Goal: Task Accomplishment & Management: Manage account settings

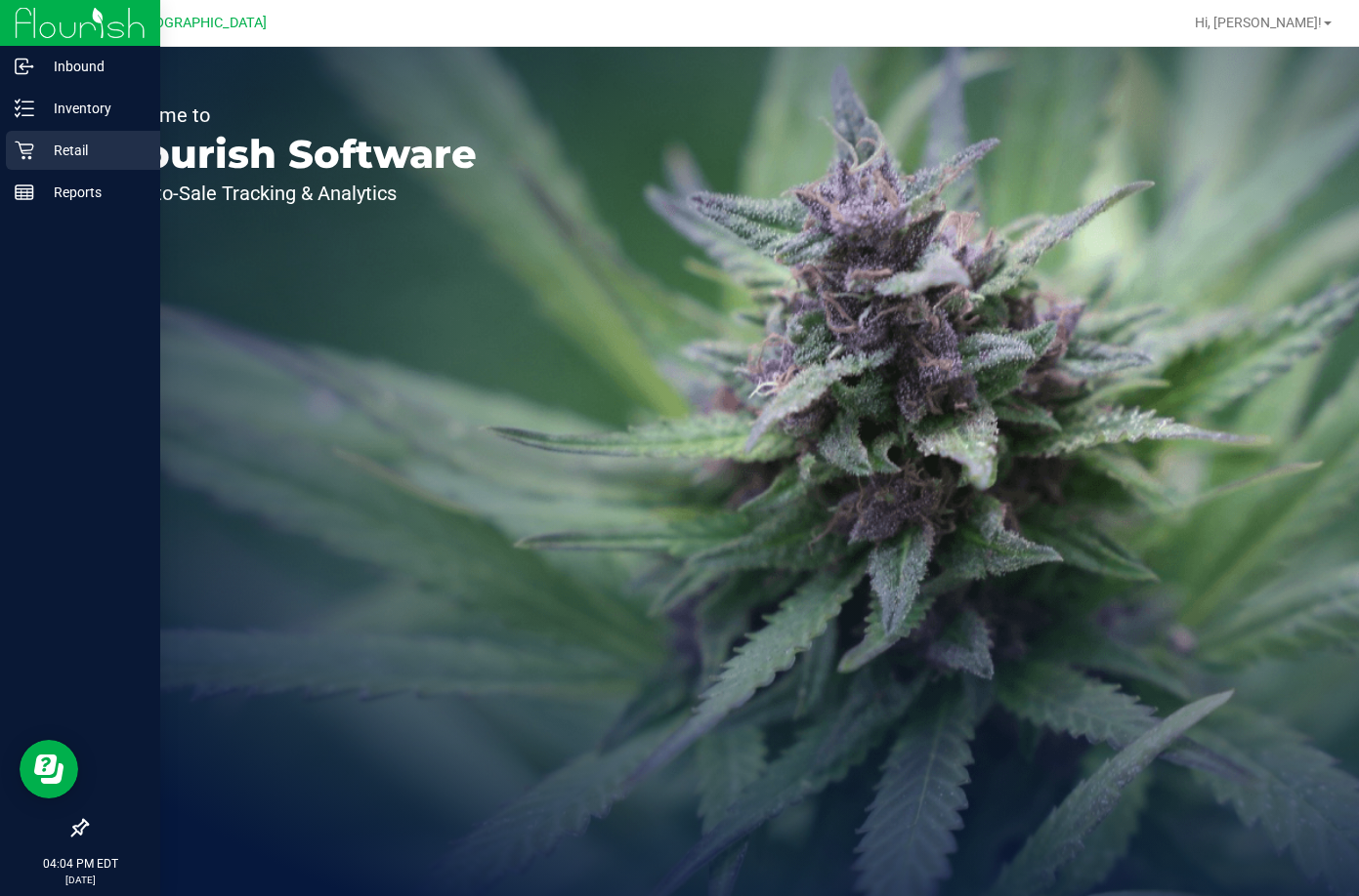
click at [48, 168] on div "Retail" at bounding box center [83, 151] width 154 height 39
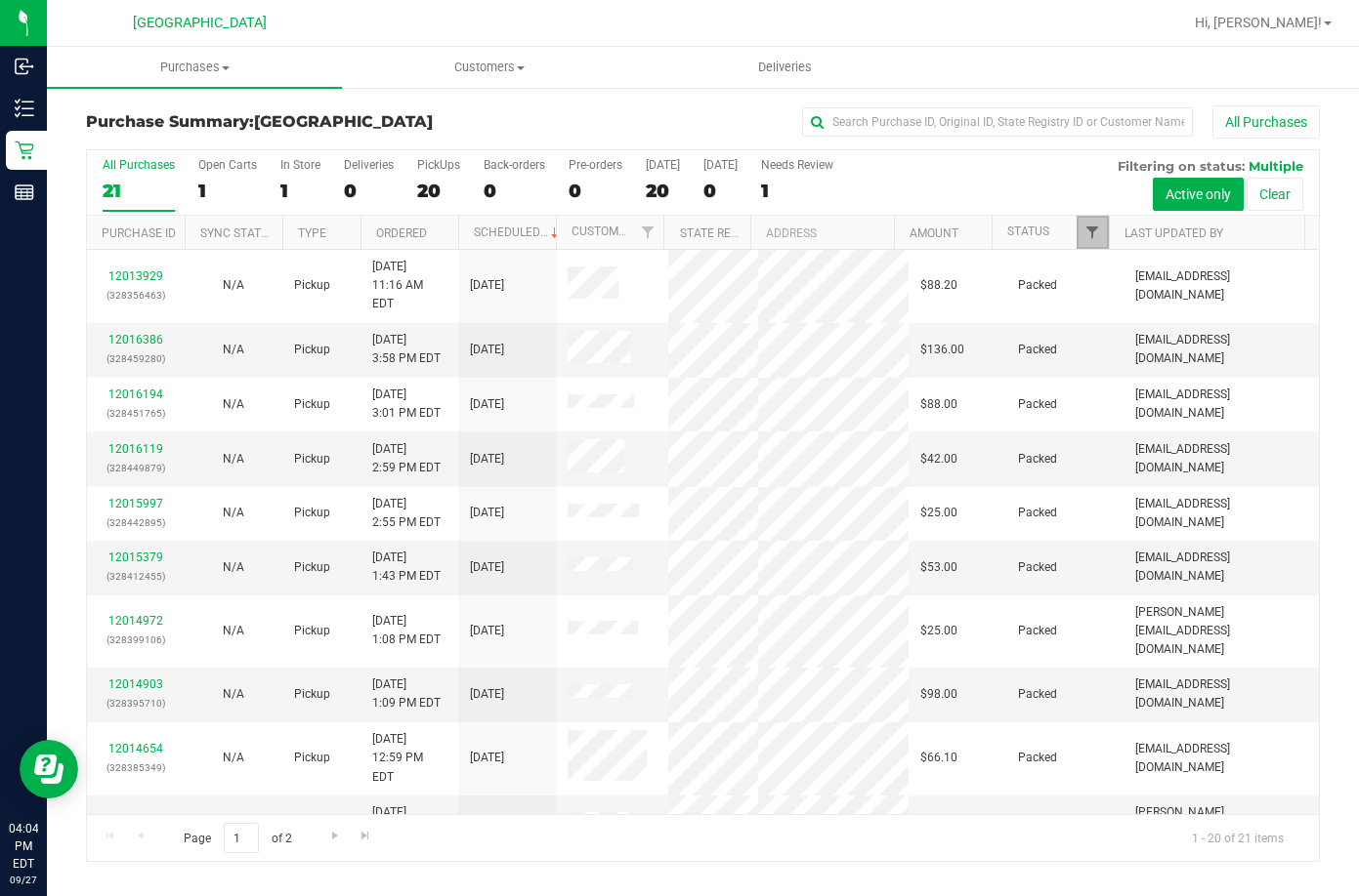
click at [1096, 226] on span "Filter" at bounding box center [1092, 233] width 16 height 16
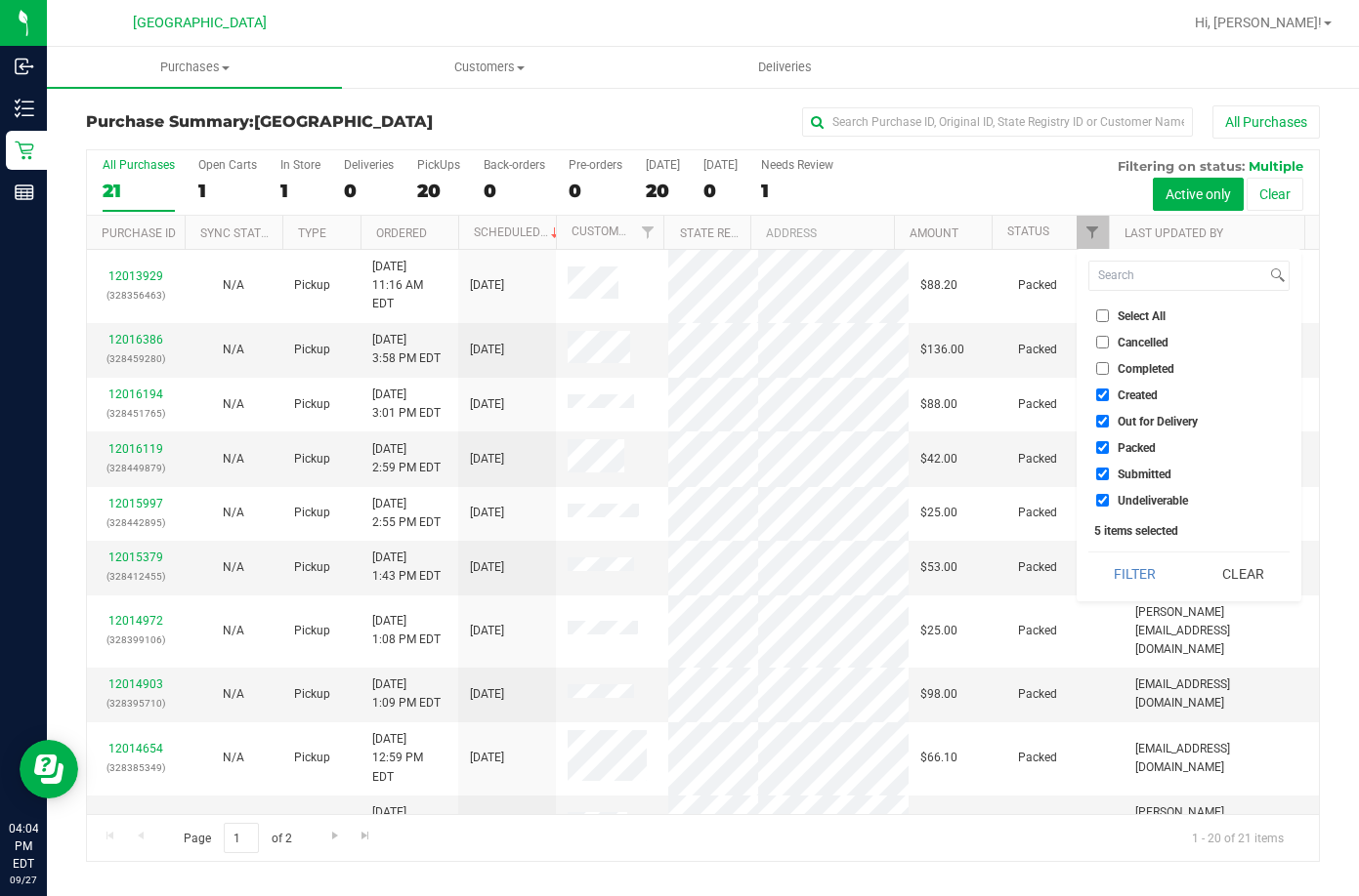
click at [1113, 316] on label "Select All" at bounding box center [1130, 316] width 69 height 13
click at [1108, 316] on input "Select All" at bounding box center [1101, 316] width 13 height 13
checkbox input "true"
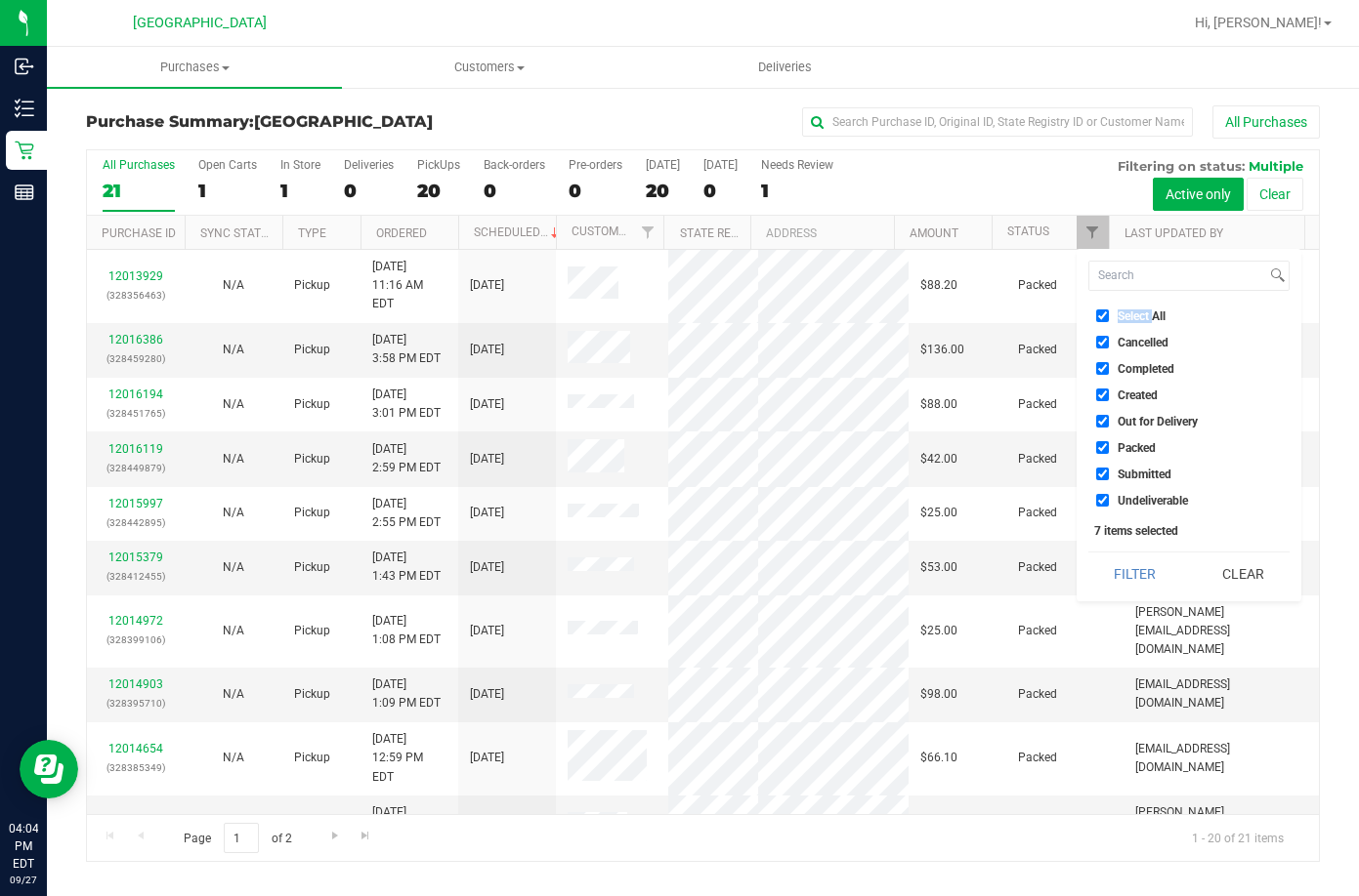
click at [1113, 316] on label "Select All" at bounding box center [1130, 316] width 69 height 13
click at [1108, 316] on input "Select All" at bounding box center [1101, 316] width 13 height 13
checkbox input "false"
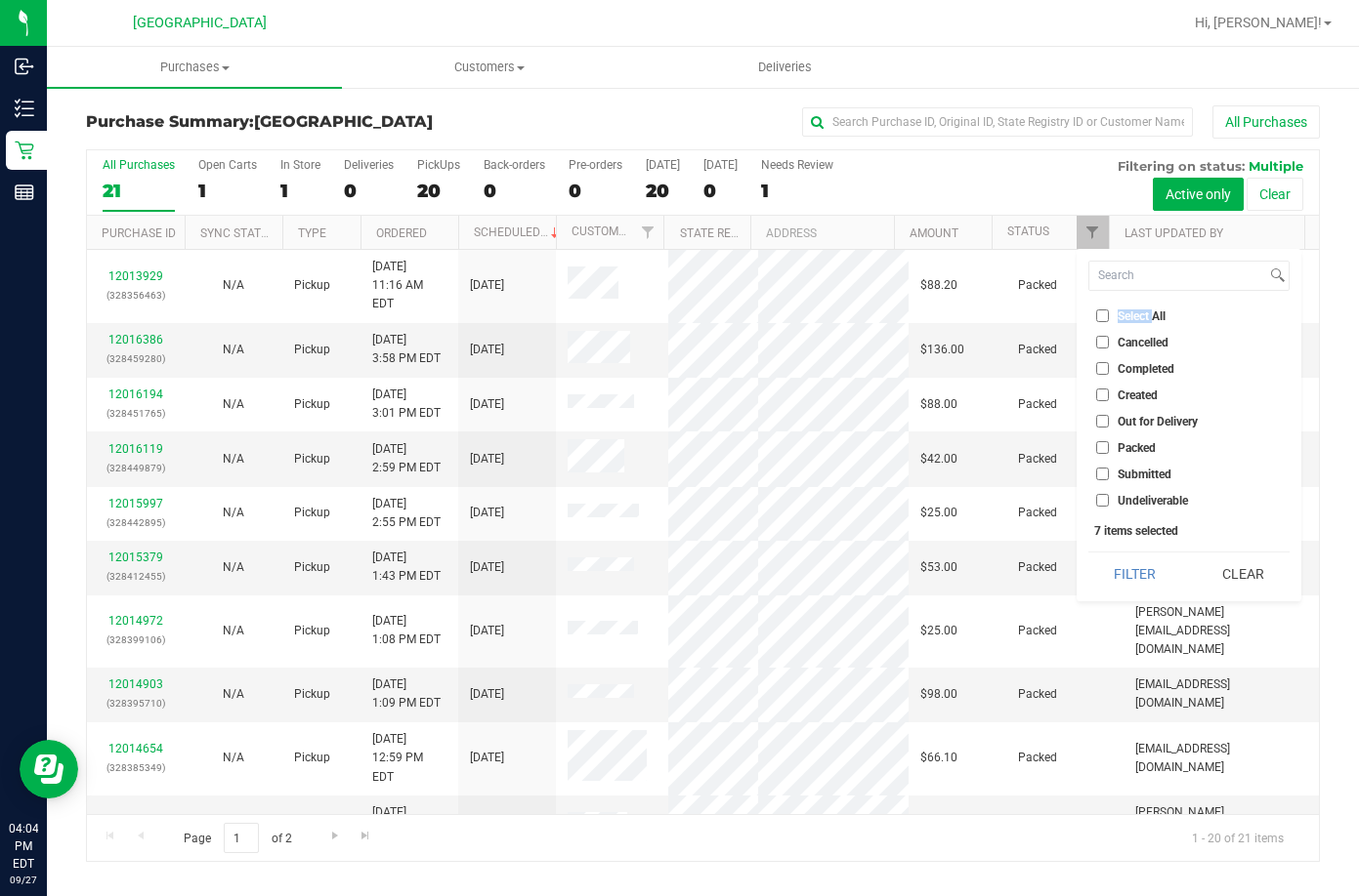
checkbox input "false"
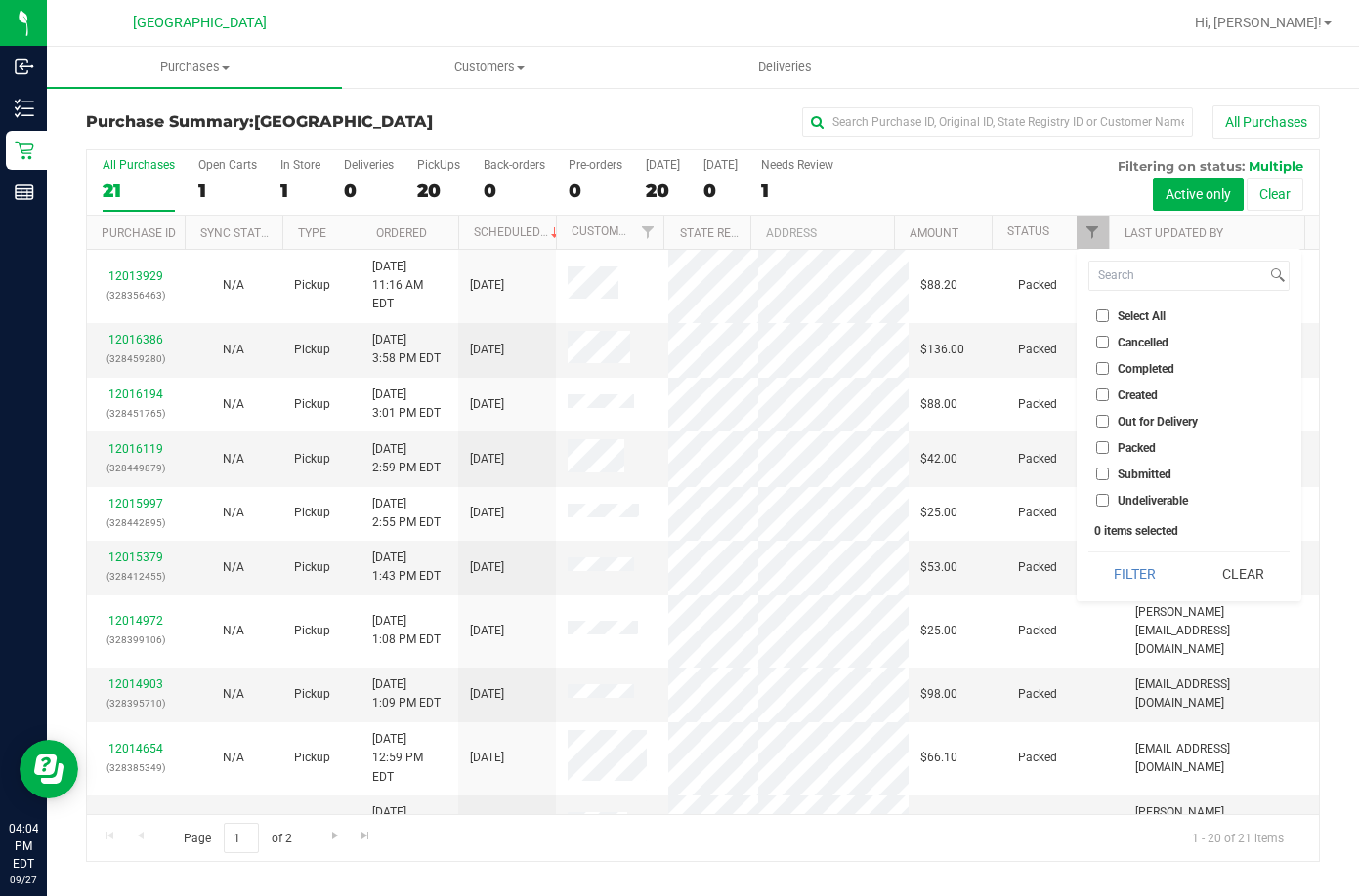
click at [1146, 480] on span "Submitted" at bounding box center [1144, 475] width 53 height 12
click at [1108, 480] on input "Submitted" at bounding box center [1101, 474] width 13 height 13
checkbox input "true"
click at [1134, 577] on button "Filter" at bounding box center [1134, 574] width 94 height 43
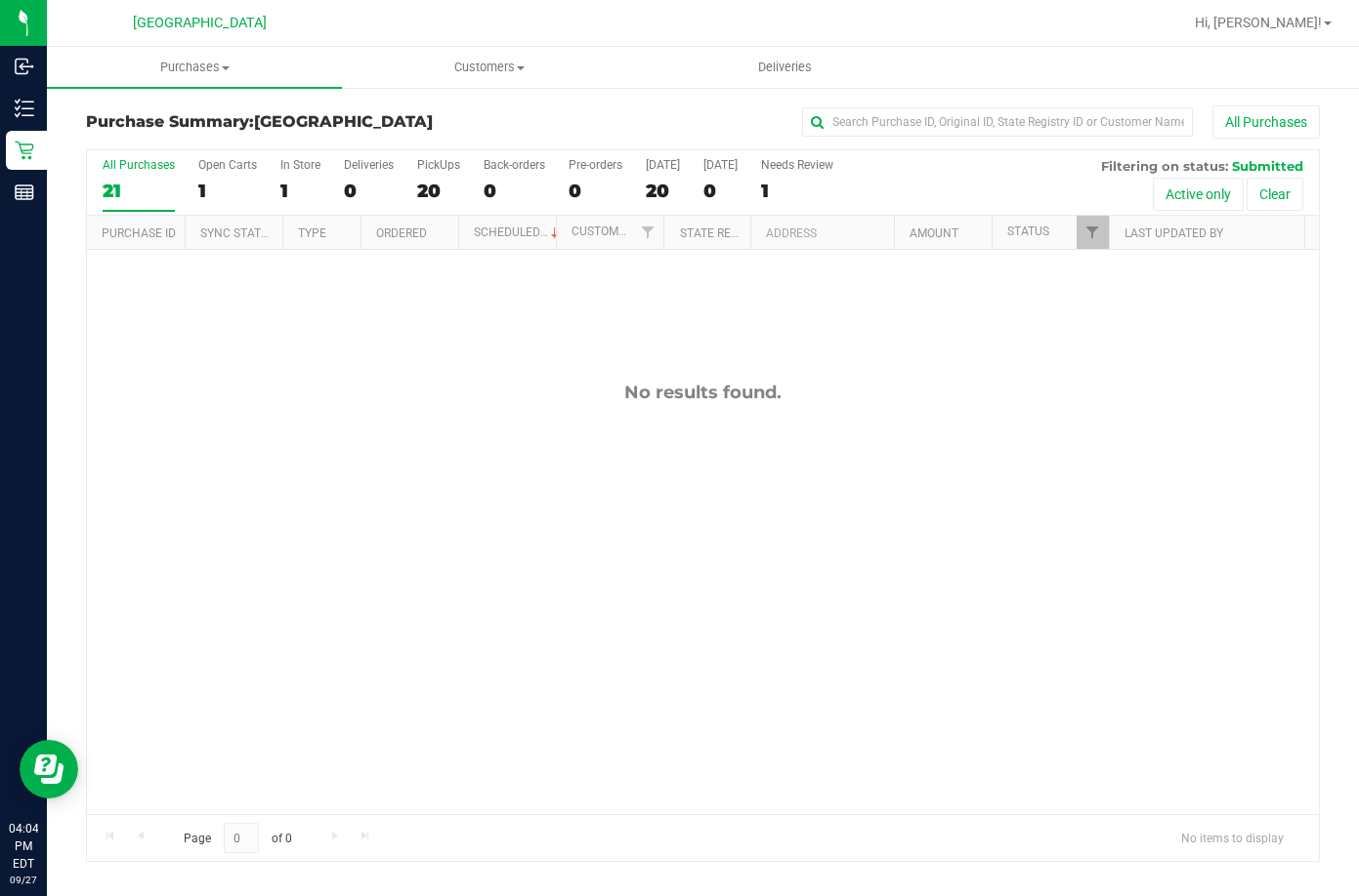
click at [806, 390] on div "No results found." at bounding box center [703, 393] width 1232 height 22
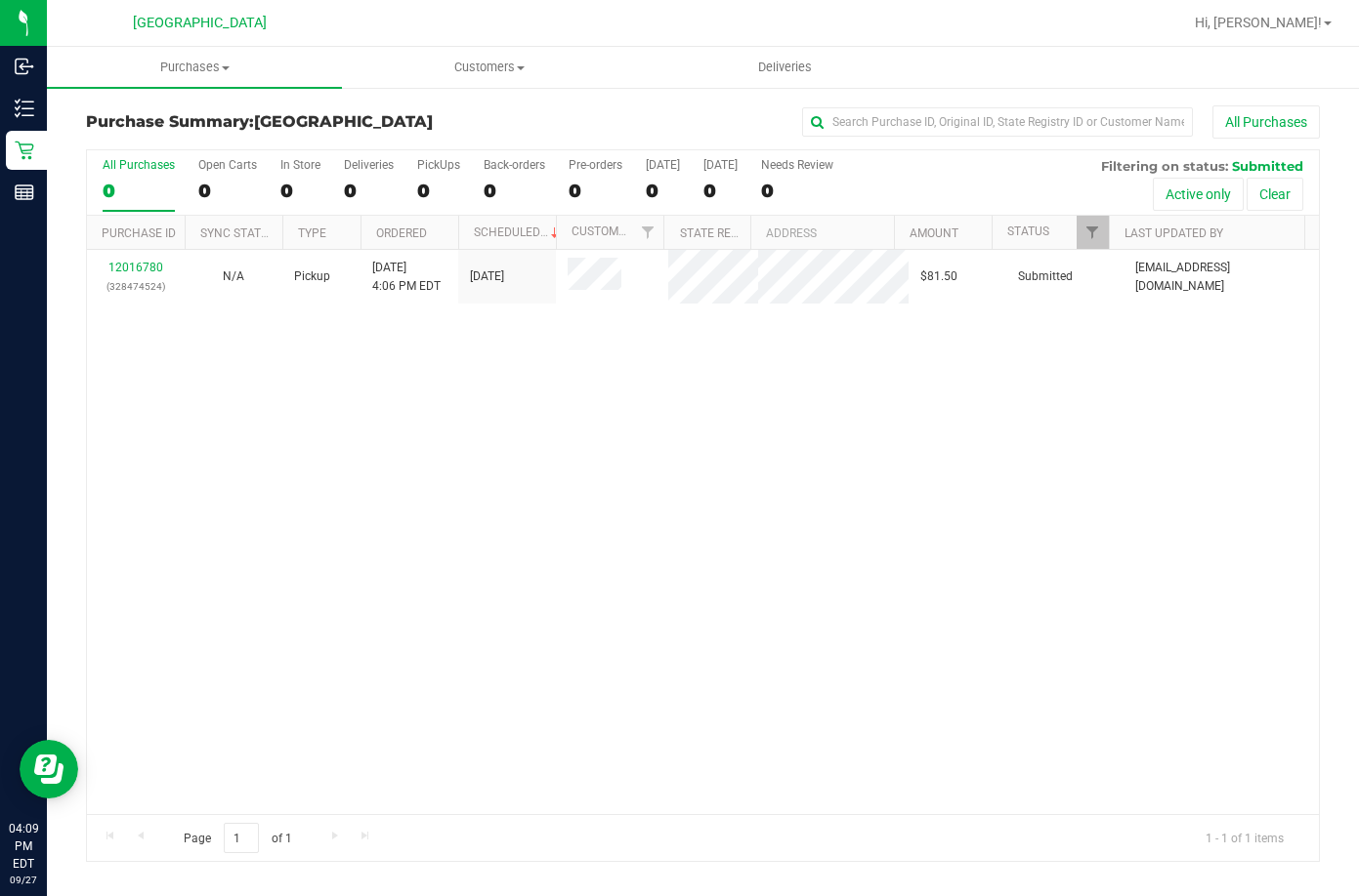
drag, startPoint x: 413, startPoint y: 398, endPoint x: 373, endPoint y: 383, distance: 42.7
click at [408, 398] on div "12016780 (328474524) N/A Pickup 9/27/2025 4:06 PM EDT 9/27/2025 $81.50 Submitte…" at bounding box center [703, 532] width 1232 height 564
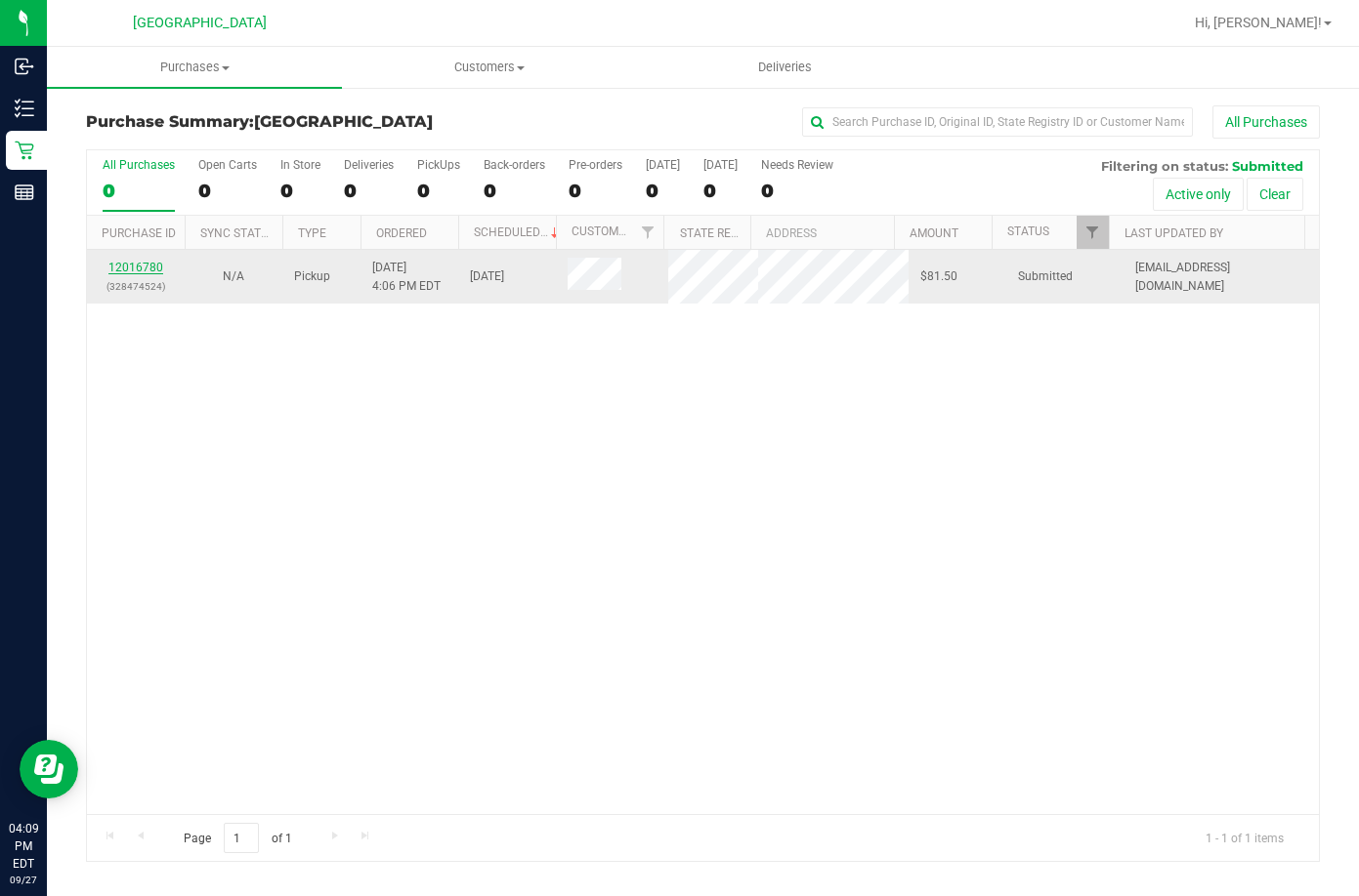
click at [135, 264] on link "12016780" at bounding box center [135, 267] width 54 height 14
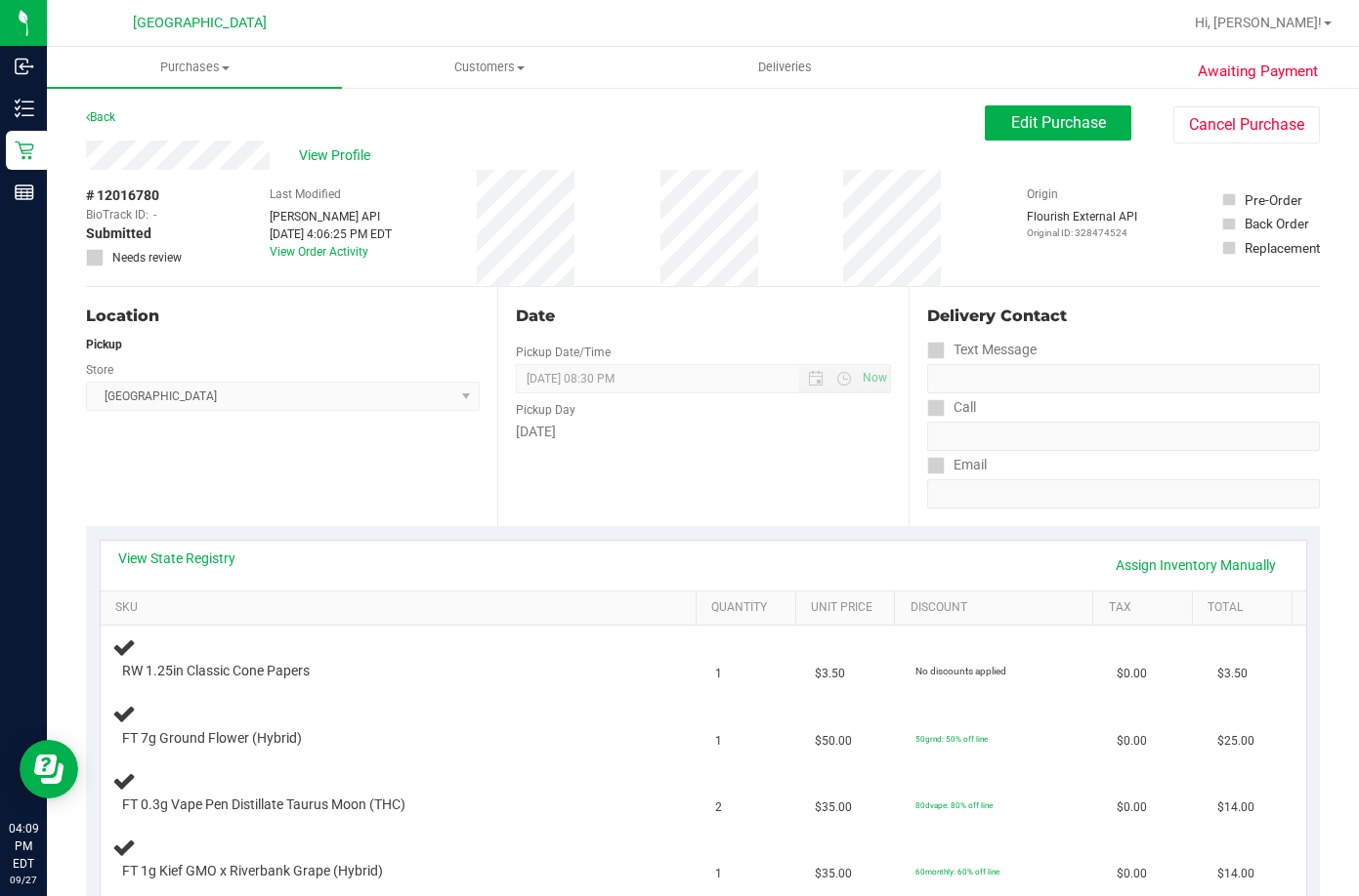
scroll to position [195, 0]
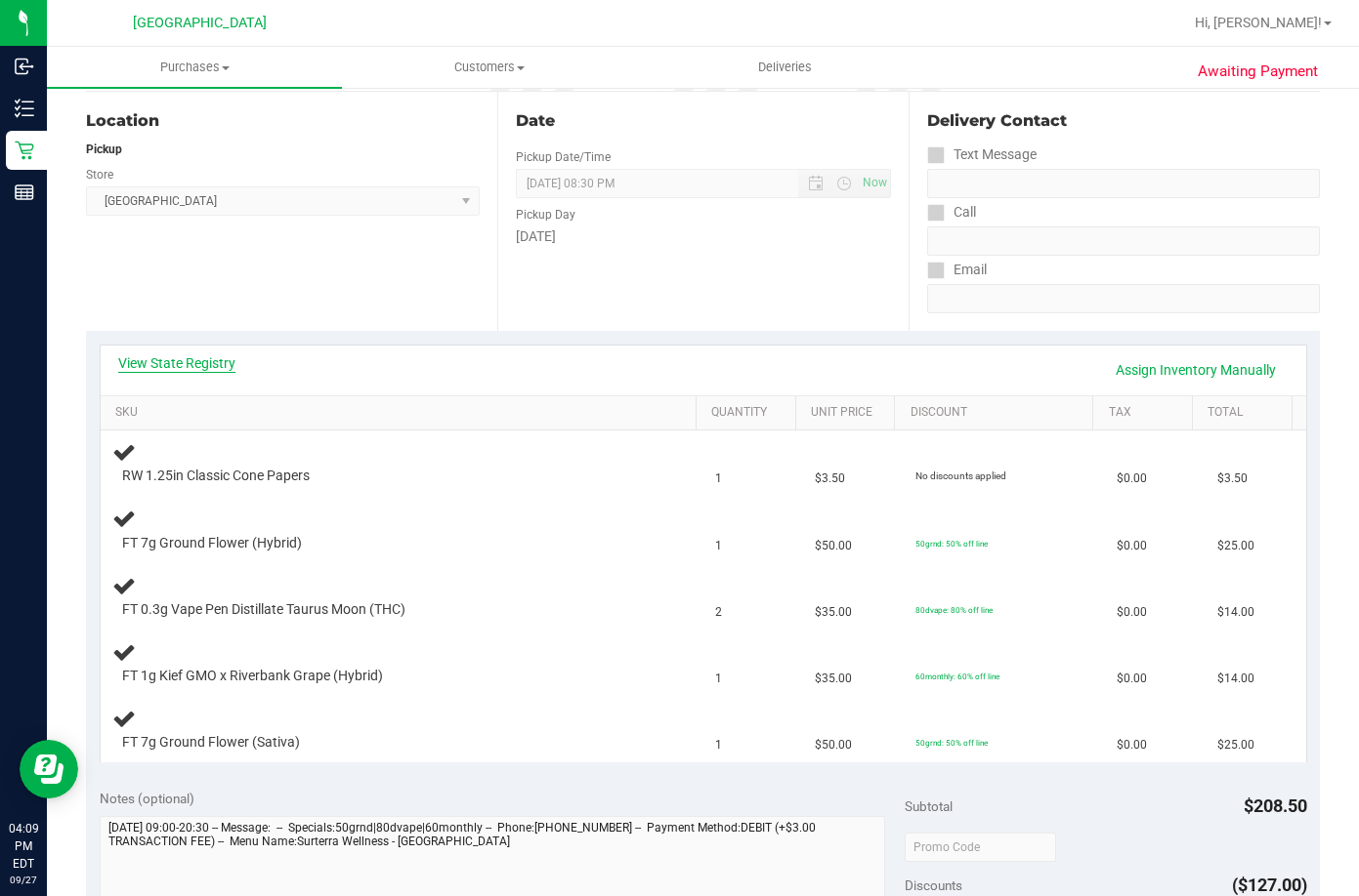
click at [198, 369] on link "View State Registry" at bounding box center [177, 363] width 117 height 20
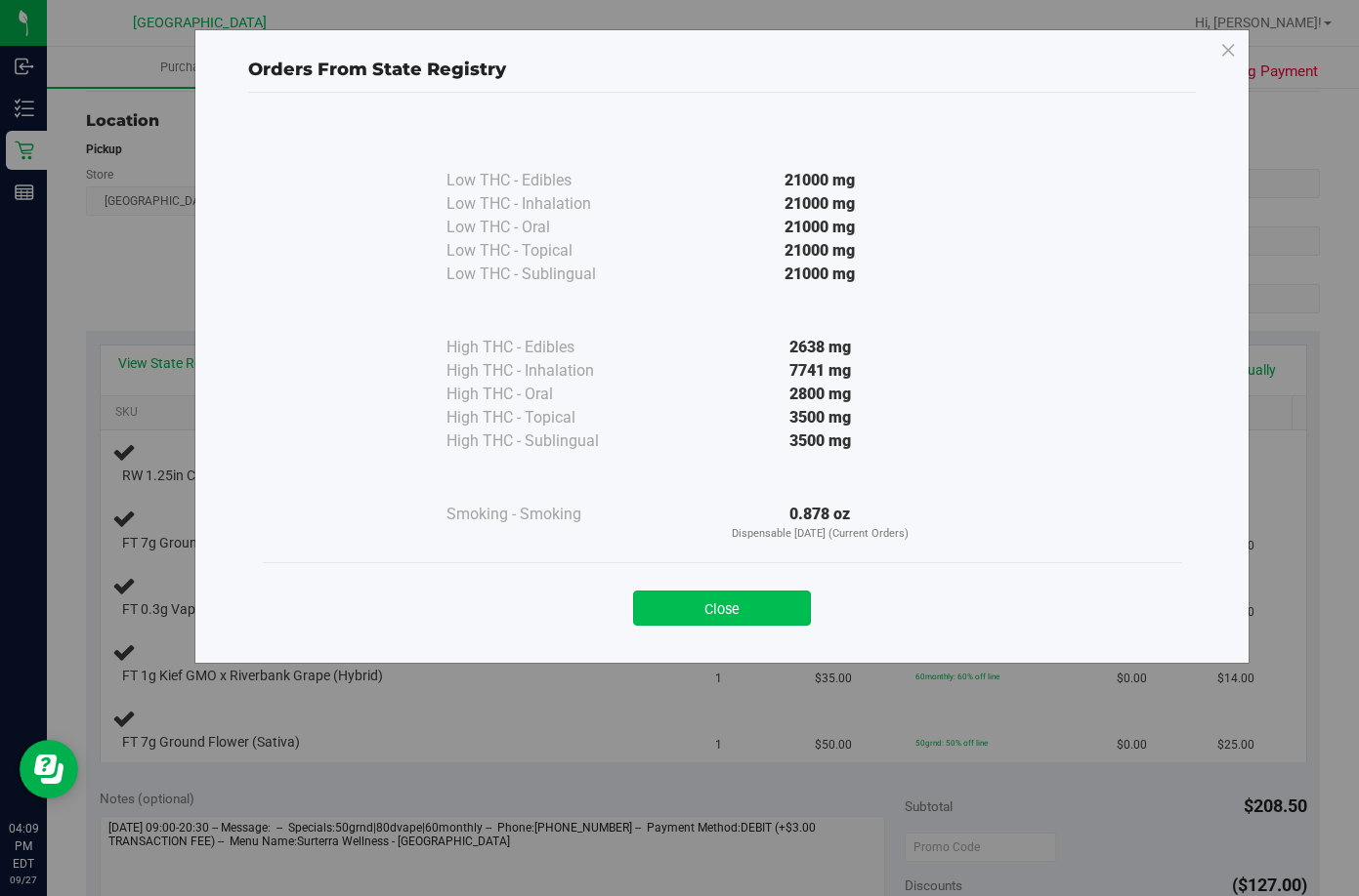
click at [755, 616] on button "Close" at bounding box center [721, 609] width 178 height 36
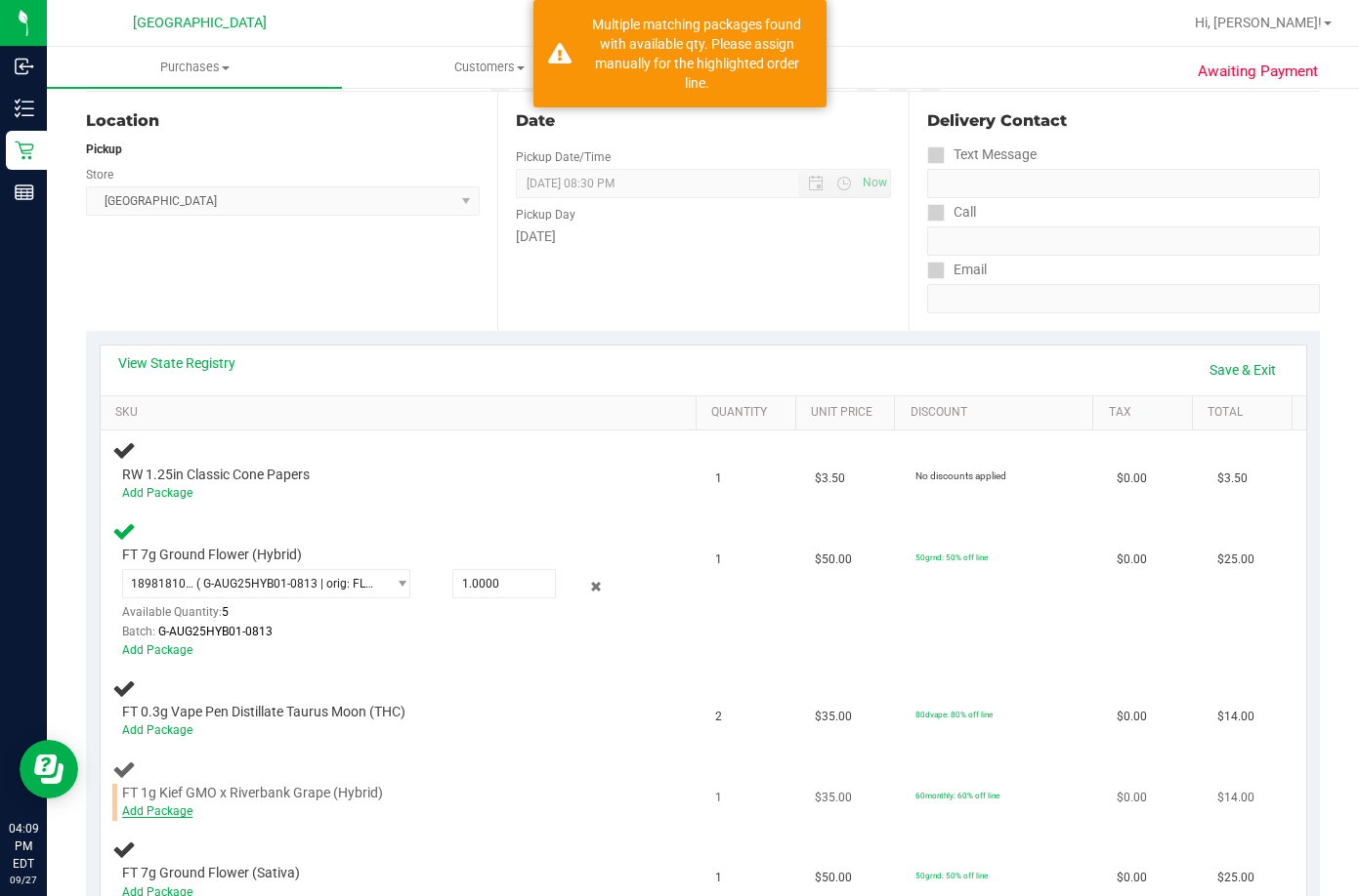
click at [177, 814] on link "Add Package" at bounding box center [157, 811] width 70 height 14
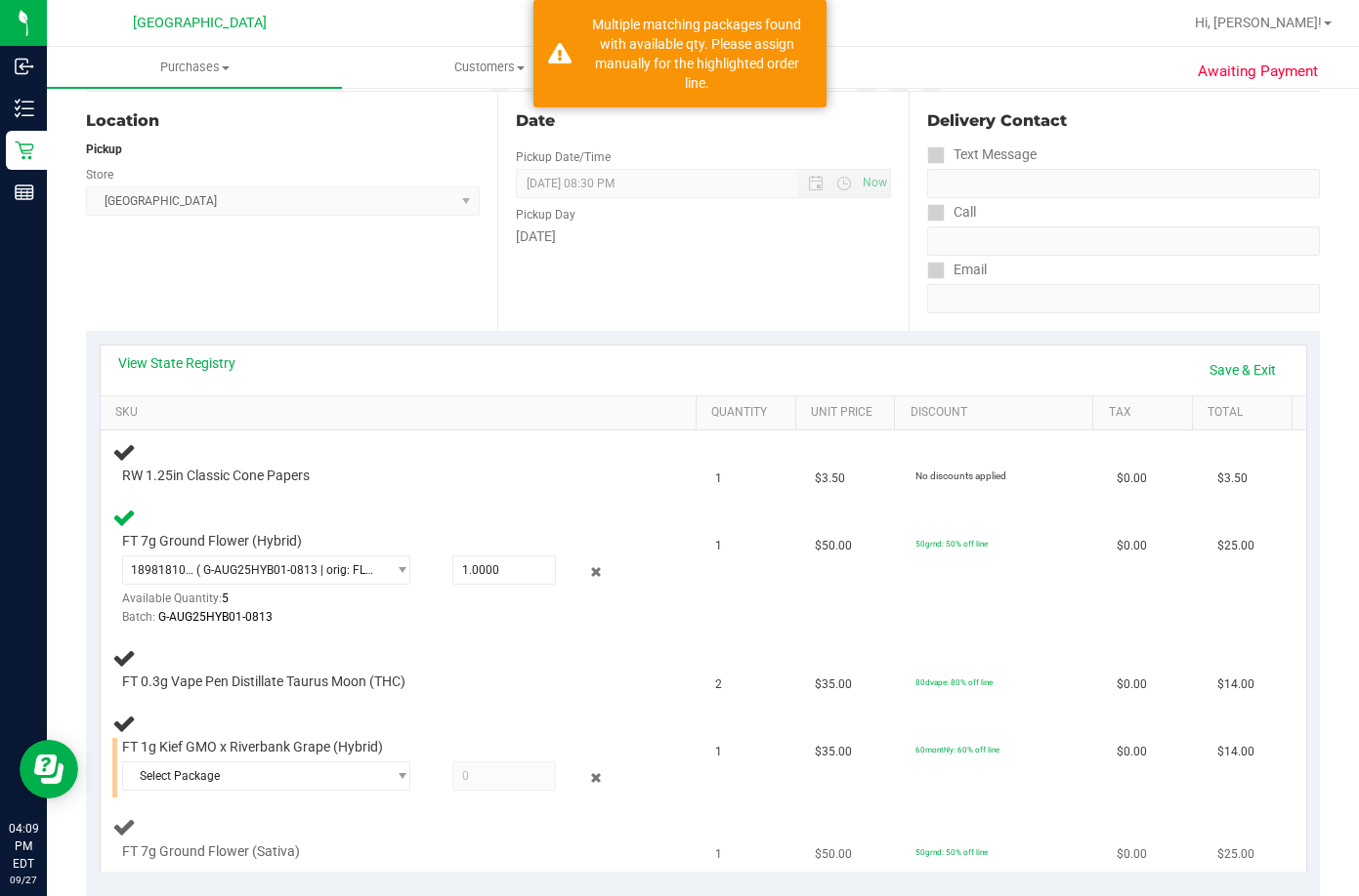
drag, startPoint x: 177, startPoint y: 814, endPoint x: 338, endPoint y: 827, distance: 161.5
click at [338, 819] on td "FT 7g Ground Flower (Sativa)" at bounding box center [402, 839] width 603 height 65
click at [318, 764] on span "Select Package" at bounding box center [255, 777] width 263 height 28
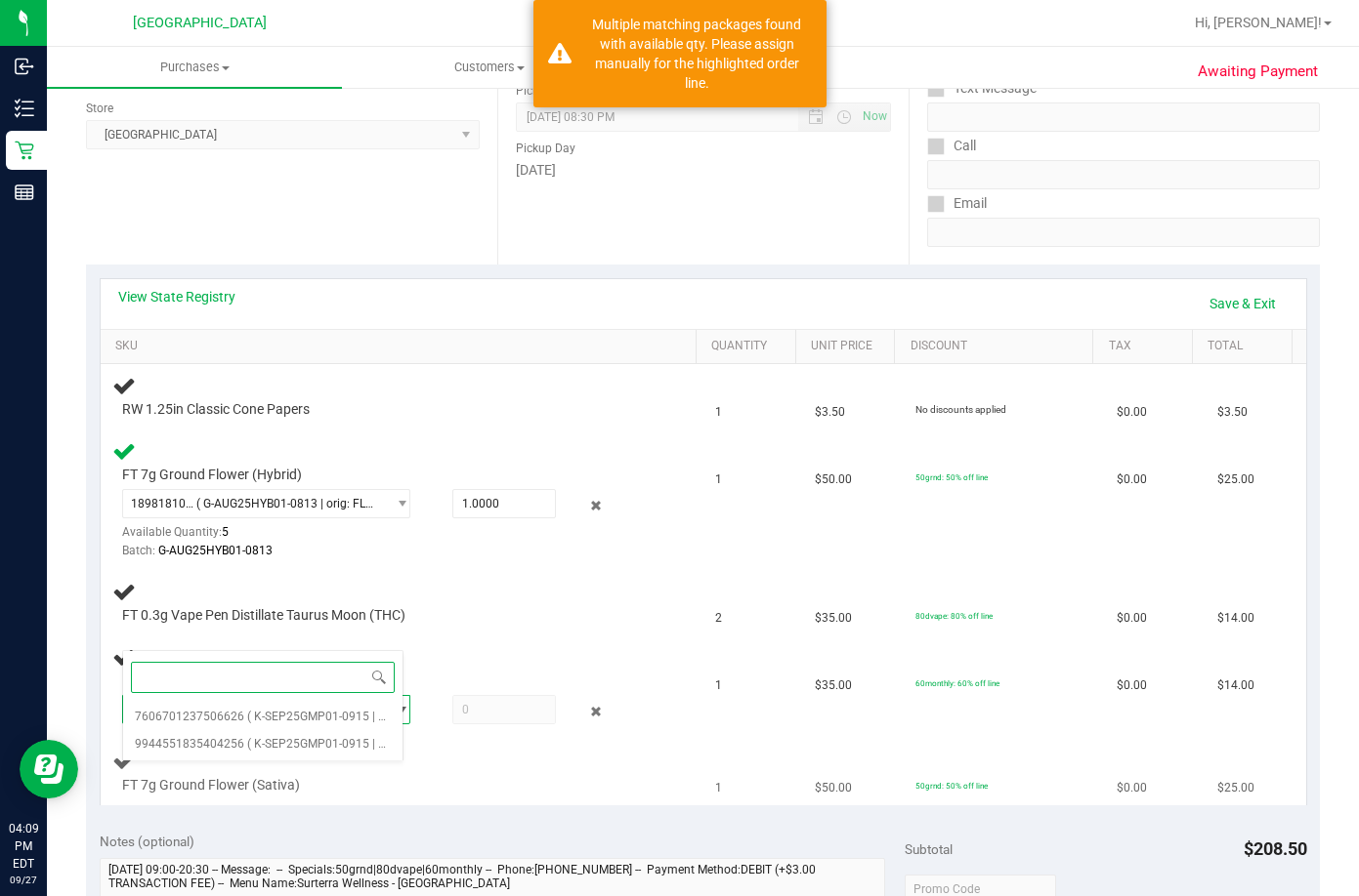
scroll to position [293, 0]
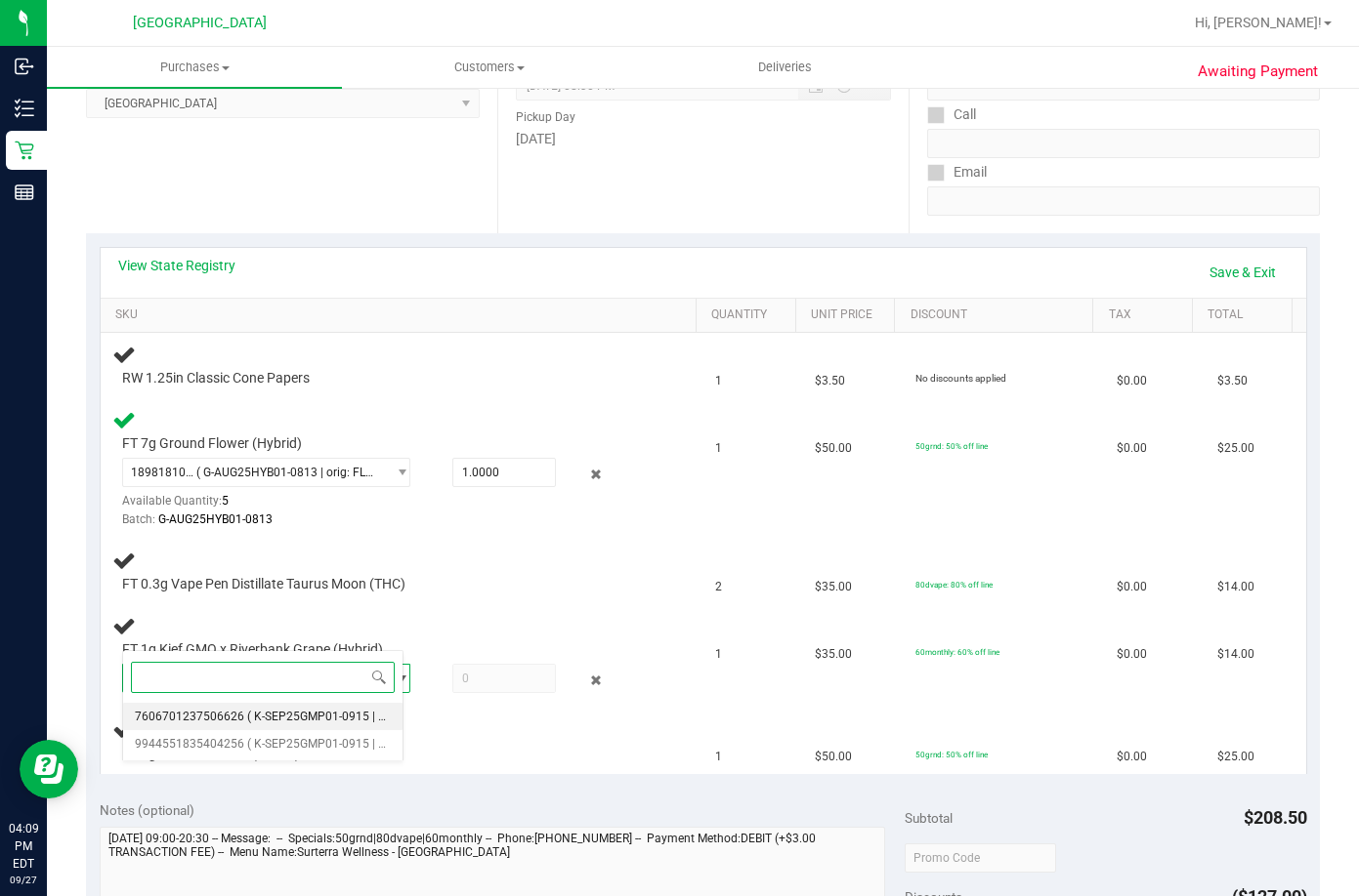
click at [283, 725] on li "7606701237506626 ( K-SEP25GMP01-0915 | orig: FLSRWGM-20250922-562 )" at bounding box center [263, 717] width 279 height 28
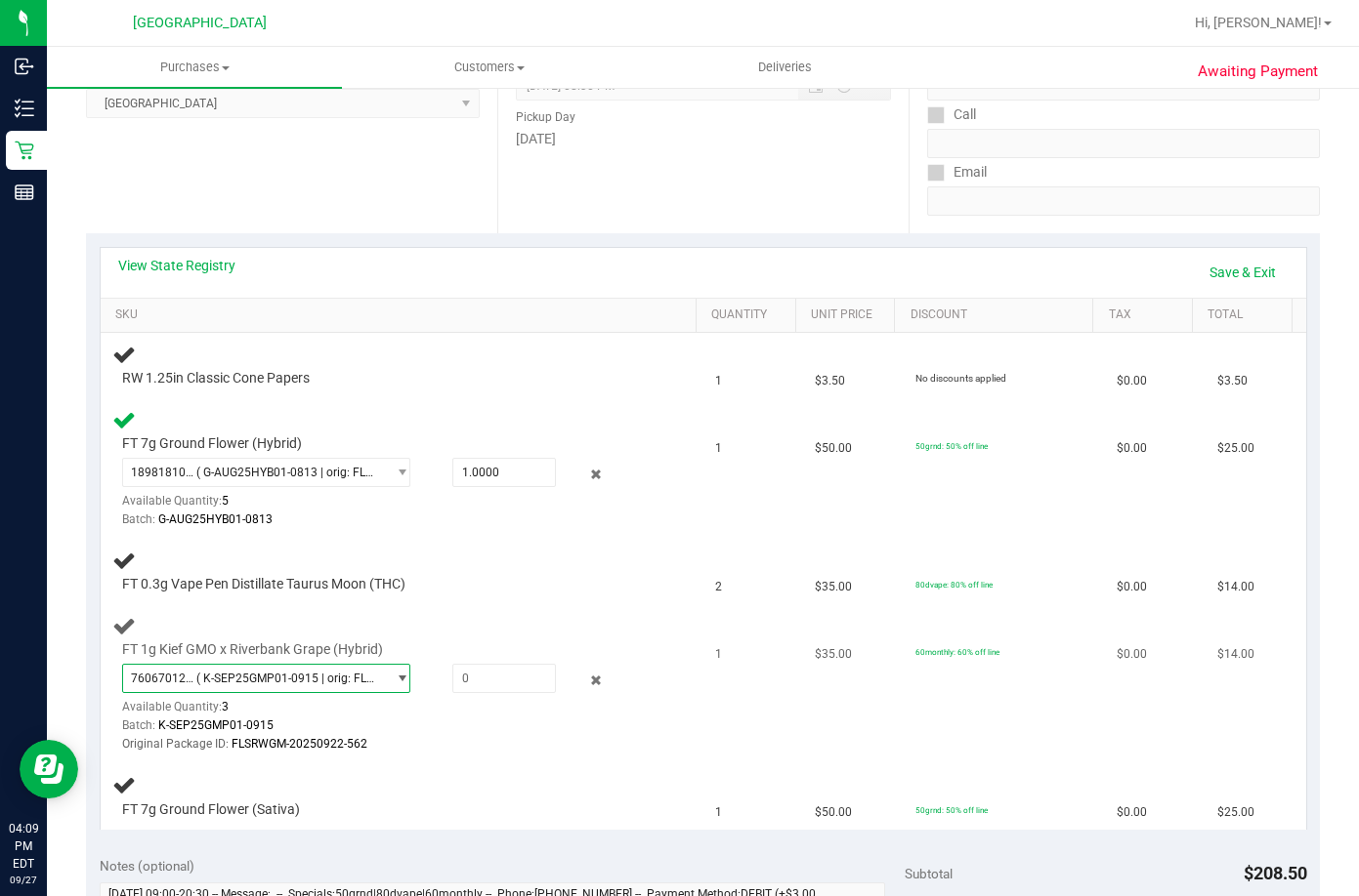
click at [359, 681] on span "( K-SEP25GMP01-0915 | orig: FLSRWGM-20250922-562 )" at bounding box center [286, 679] width 181 height 14
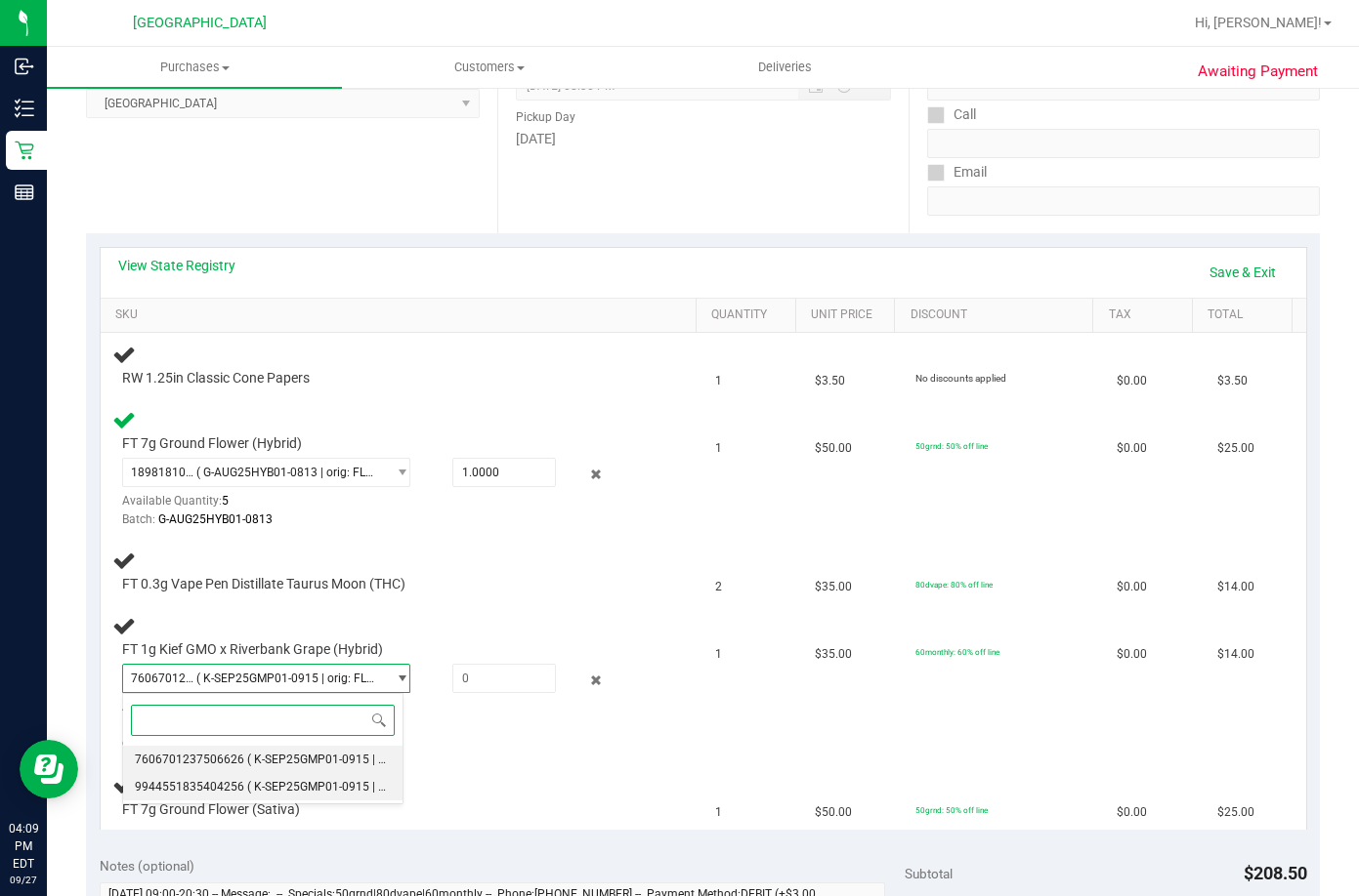
click at [325, 785] on span "( K-SEP25GMP01-0915 | orig: FLSRWGM-20250922-572 )" at bounding box center [397, 787] width 300 height 14
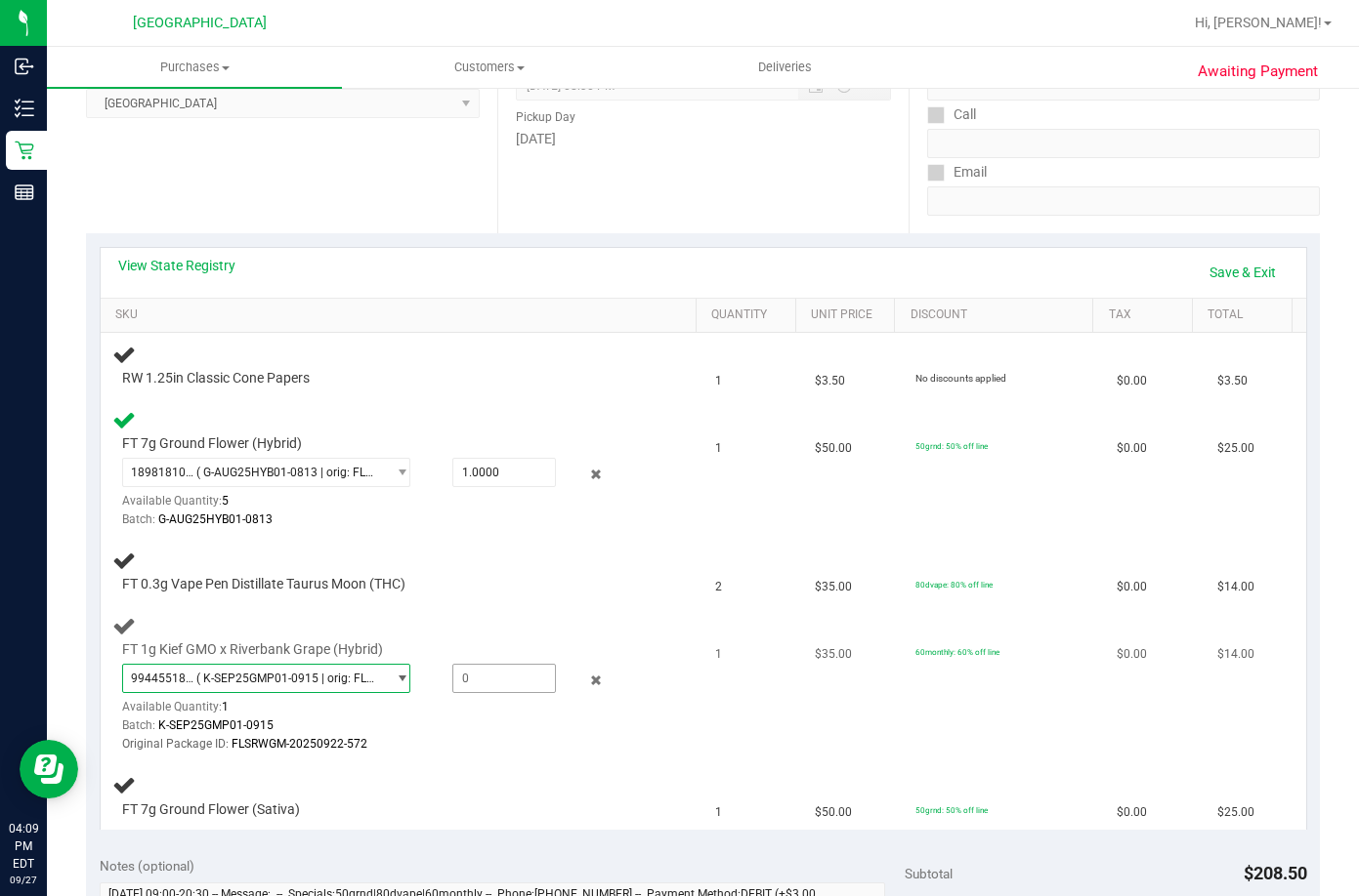
click at [475, 678] on span at bounding box center [504, 679] width 105 height 30
type input "1"
type input "1.0000"
click at [481, 722] on div "Batch: K-SEP25GMP01-0915" at bounding box center [383, 725] width 521 height 19
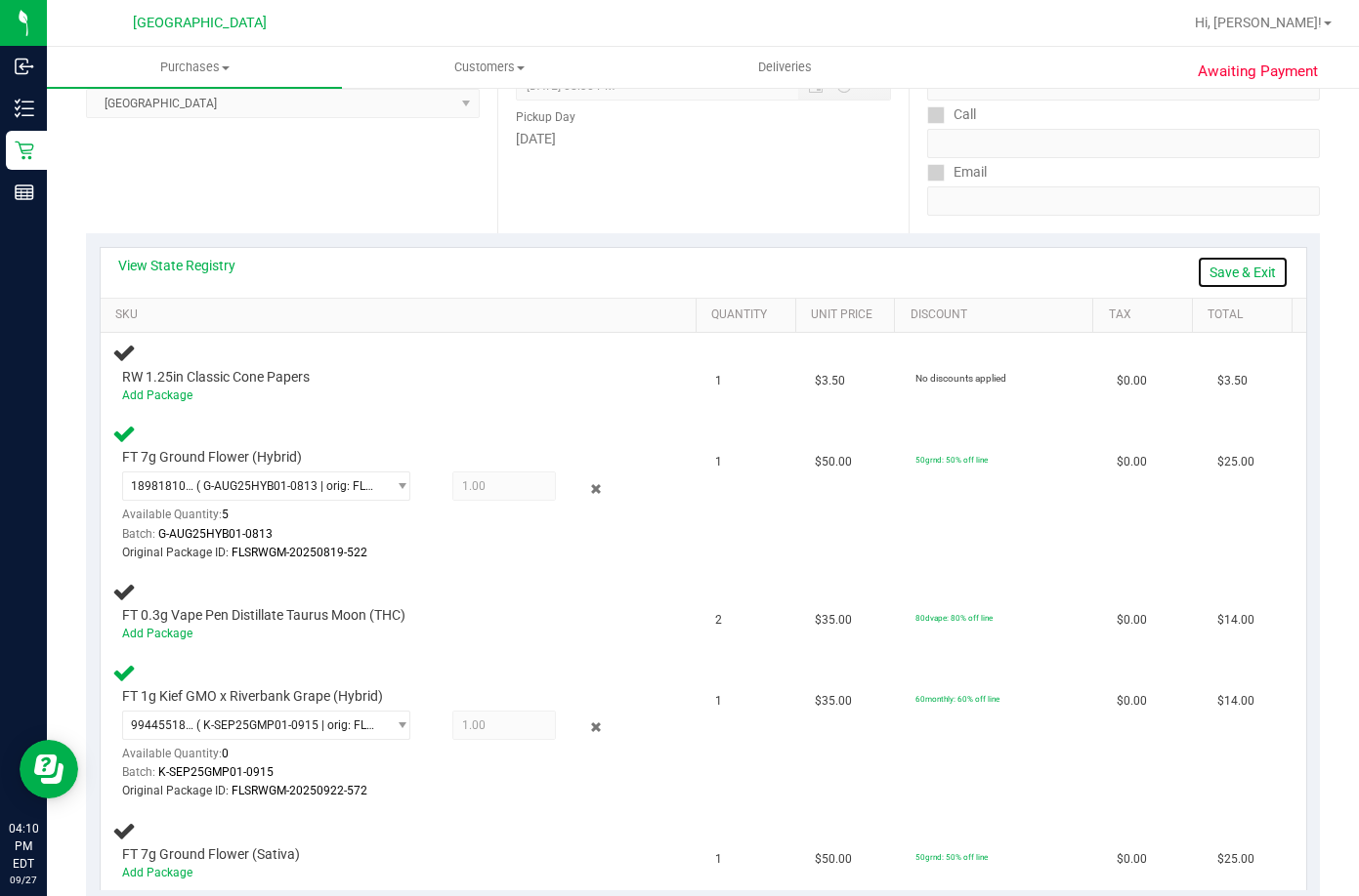
click at [1213, 272] on link "Save & Exit" at bounding box center [1242, 272] width 92 height 34
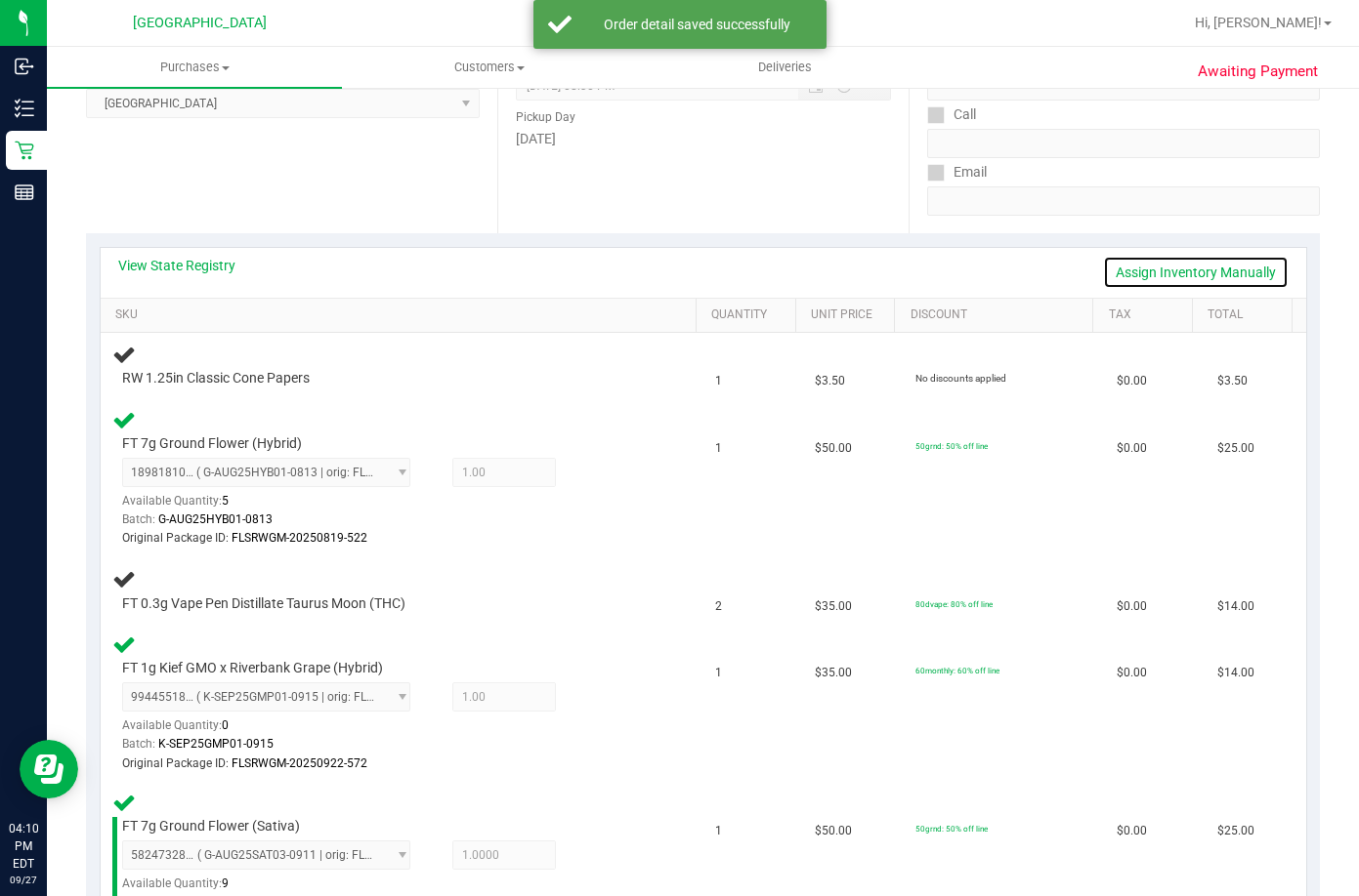
click at [1142, 264] on link "Assign Inventory Manually" at bounding box center [1195, 272] width 186 height 34
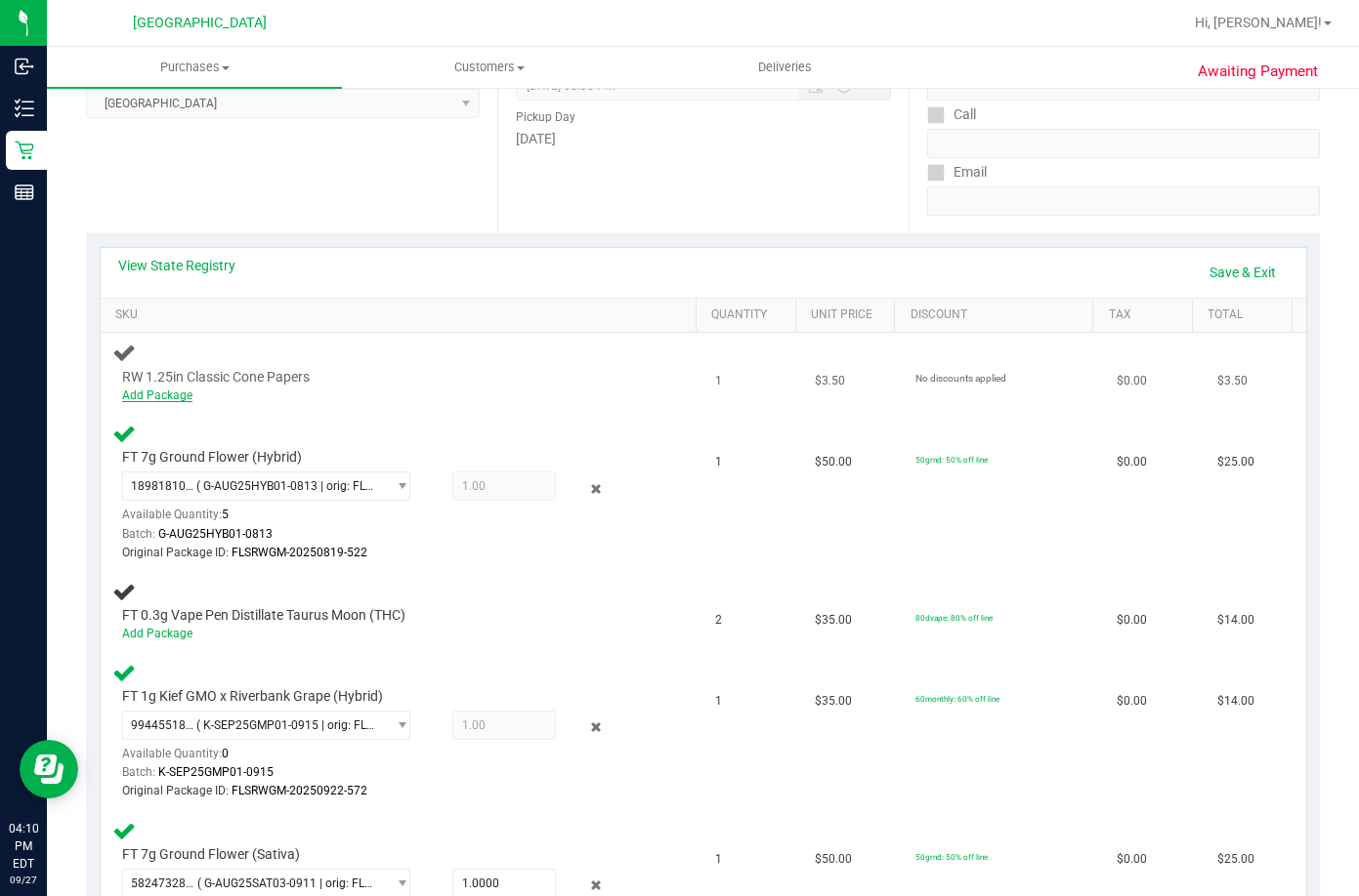
click at [170, 402] on div "Add Package" at bounding box center [383, 396] width 521 height 19
click at [170, 402] on link "Add Package" at bounding box center [157, 396] width 70 height 14
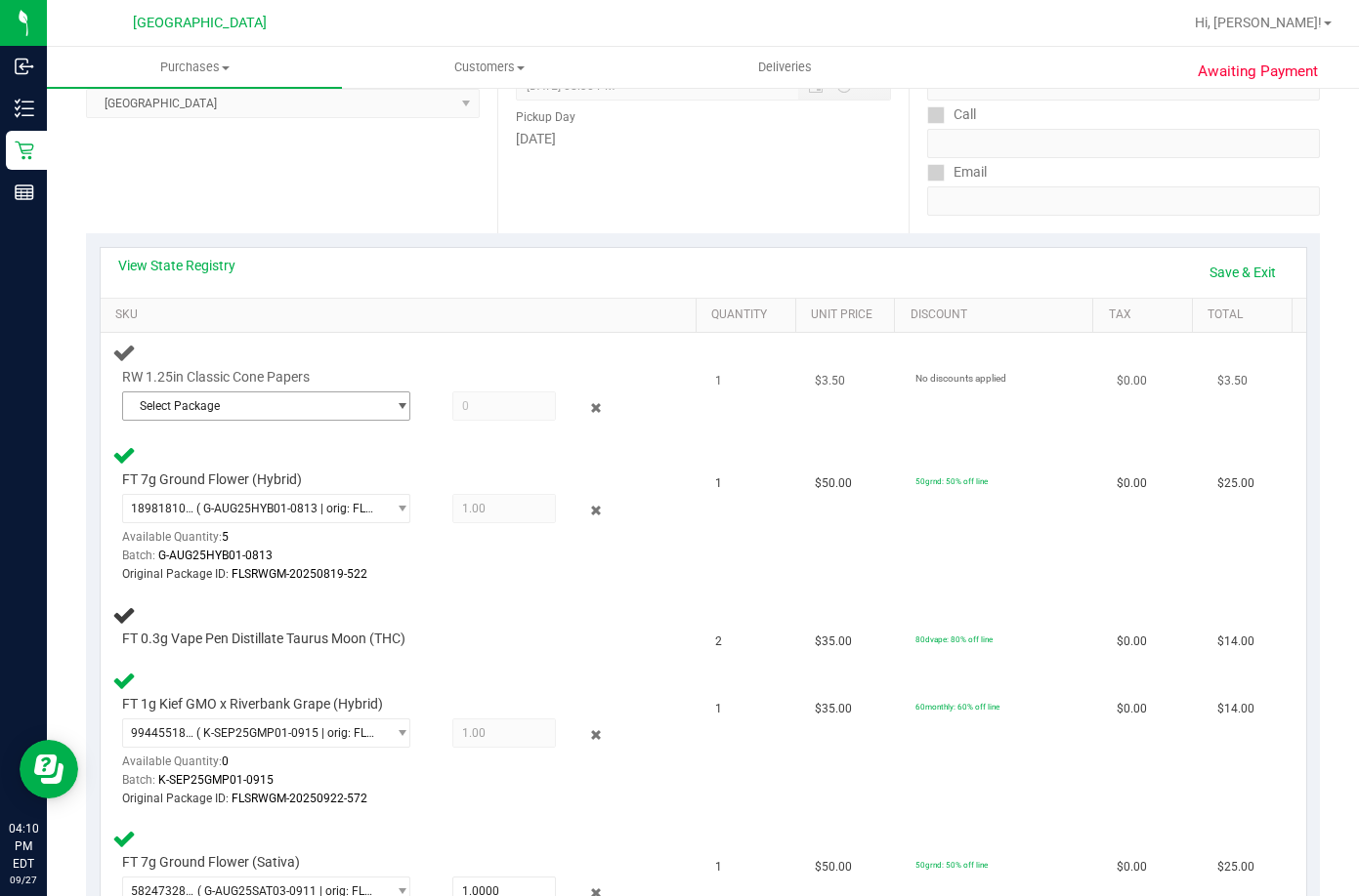
click at [221, 409] on span "Select Package" at bounding box center [255, 407] width 263 height 28
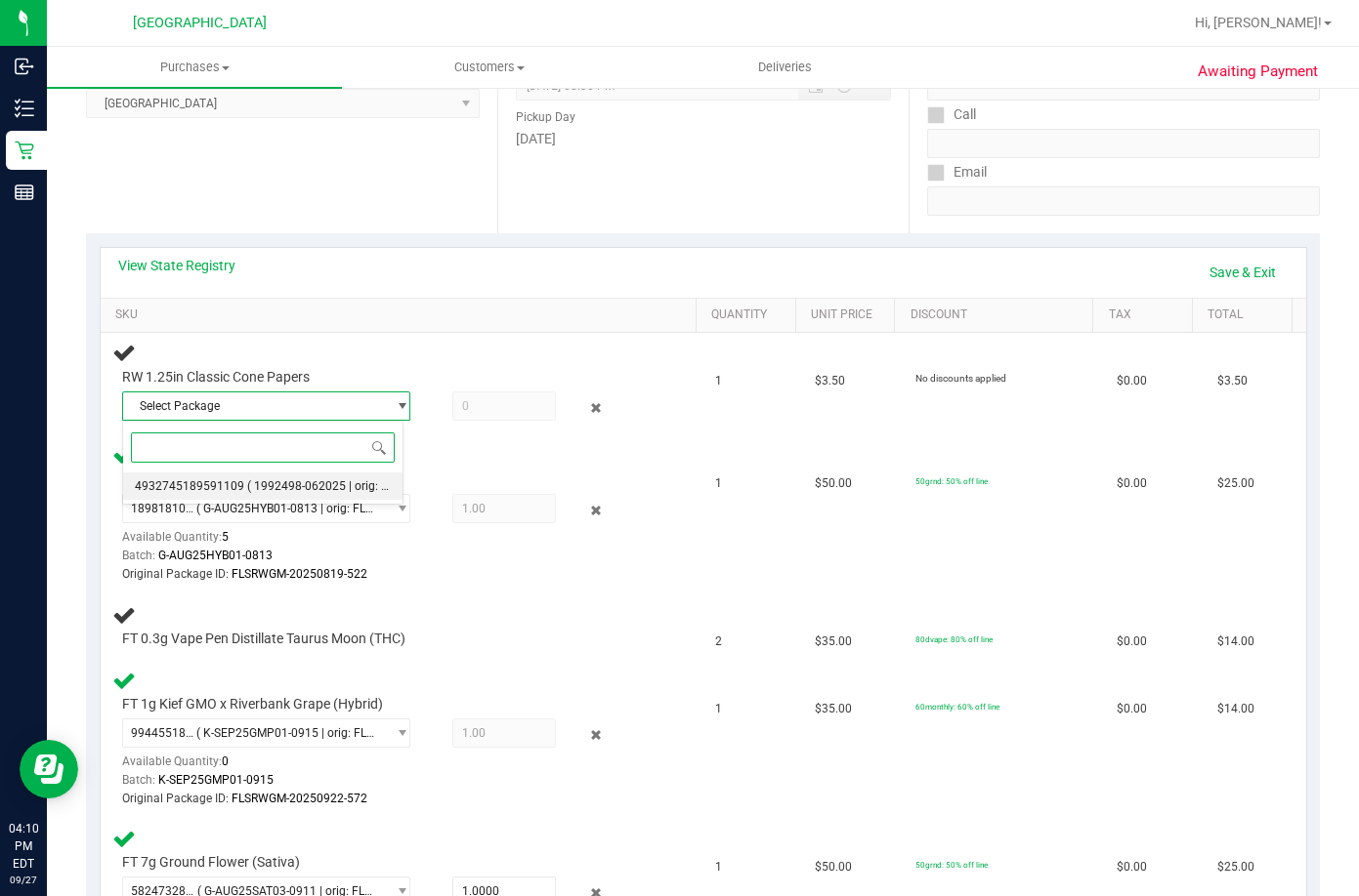
click at [237, 489] on span "4932745189591109" at bounding box center [189, 486] width 110 height 14
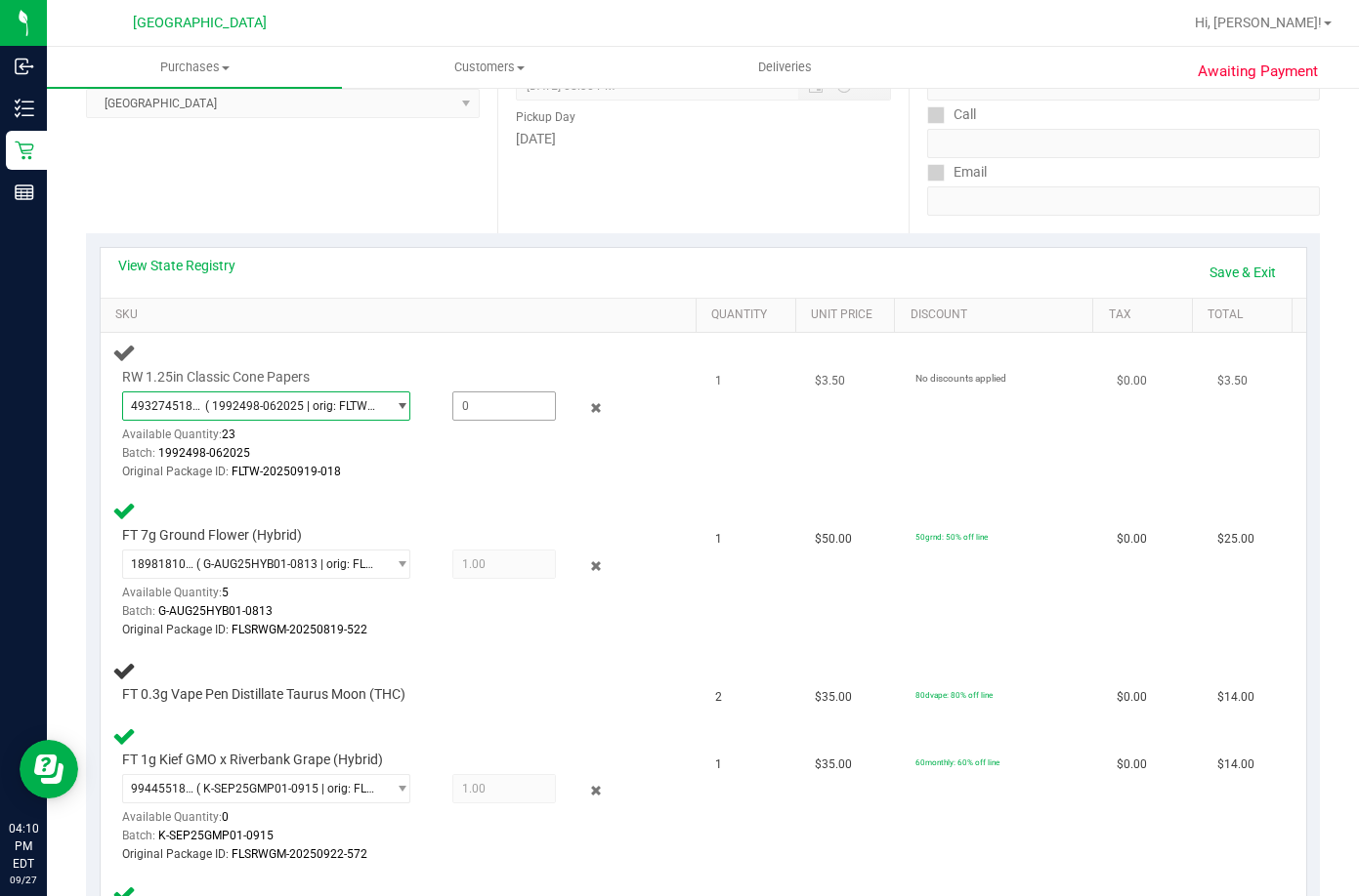
click at [484, 401] on span at bounding box center [504, 407] width 105 height 30
type input "1"
type input "1.0000"
drag, startPoint x: 448, startPoint y: 520, endPoint x: 428, endPoint y: 494, distance: 32.8
click at [438, 518] on div "FT 7g Ground Flower (Hybrid) 1898181007546313 ( G-AUG25HYB01-0813 | orig: FLSRW…" at bounding box center [402, 569] width 579 height 141
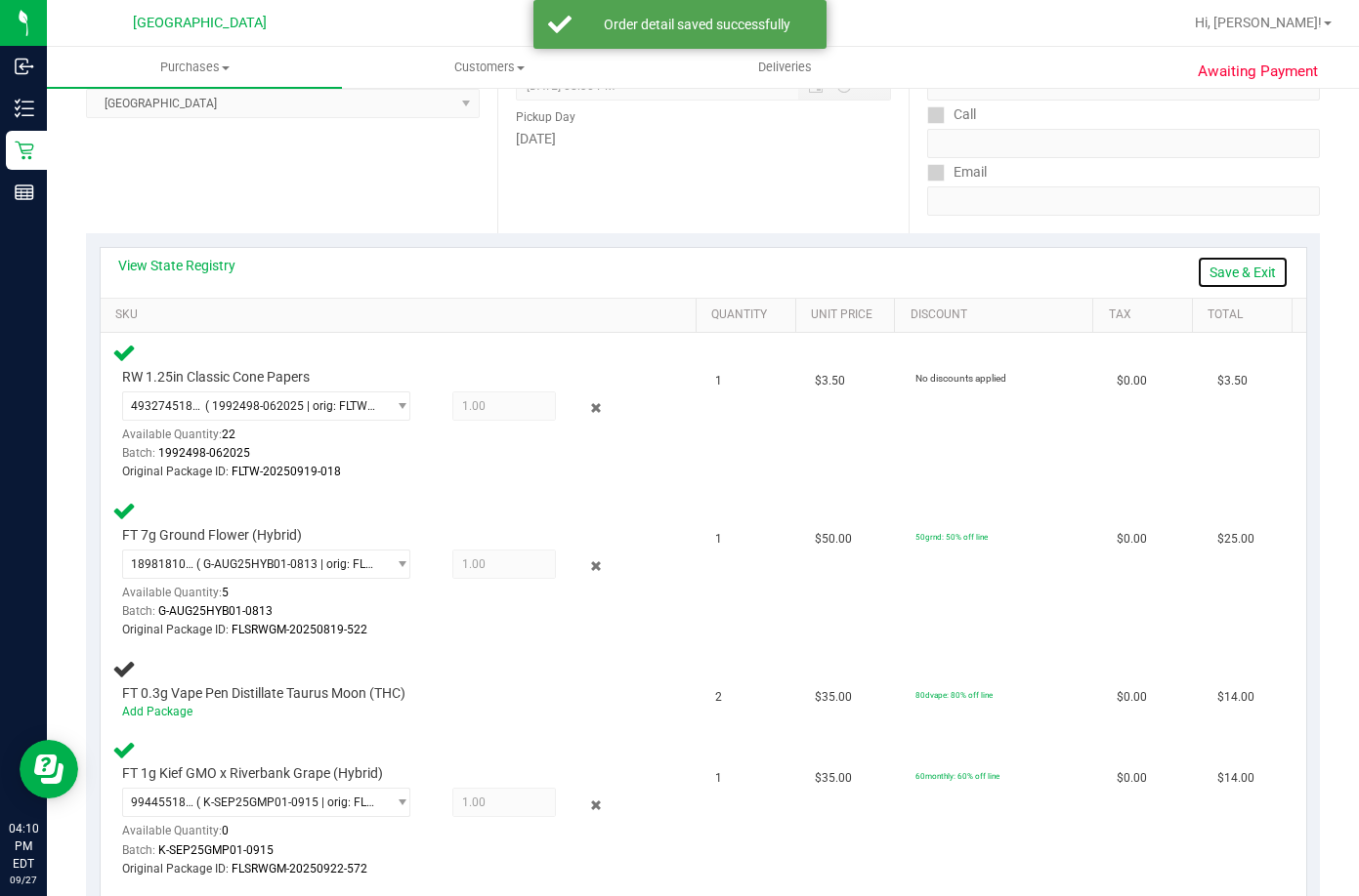
click at [1213, 263] on link "Save & Exit" at bounding box center [1242, 272] width 92 height 34
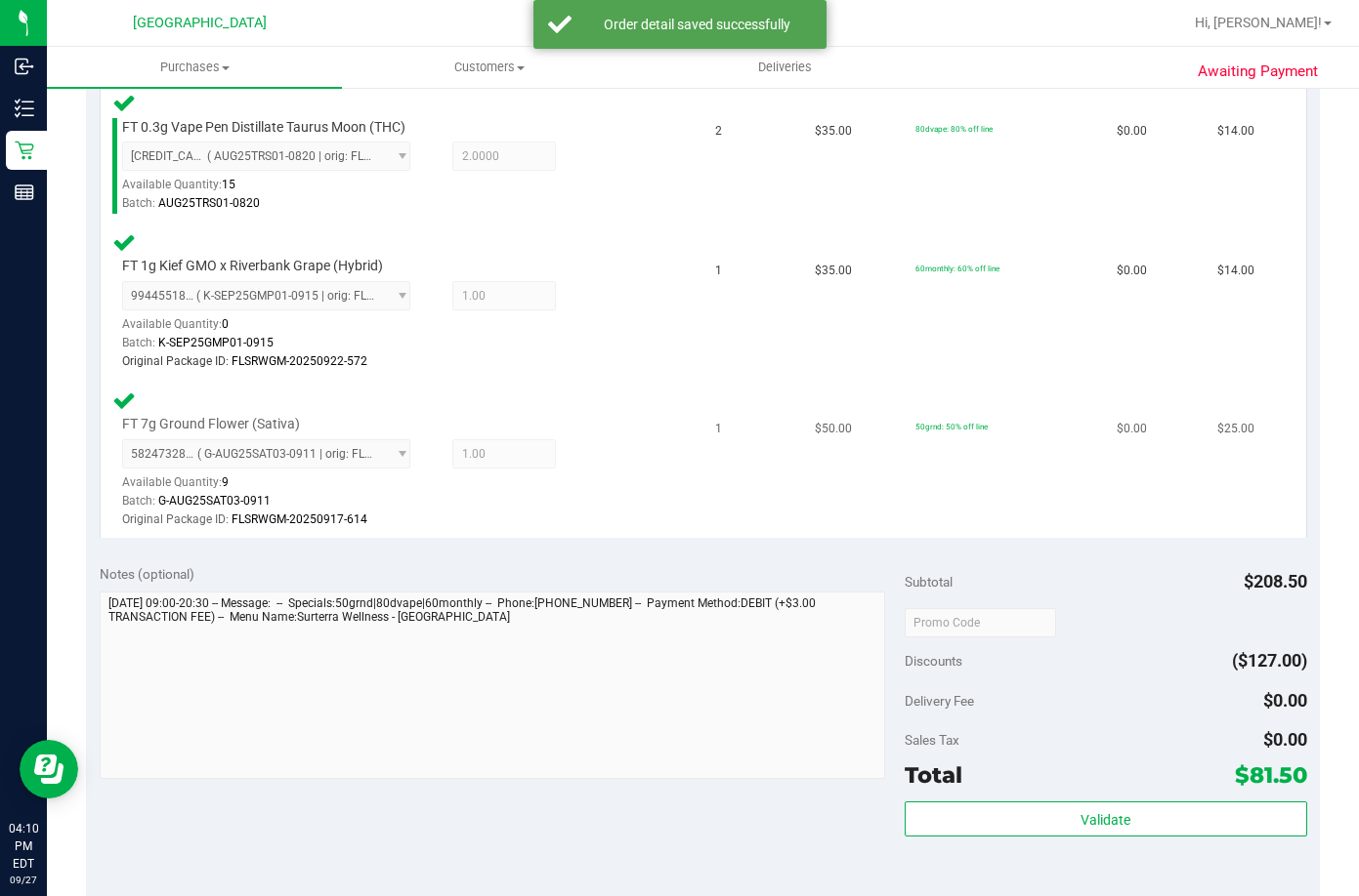
scroll to position [879, 0]
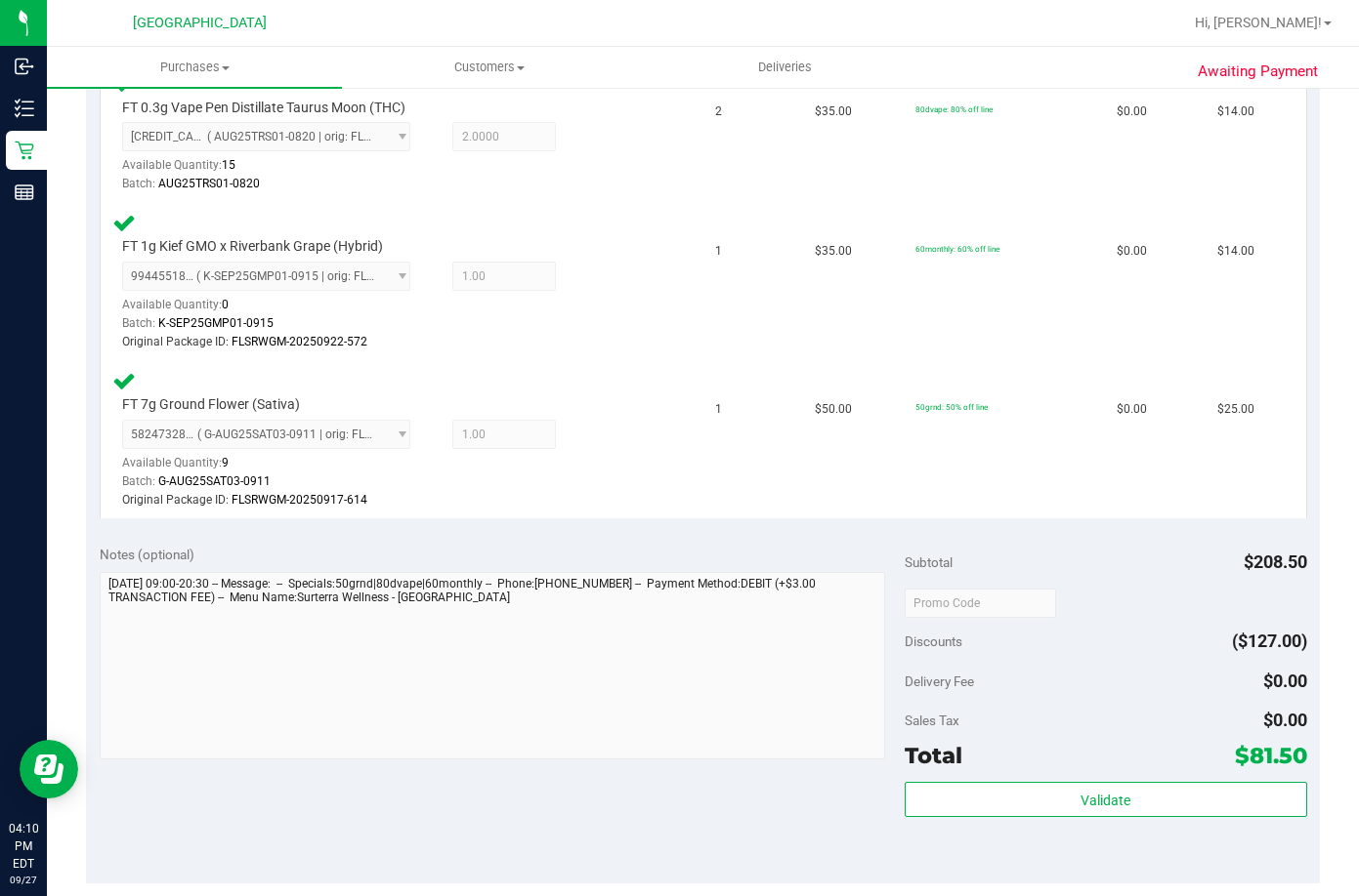
click at [1028, 774] on div "Total $81.50" at bounding box center [1105, 756] width 403 height 36
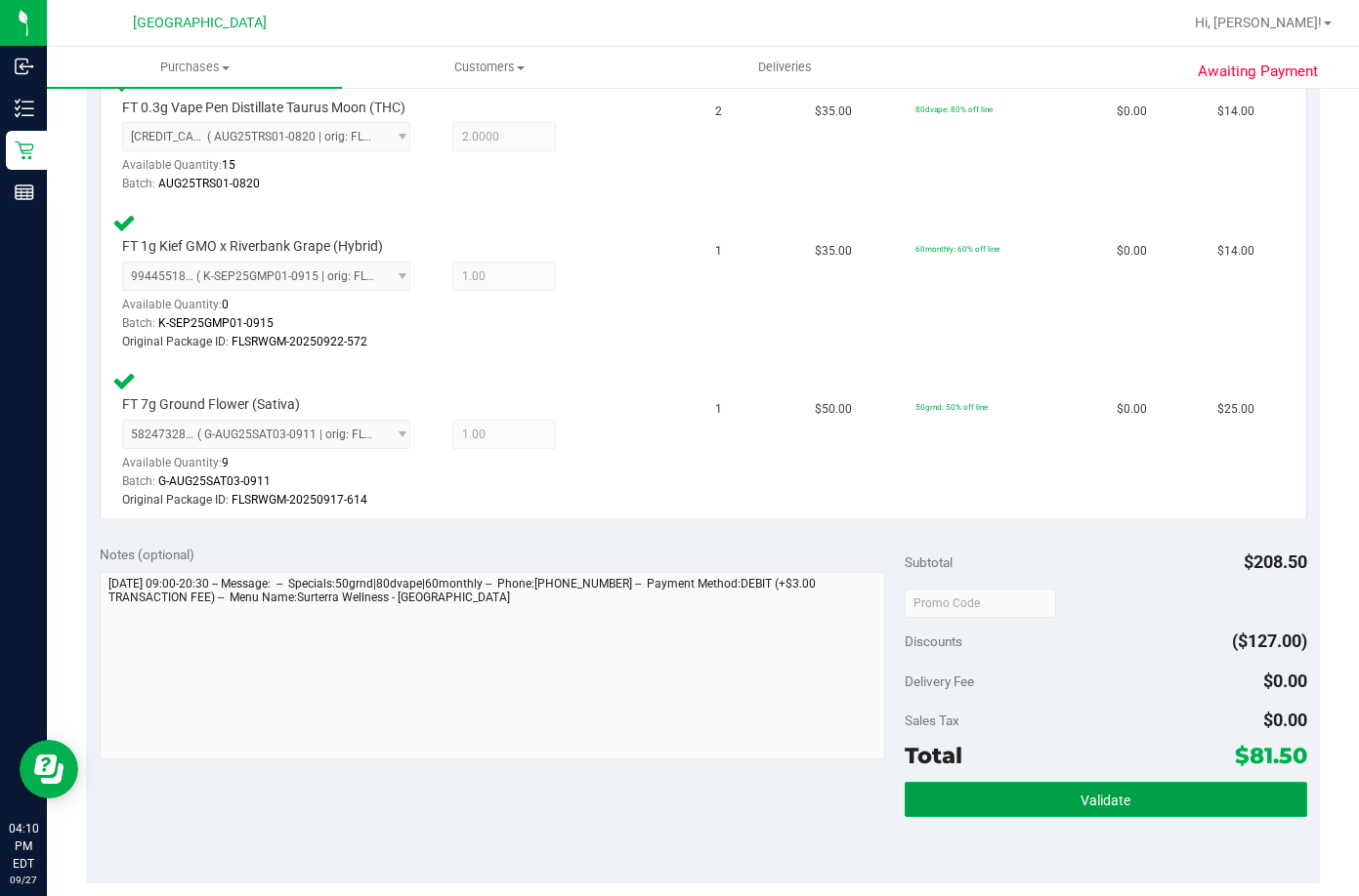
click at [1021, 791] on button "Validate" at bounding box center [1105, 800] width 403 height 36
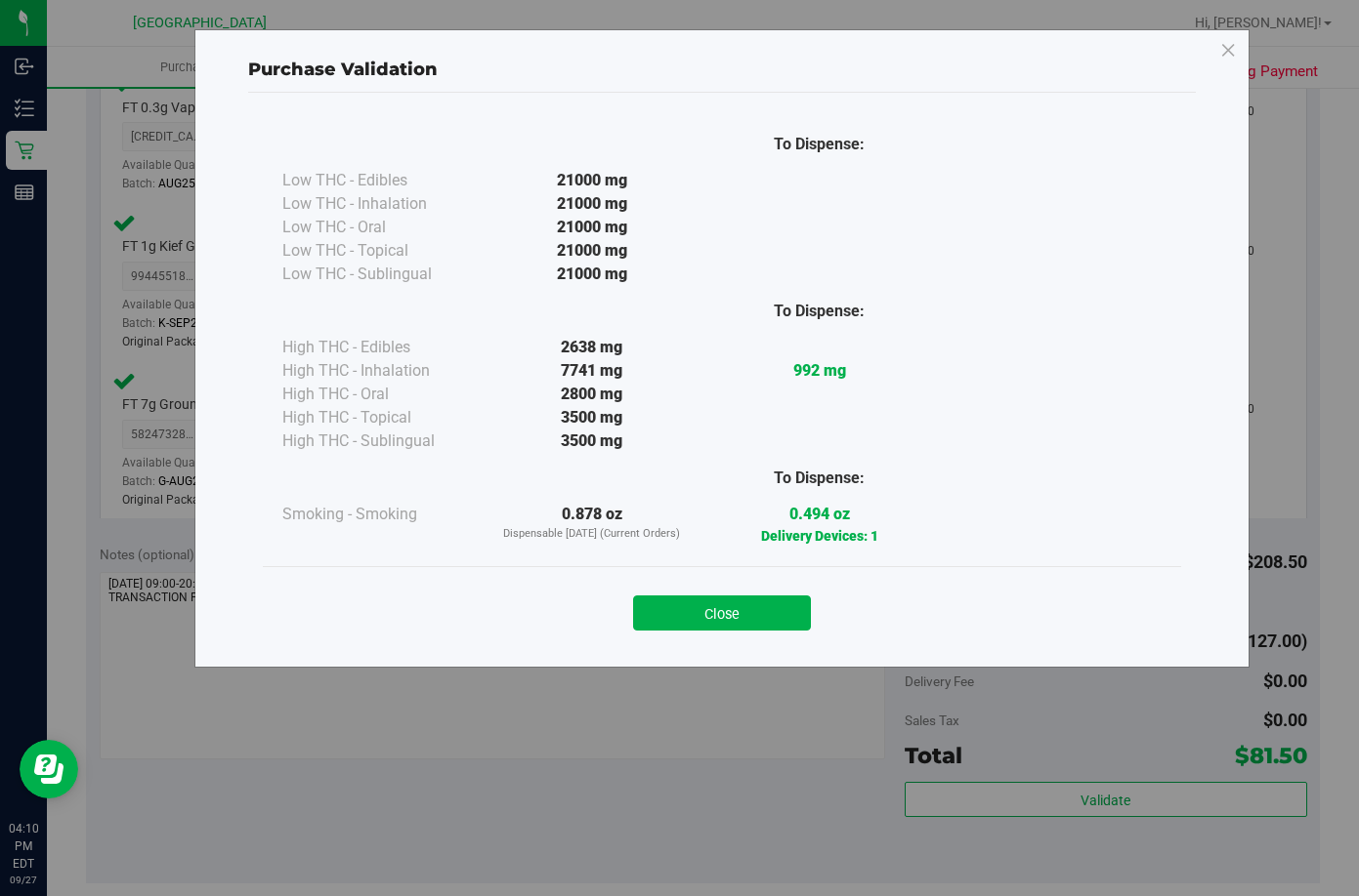
click at [713, 567] on div "Close" at bounding box center [721, 606] width 918 height 79
click at [714, 603] on button "Close" at bounding box center [721, 614] width 178 height 36
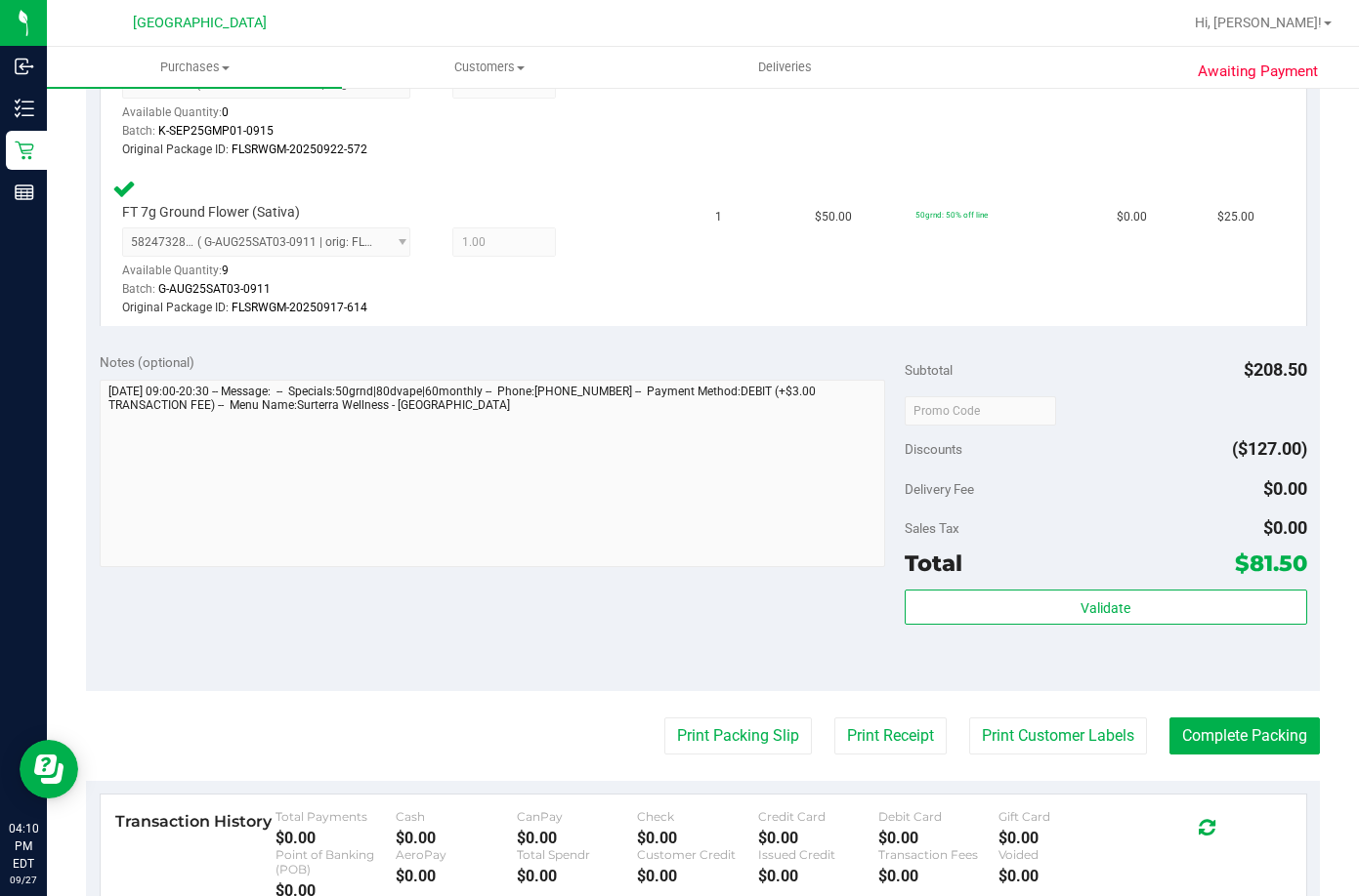
scroll to position [1270, 0]
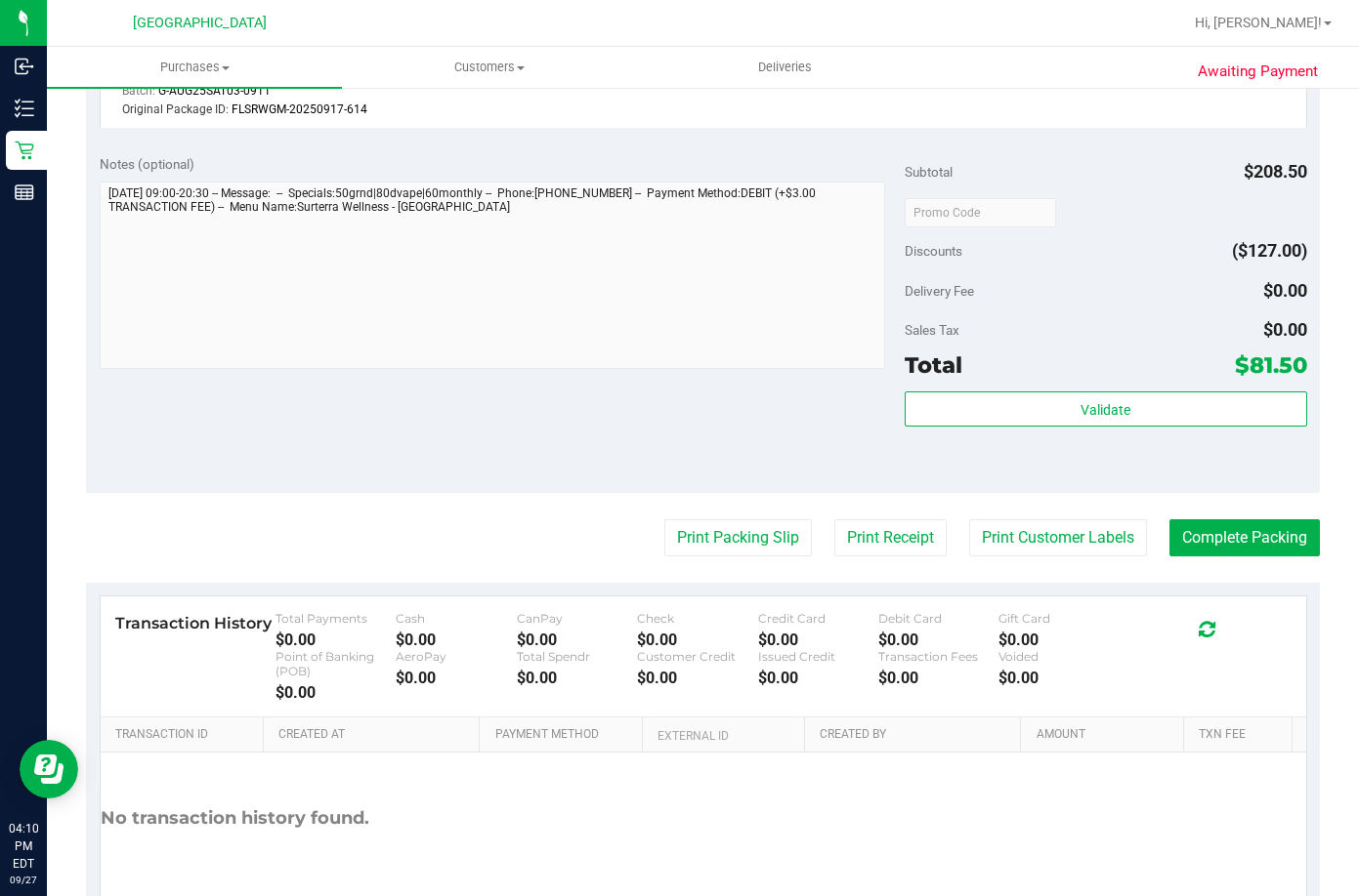
click at [736, 522] on button "Print Packing Slip" at bounding box center [737, 538] width 147 height 37
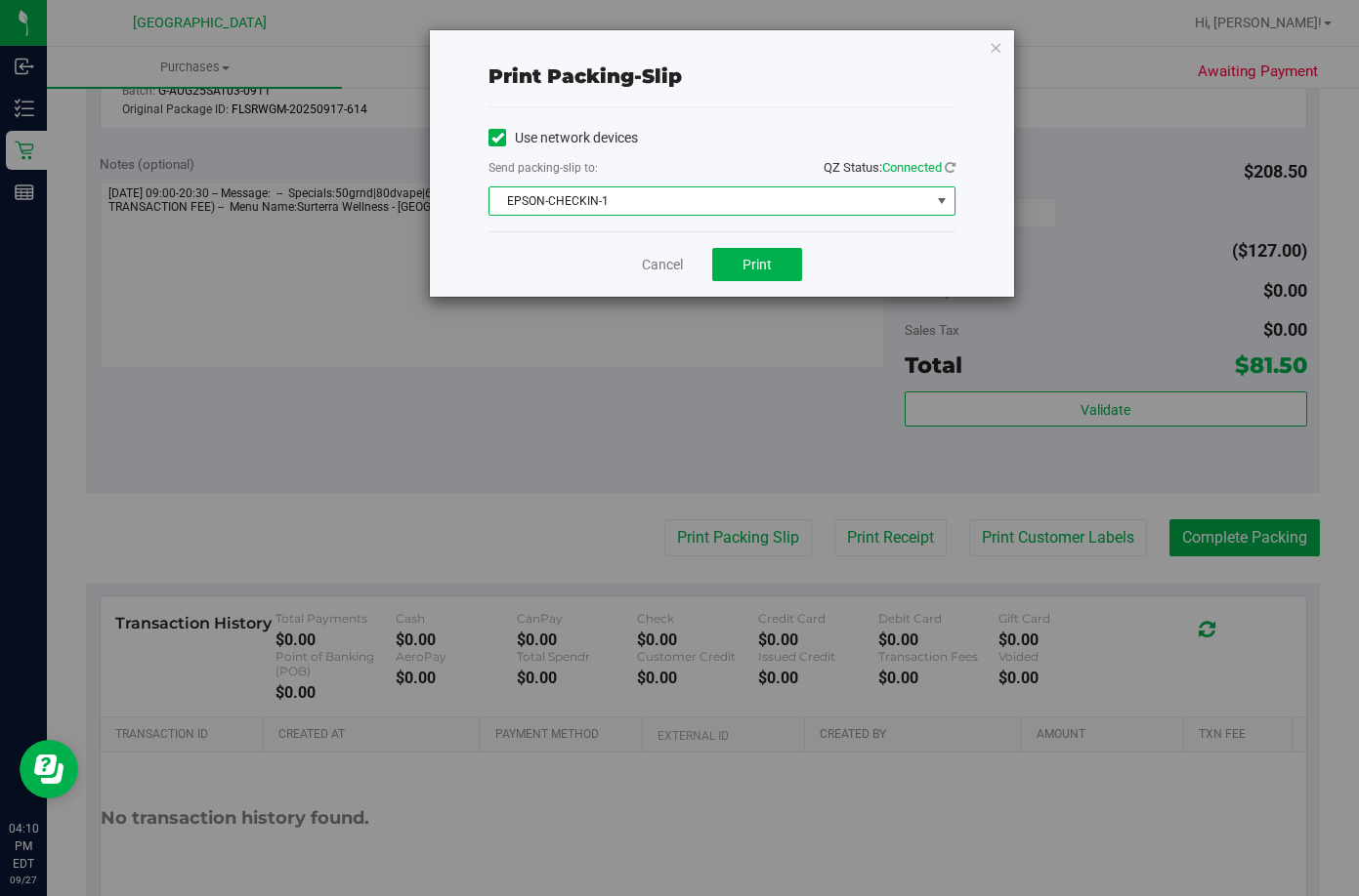
click at [701, 199] on span "EPSON-CHECKIN-1" at bounding box center [710, 201] width 440 height 28
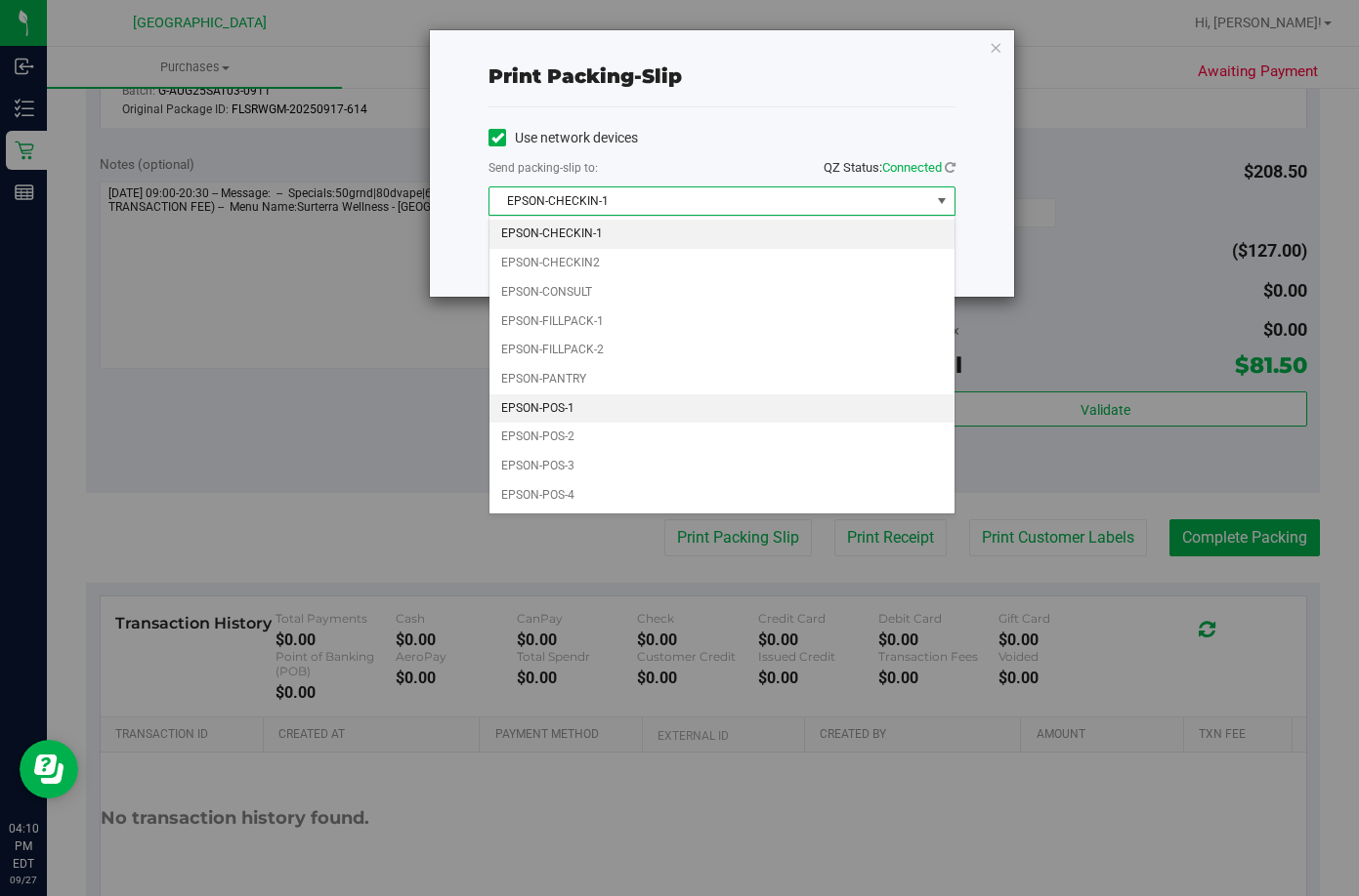
click at [591, 405] on li "EPSON-POS-1" at bounding box center [721, 410] width 465 height 30
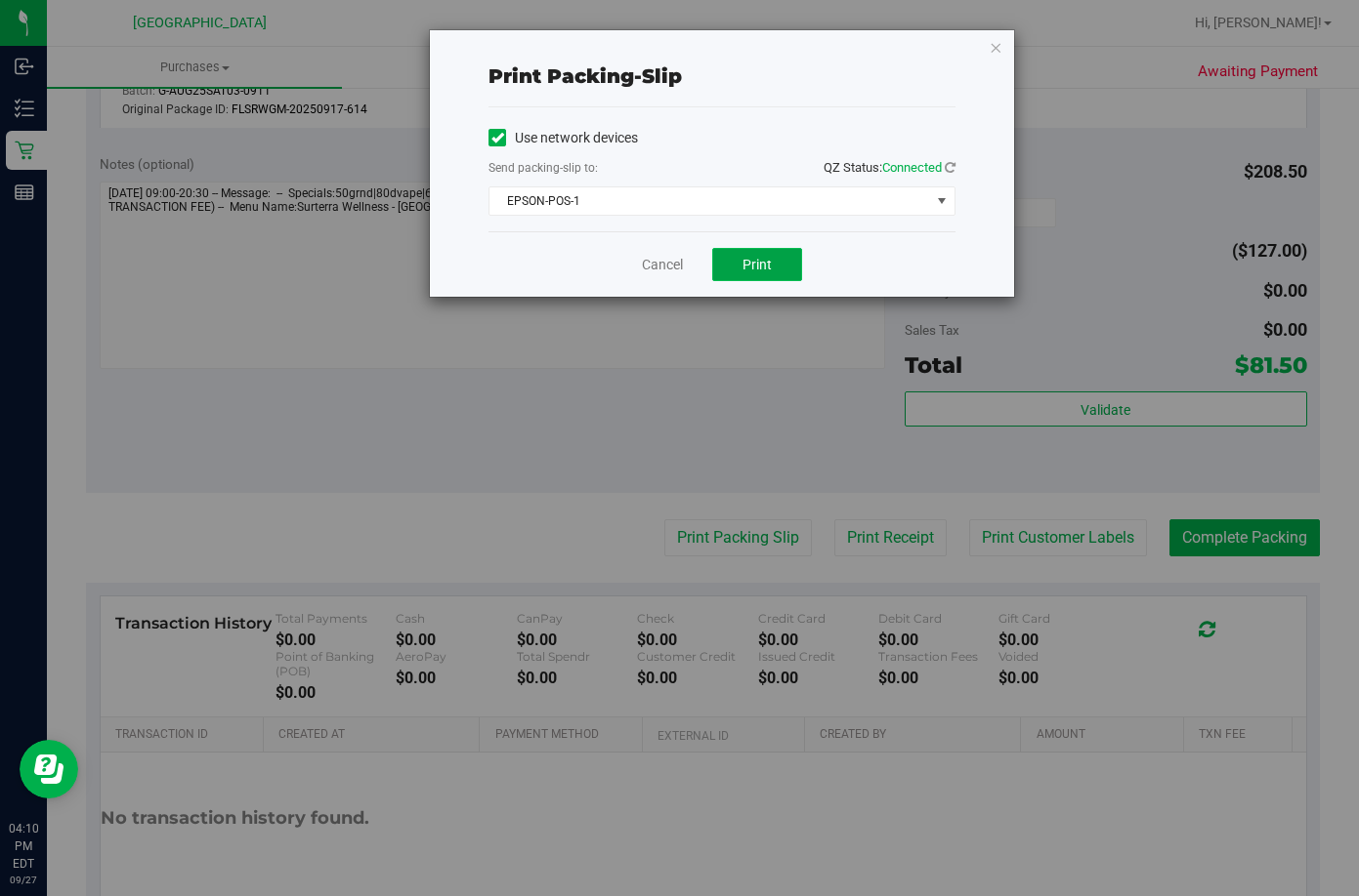
click at [757, 271] on span "Print" at bounding box center [757, 264] width 30 height 16
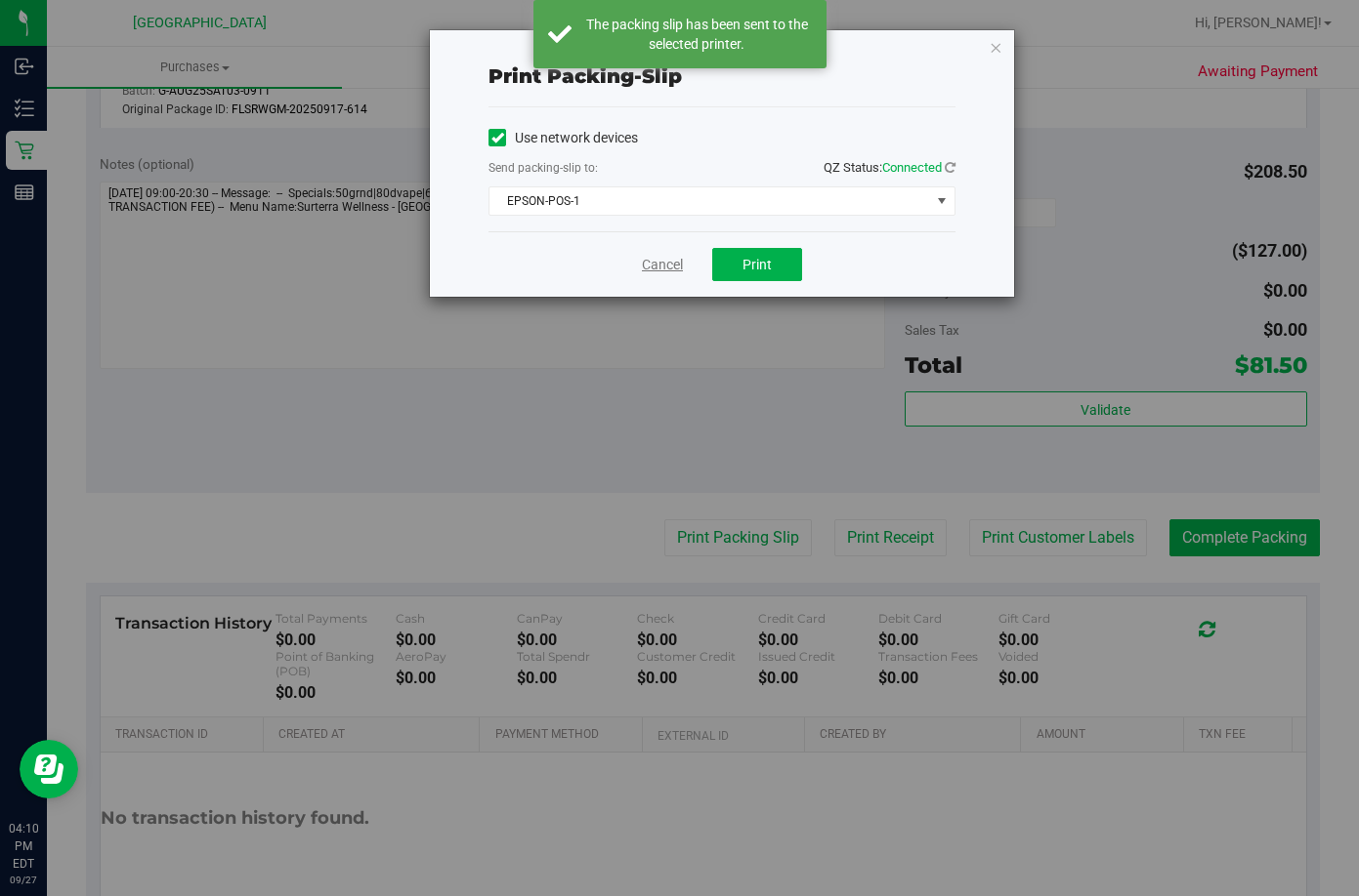
click at [656, 253] on div "Cancel Print" at bounding box center [721, 264] width 467 height 65
click at [659, 255] on link "Cancel" at bounding box center [662, 264] width 41 height 21
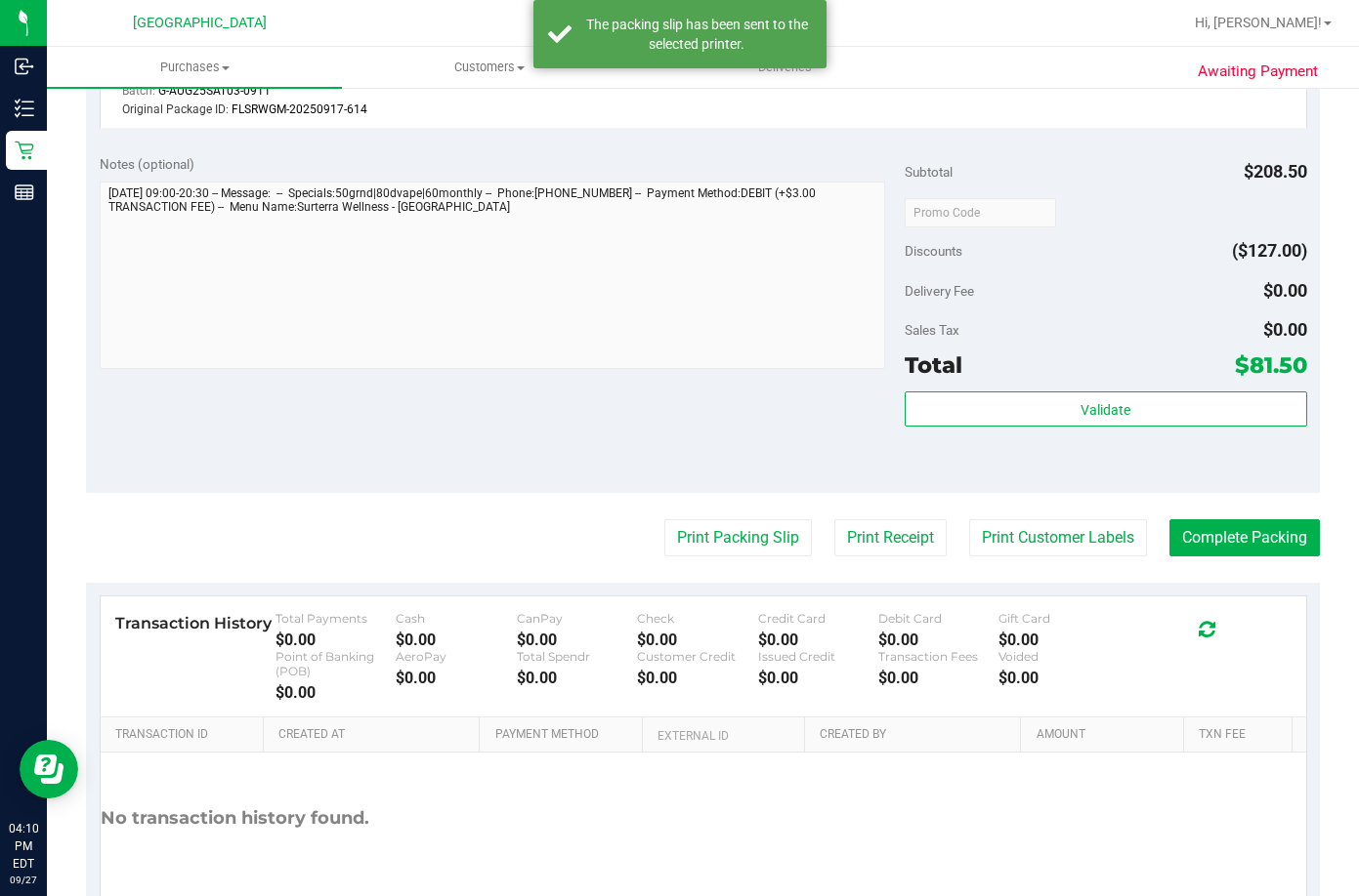
click at [1116, 384] on div "Subtotal $208.50 Discounts ($127.00) Delivery Fee $0.00 Sales Tax $0.00 Total $…" at bounding box center [1105, 317] width 403 height 326
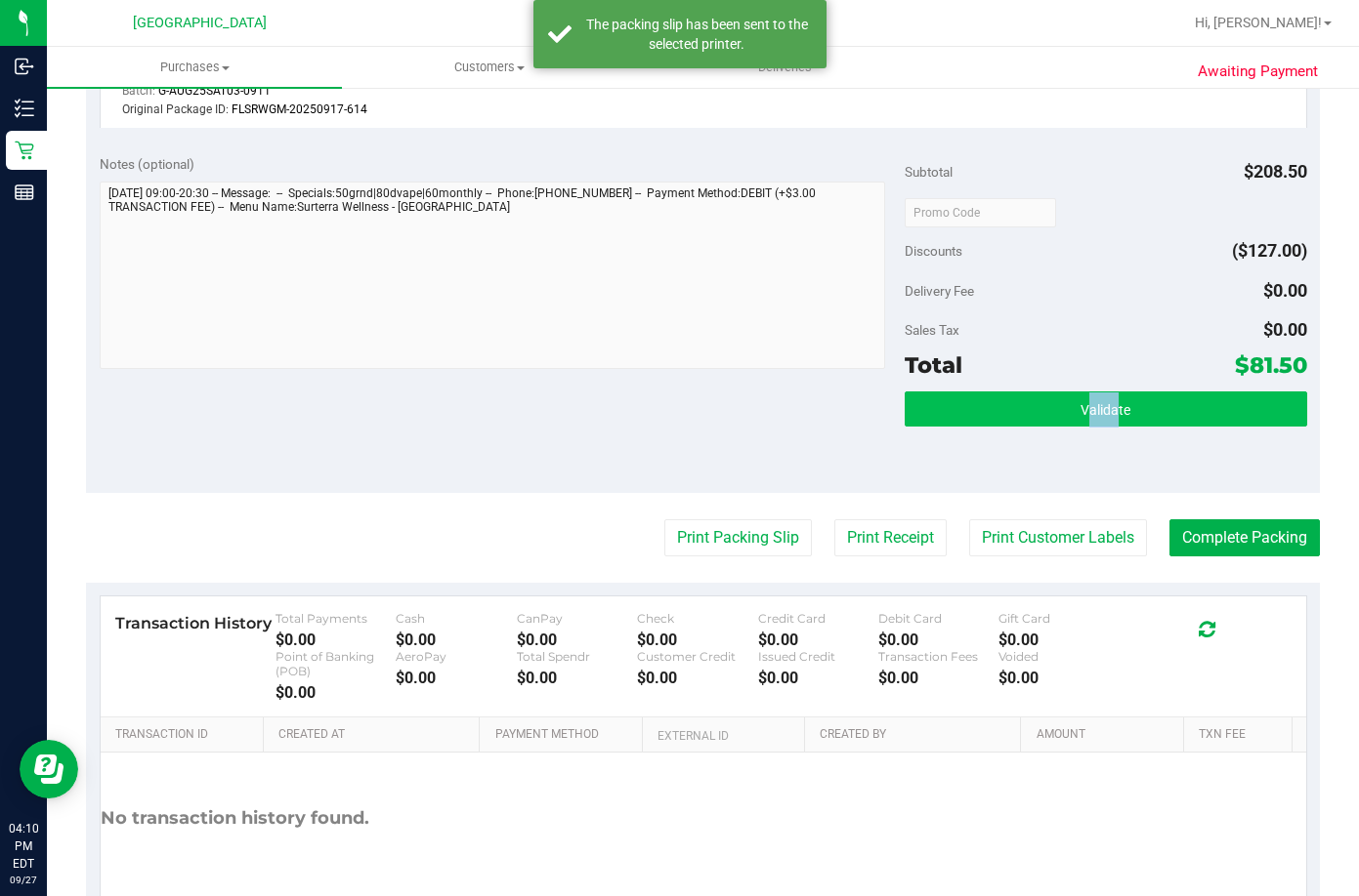
click at [1096, 394] on div "Subtotal $208.50 Discounts ($127.00) Delivery Fee $0.00 Sales Tax $0.00 Total $…" at bounding box center [1105, 317] width 403 height 326
click at [1096, 395] on button "Validate" at bounding box center [1105, 410] width 403 height 36
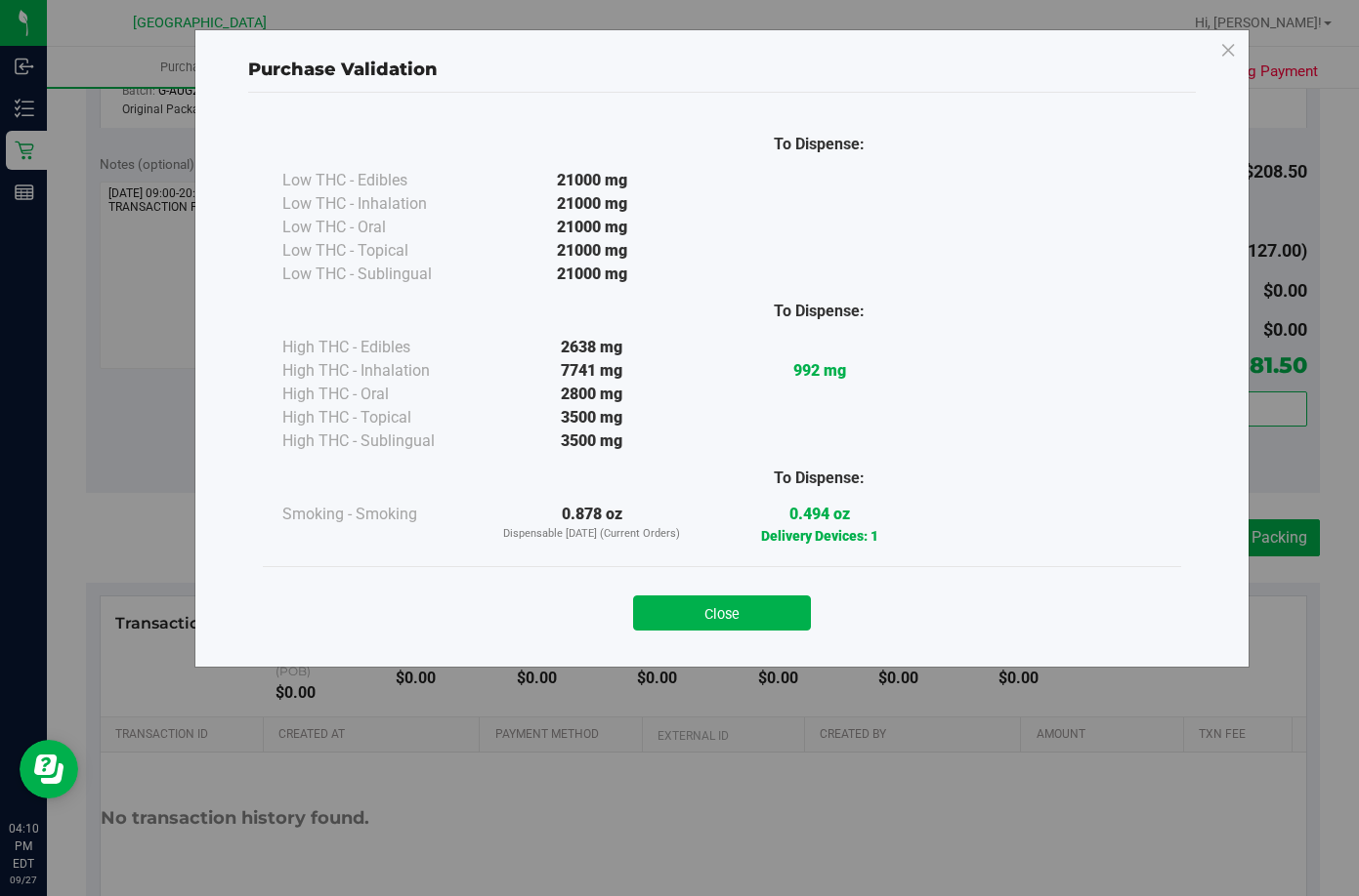
drag, startPoint x: 669, startPoint y: 622, endPoint x: 1227, endPoint y: 602, distance: 558.4
click at [671, 621] on button "Close" at bounding box center [721, 614] width 178 height 36
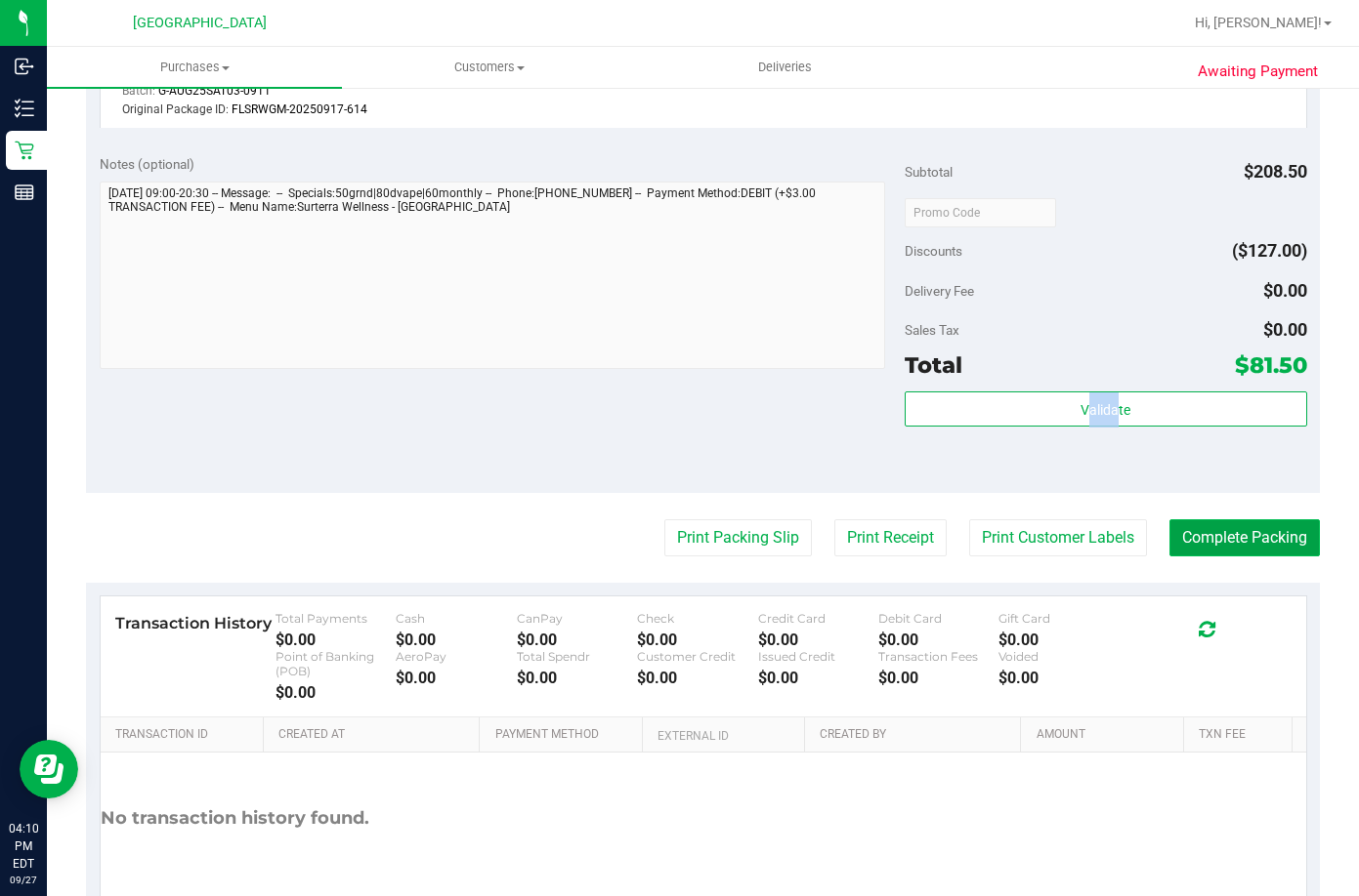
click at [1183, 539] on button "Complete Packing" at bounding box center [1245, 538] width 150 height 37
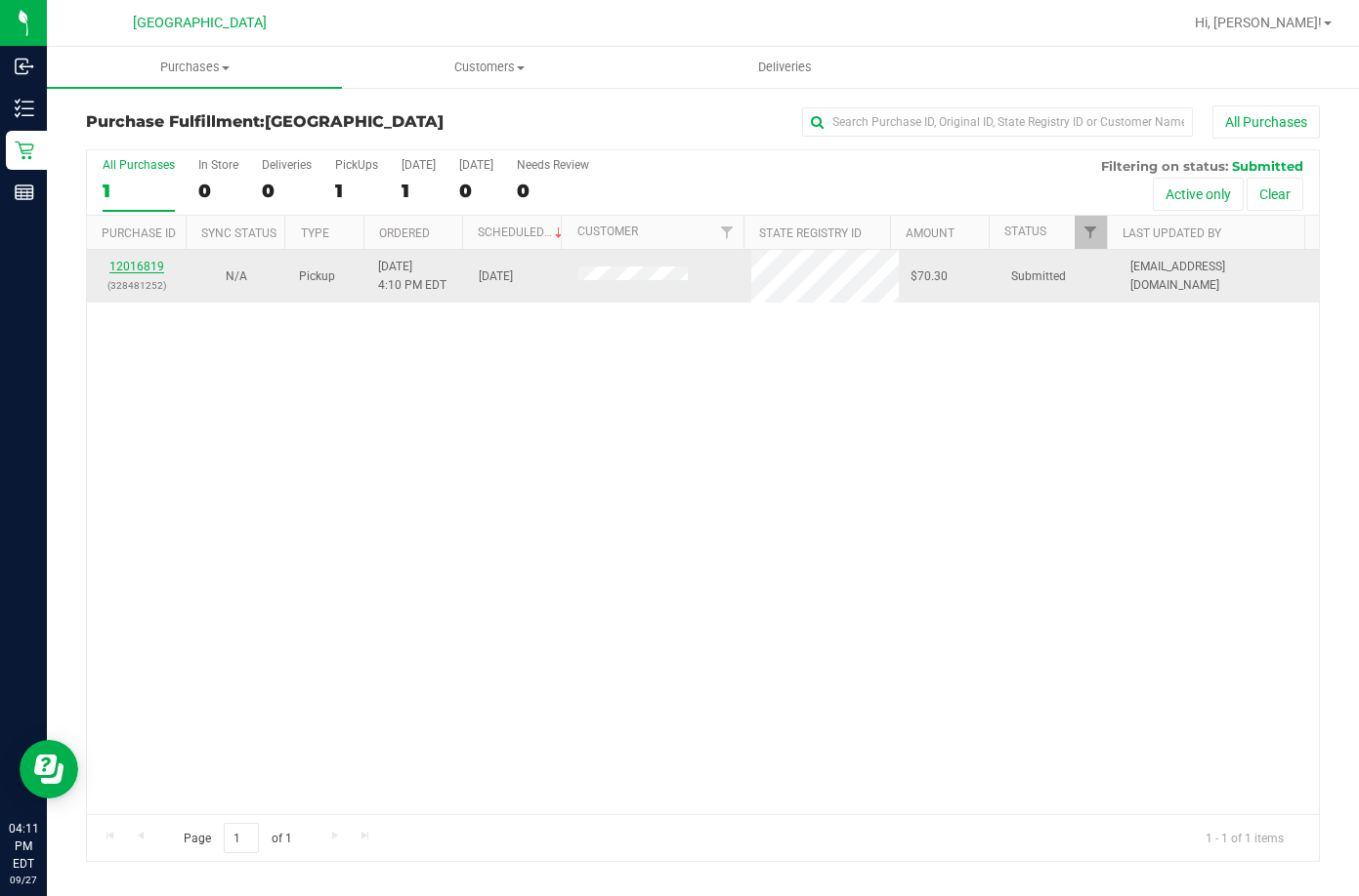
click at [117, 271] on link "12016819" at bounding box center [136, 266] width 54 height 14
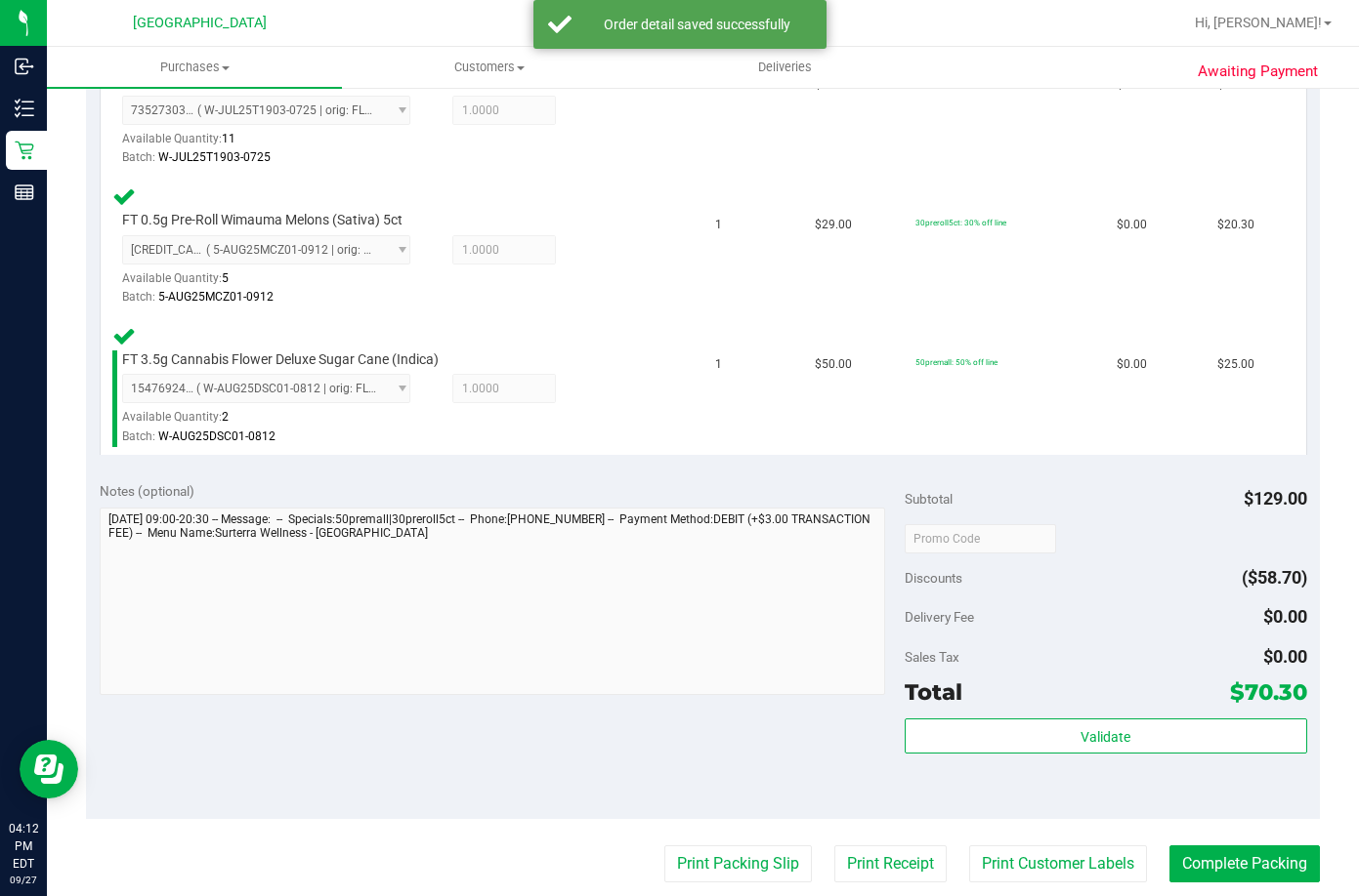
scroll to position [684, 0]
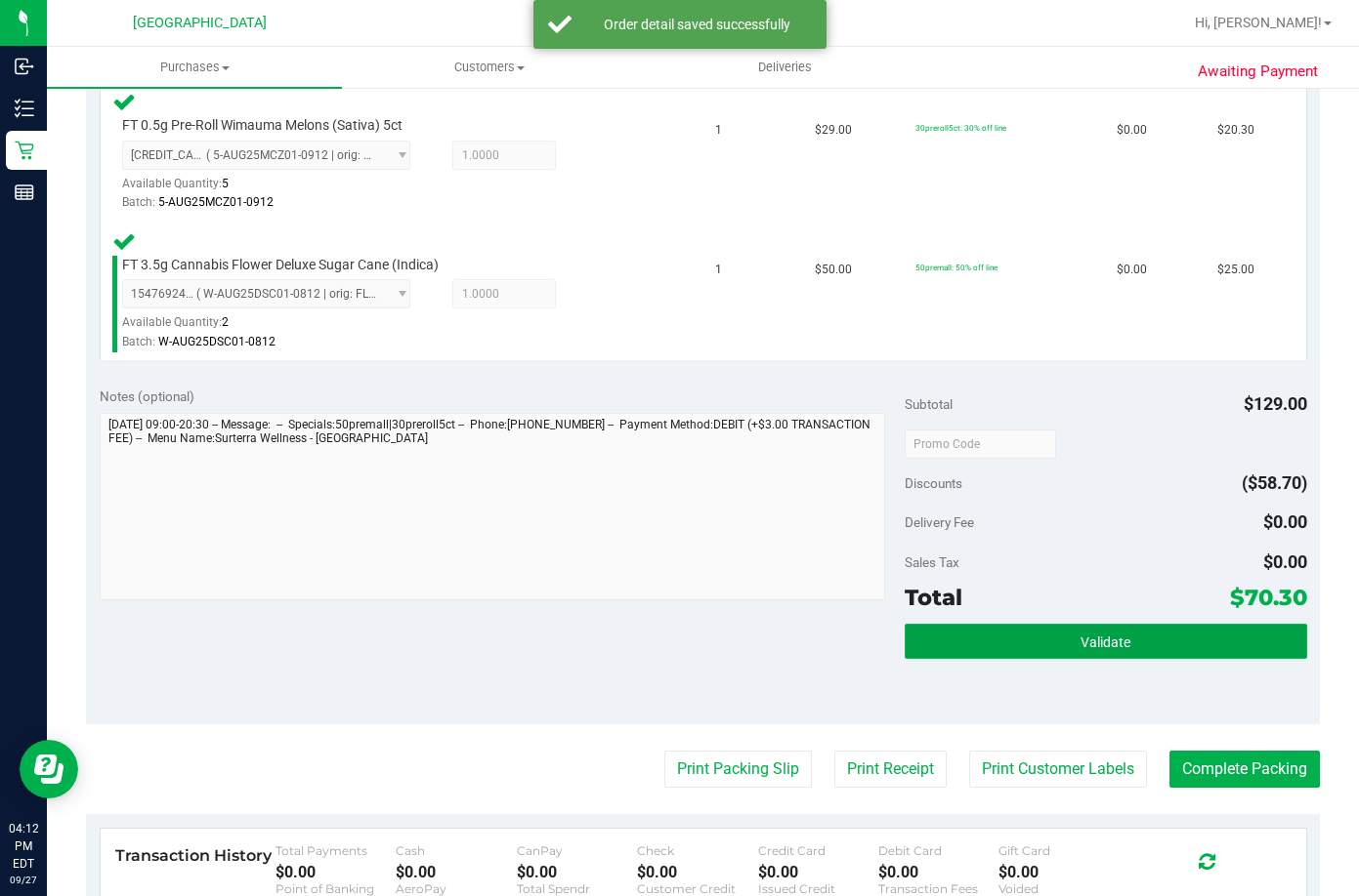
click at [1046, 639] on button "Validate" at bounding box center [1105, 641] width 403 height 36
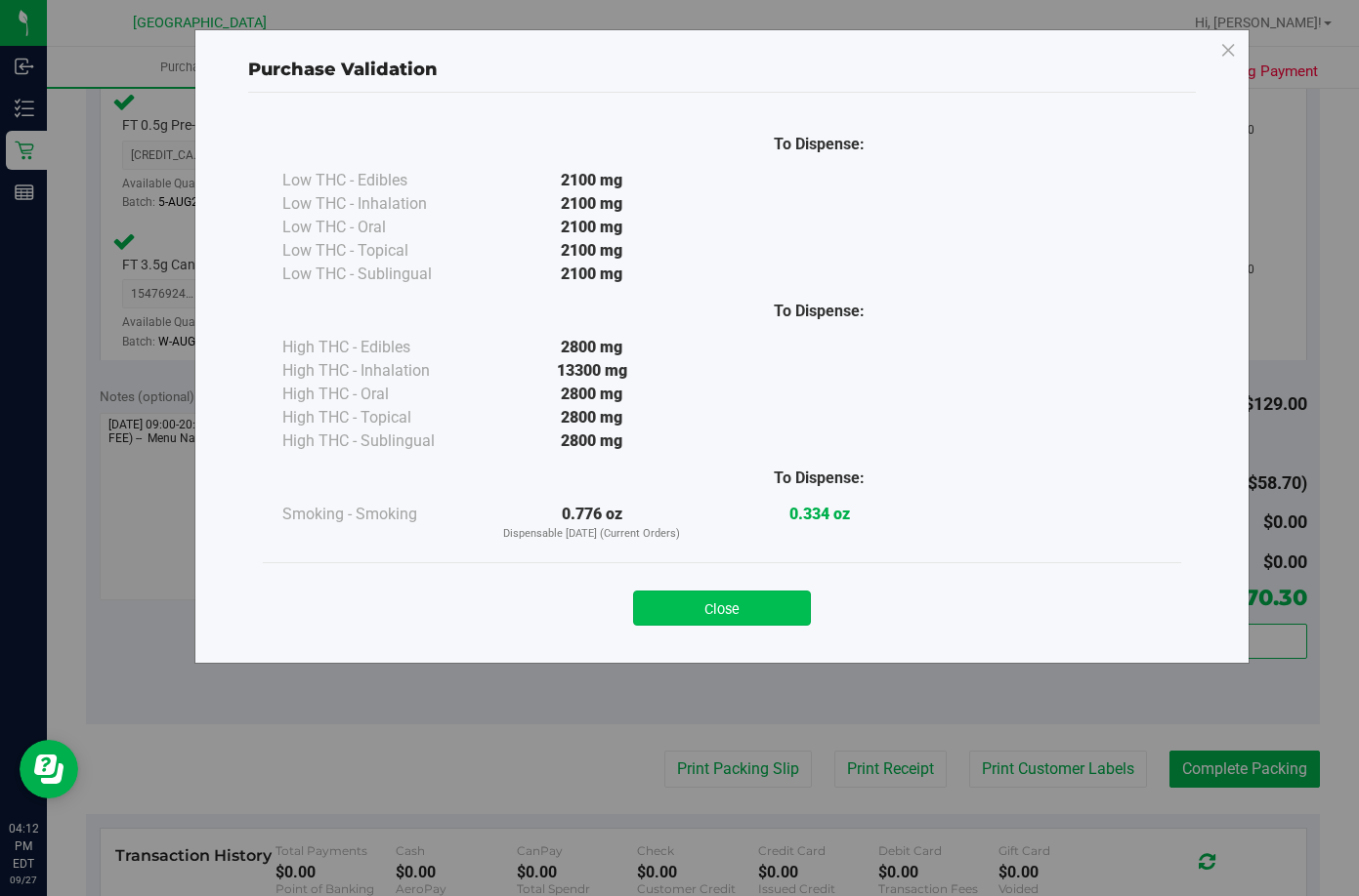
click at [776, 616] on button "Close" at bounding box center [721, 609] width 178 height 36
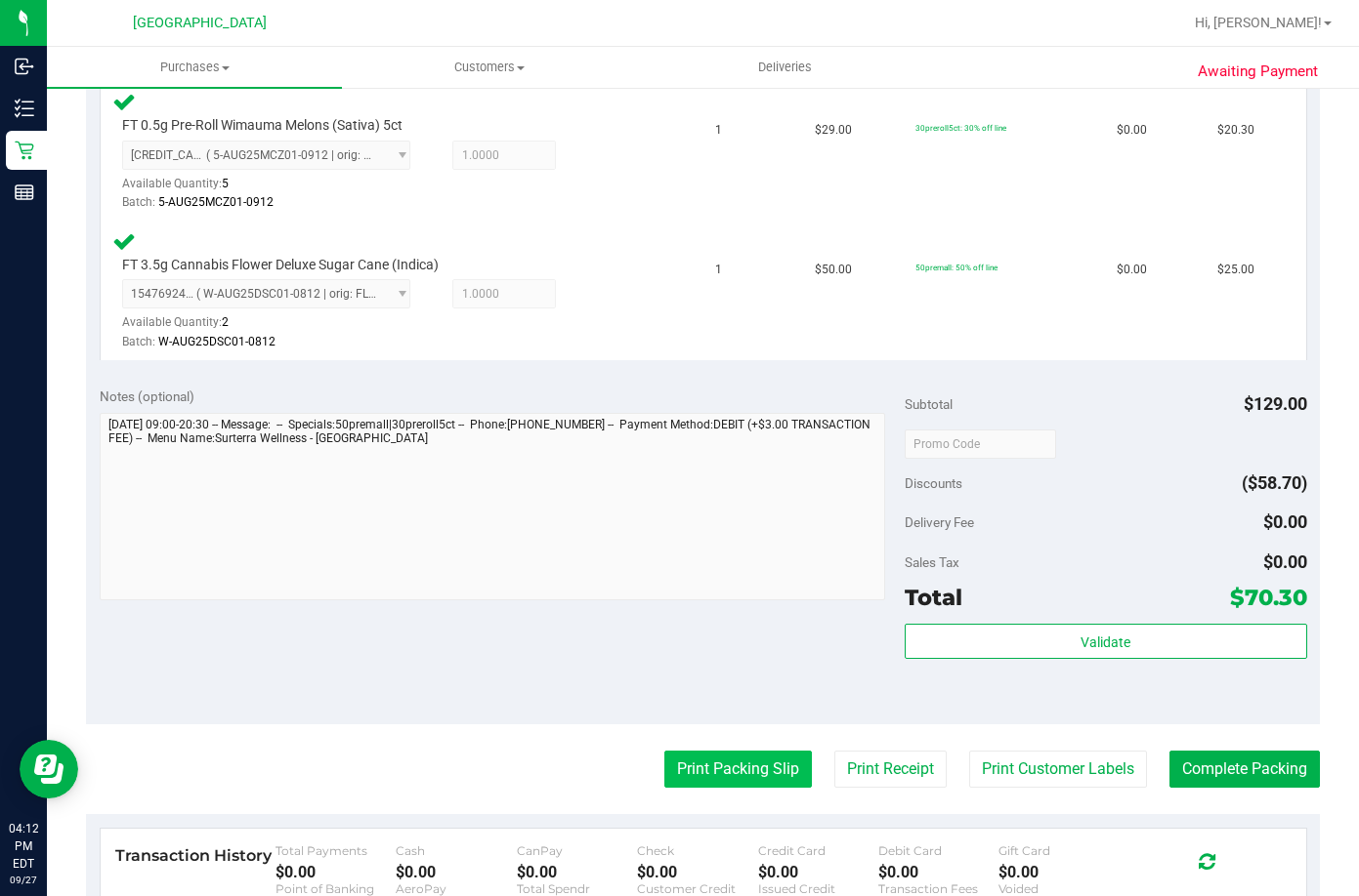
click at [757, 777] on button "Print Packing Slip" at bounding box center [737, 770] width 147 height 37
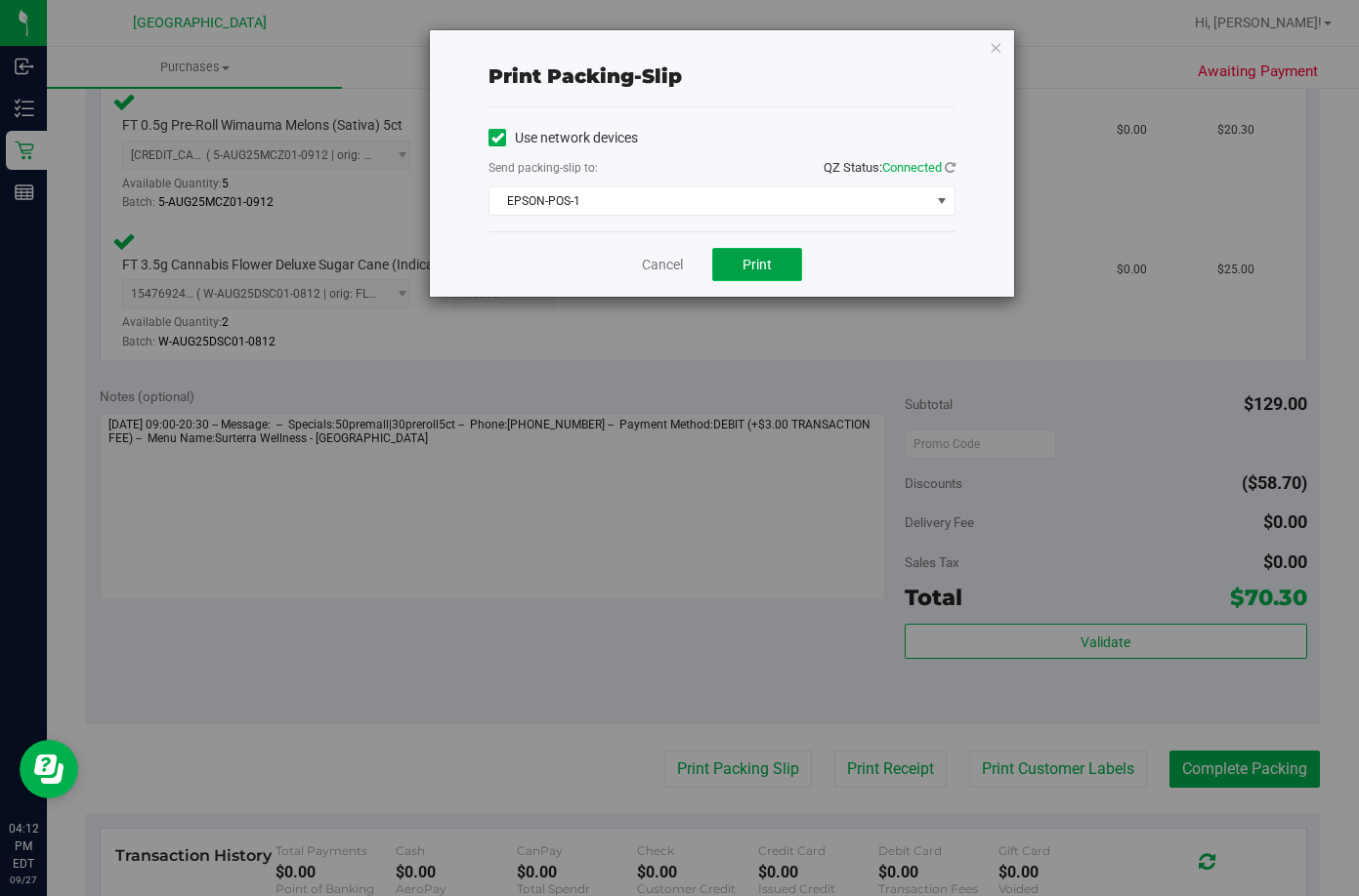
click at [780, 259] on button "Print" at bounding box center [756, 264] width 90 height 34
click at [669, 270] on link "Cancel" at bounding box center [662, 264] width 41 height 21
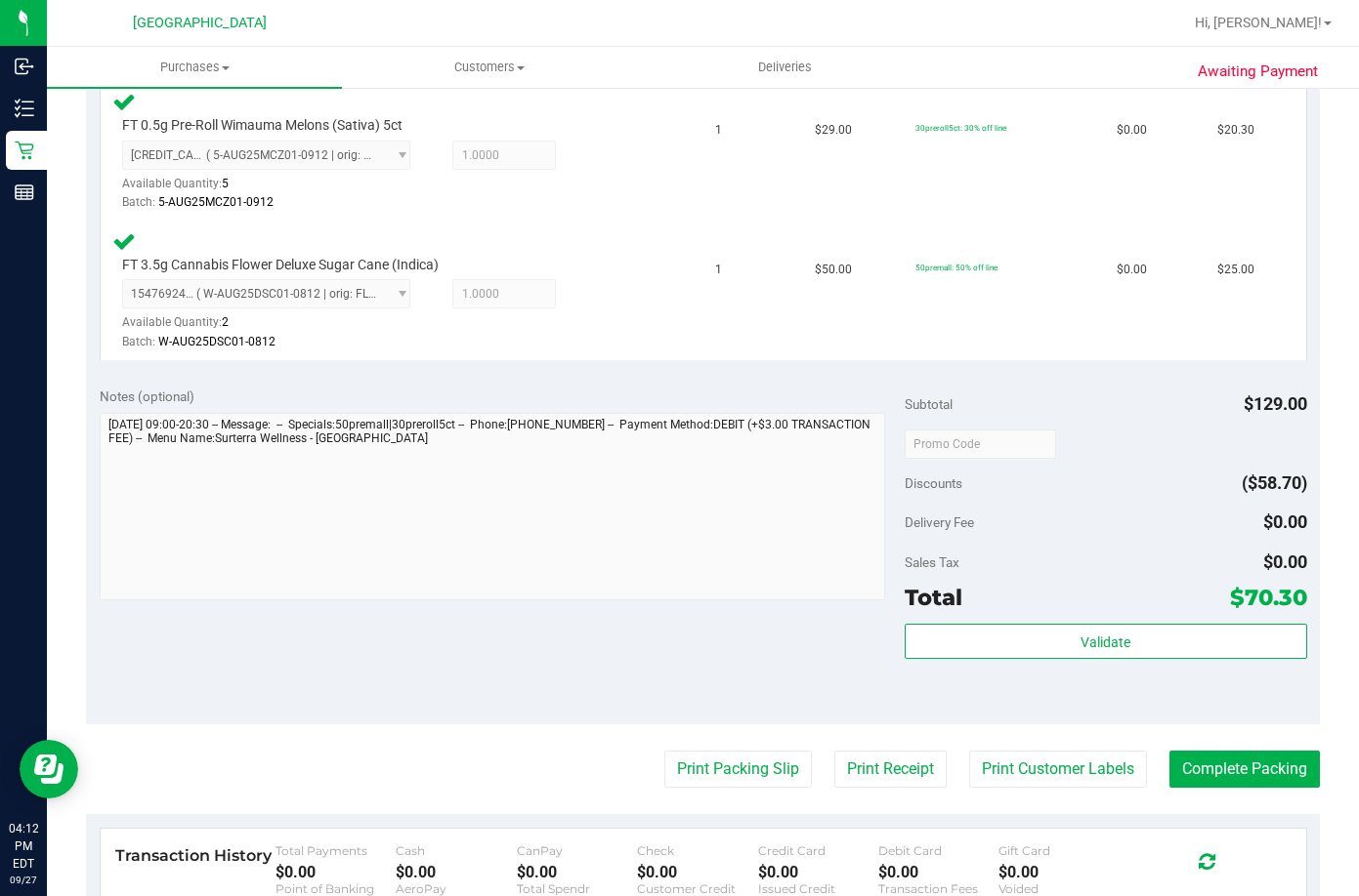
click at [1017, 660] on div "Validate" at bounding box center [1105, 667] width 403 height 88
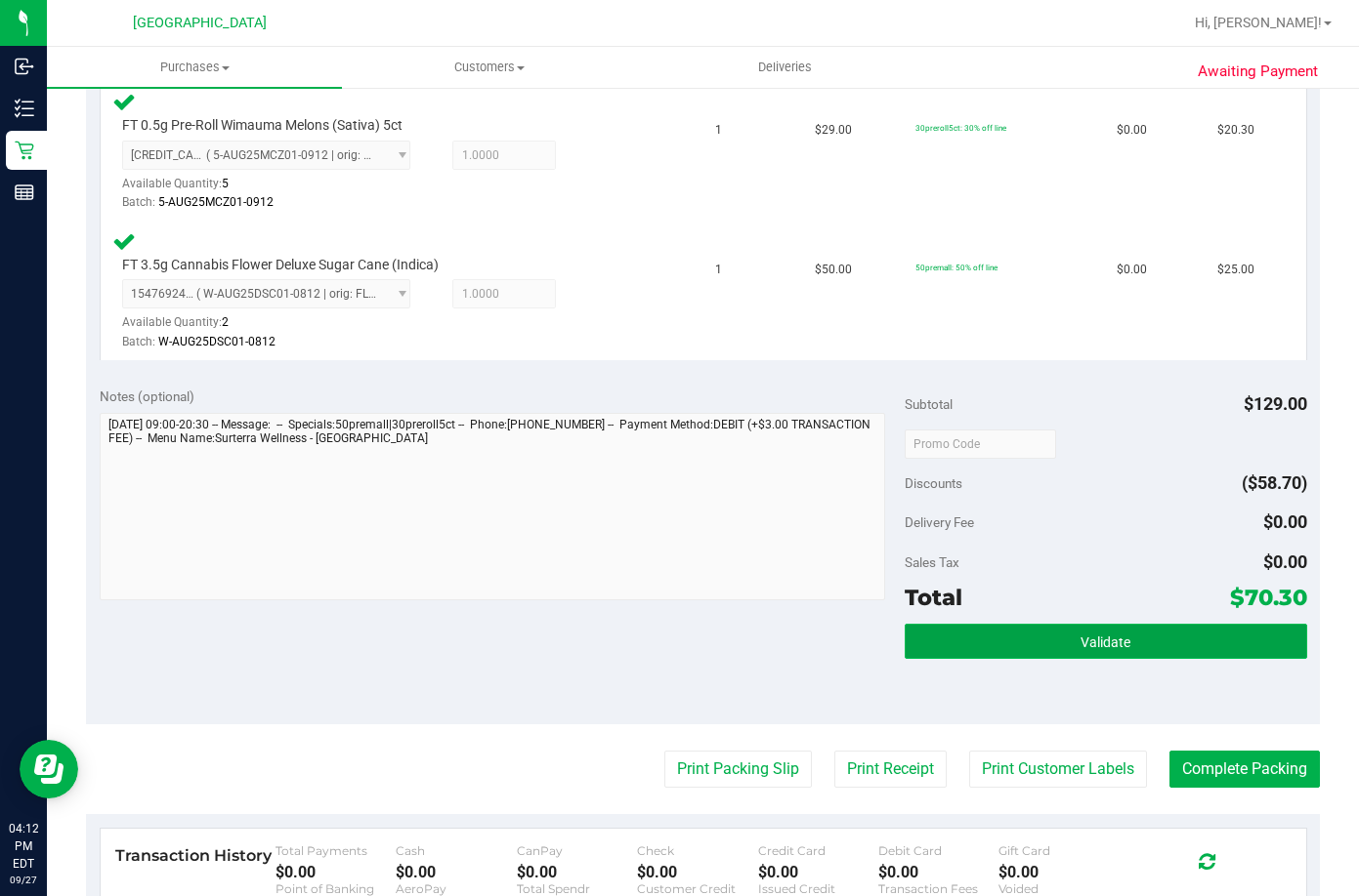
click at [1001, 644] on button "Validate" at bounding box center [1105, 641] width 403 height 36
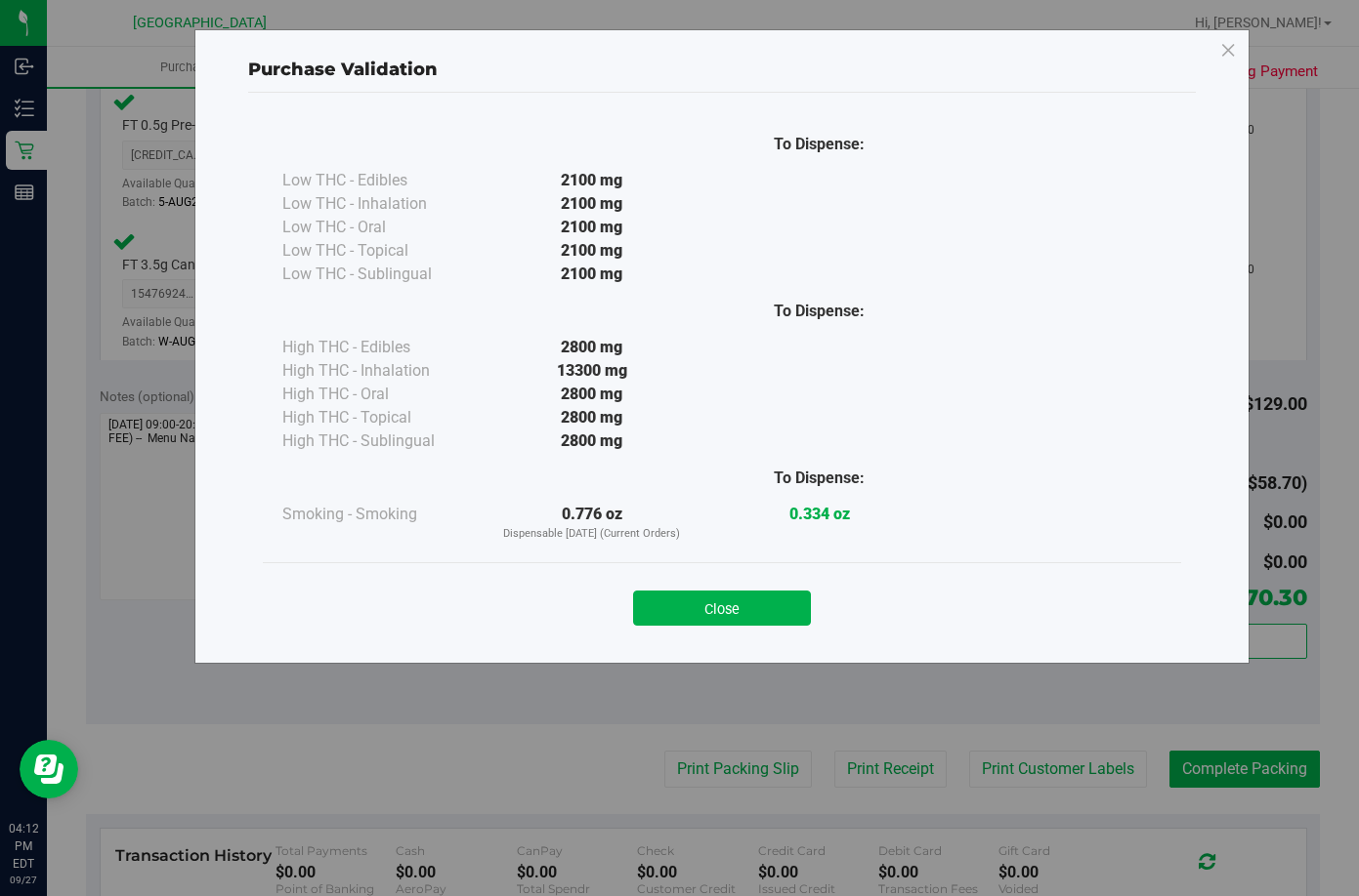
click at [712, 590] on div "Close" at bounding box center [721, 602] width 889 height 48
click at [731, 620] on button "Close" at bounding box center [721, 609] width 178 height 36
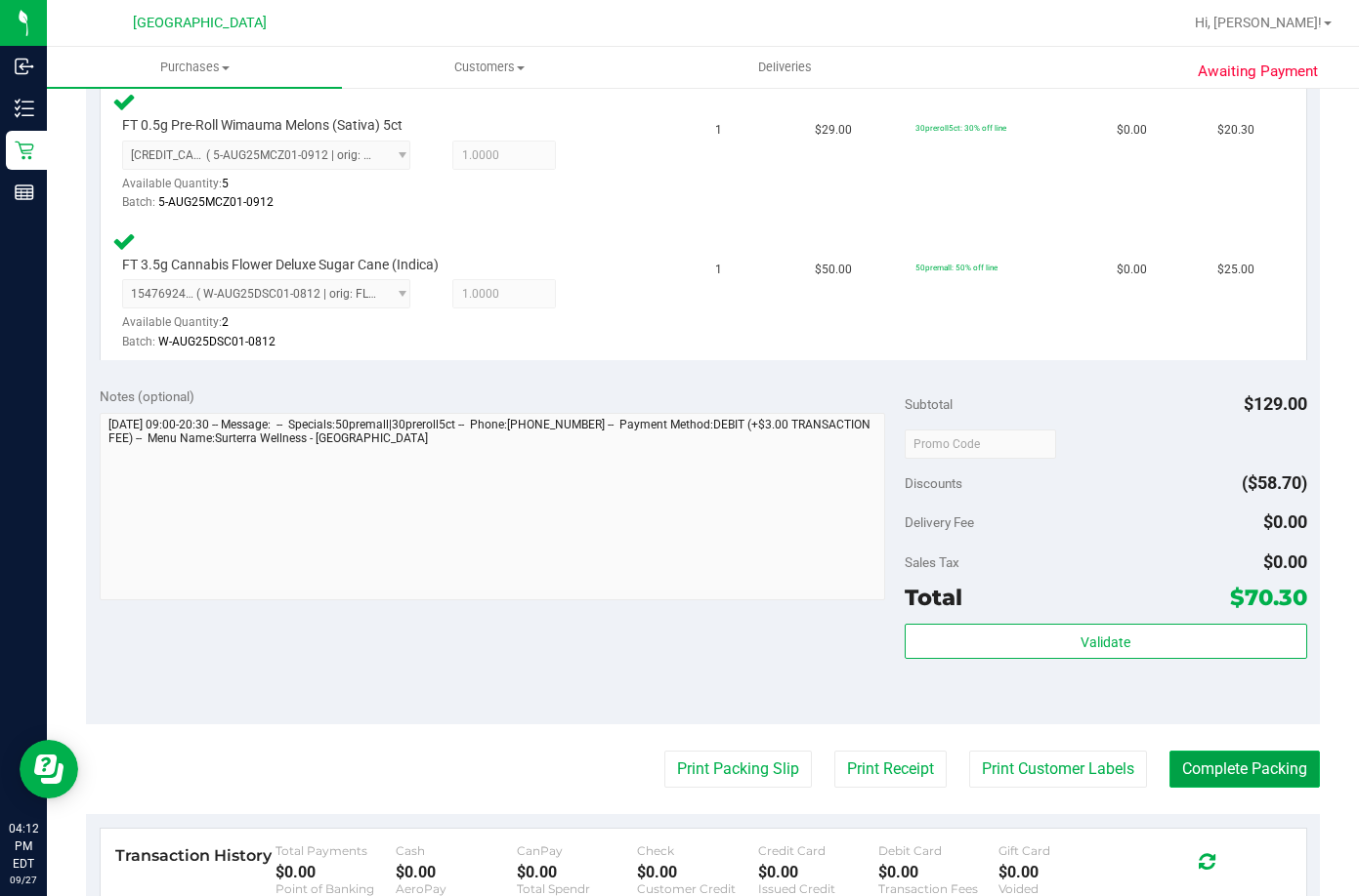
click at [1260, 761] on button "Complete Packing" at bounding box center [1245, 770] width 150 height 37
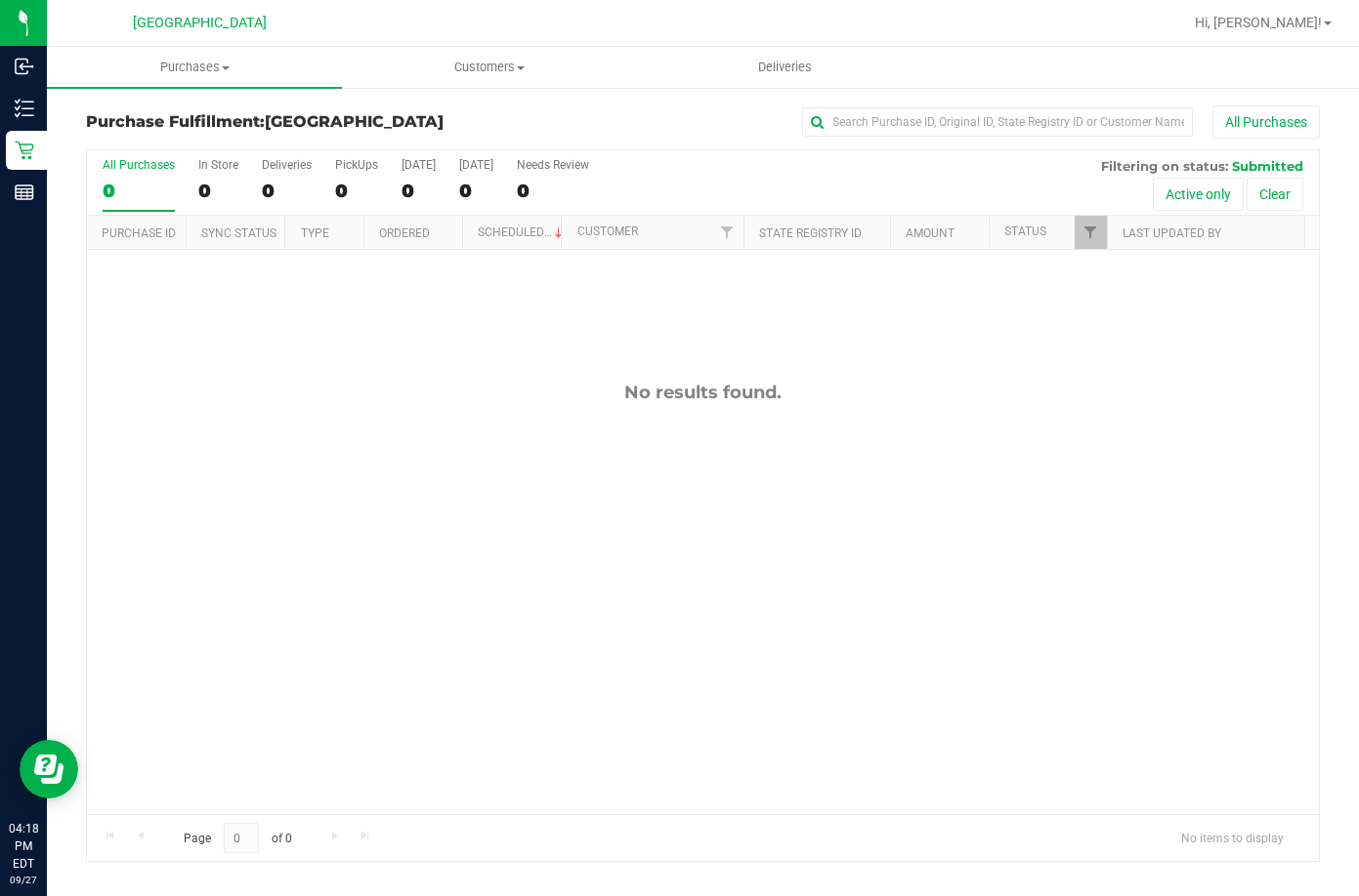
click at [520, 354] on div "No results found." at bounding box center [703, 598] width 1232 height 697
drag, startPoint x: 439, startPoint y: 368, endPoint x: 433, endPoint y: 326, distance: 42.4
click at [433, 369] on div "No results found." at bounding box center [703, 598] width 1232 height 697
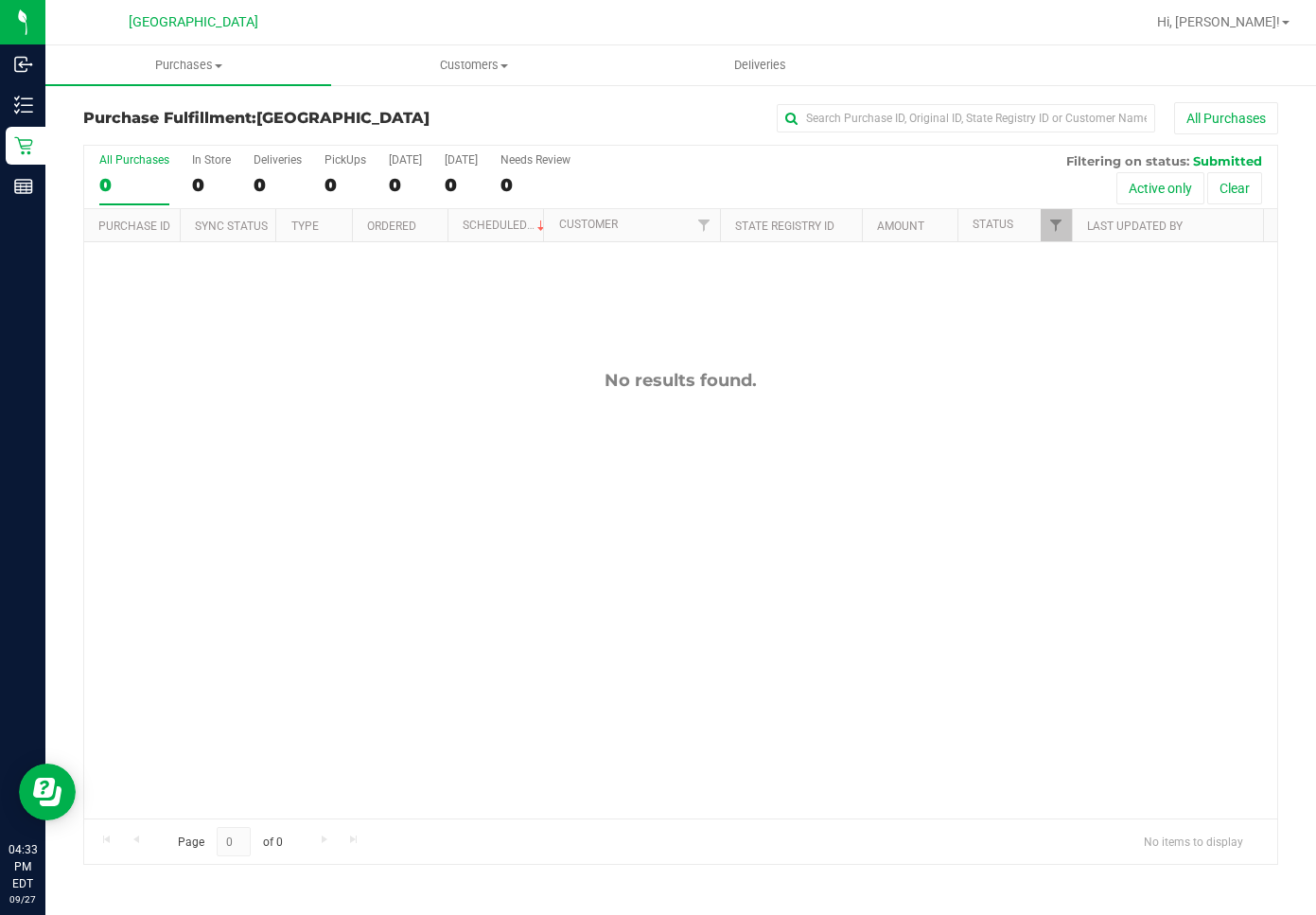
click at [487, 413] on div "No results found." at bounding box center [680, 594] width 1193 height 704
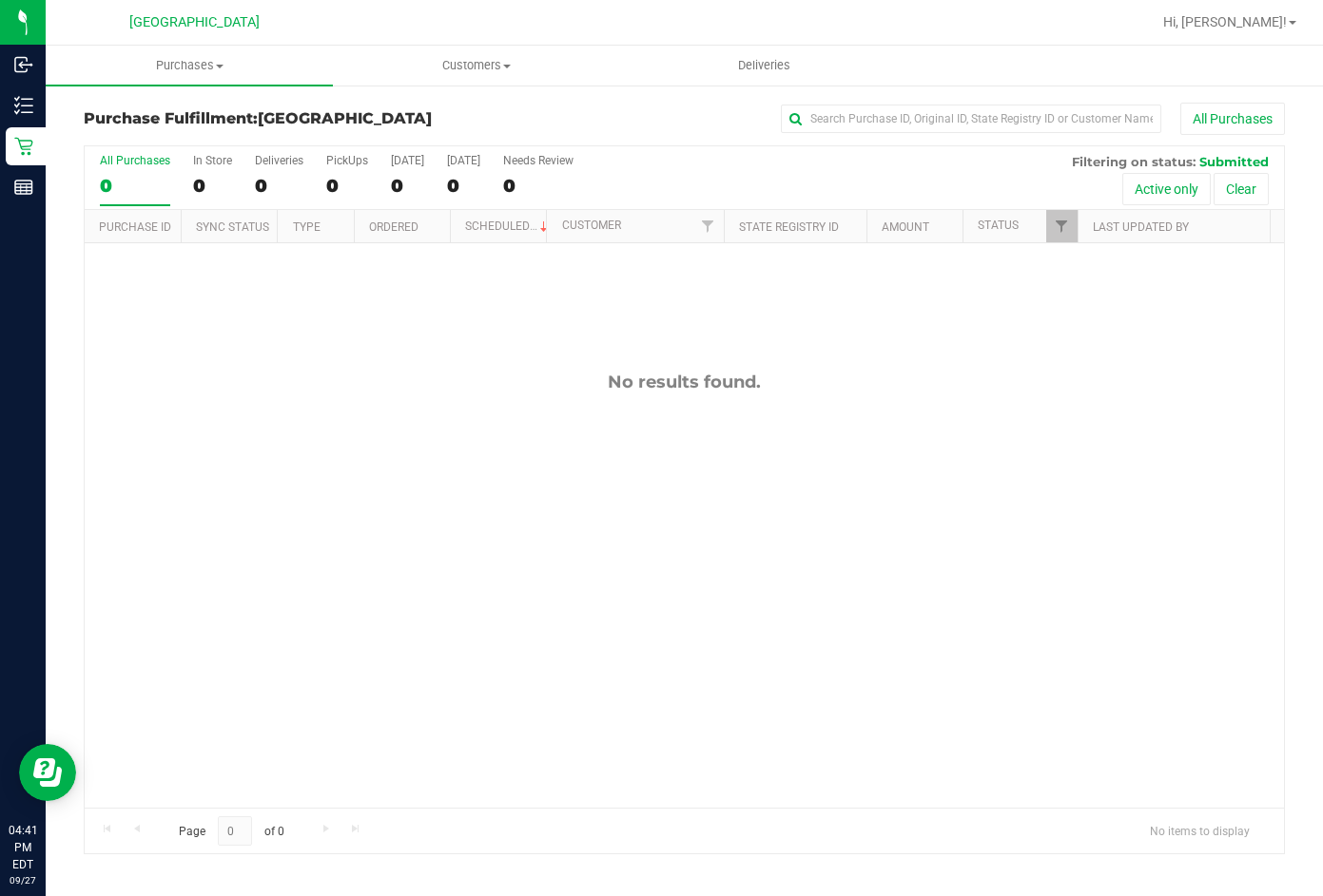
click at [472, 368] on div "No results found." at bounding box center [684, 589] width 1199 height 692
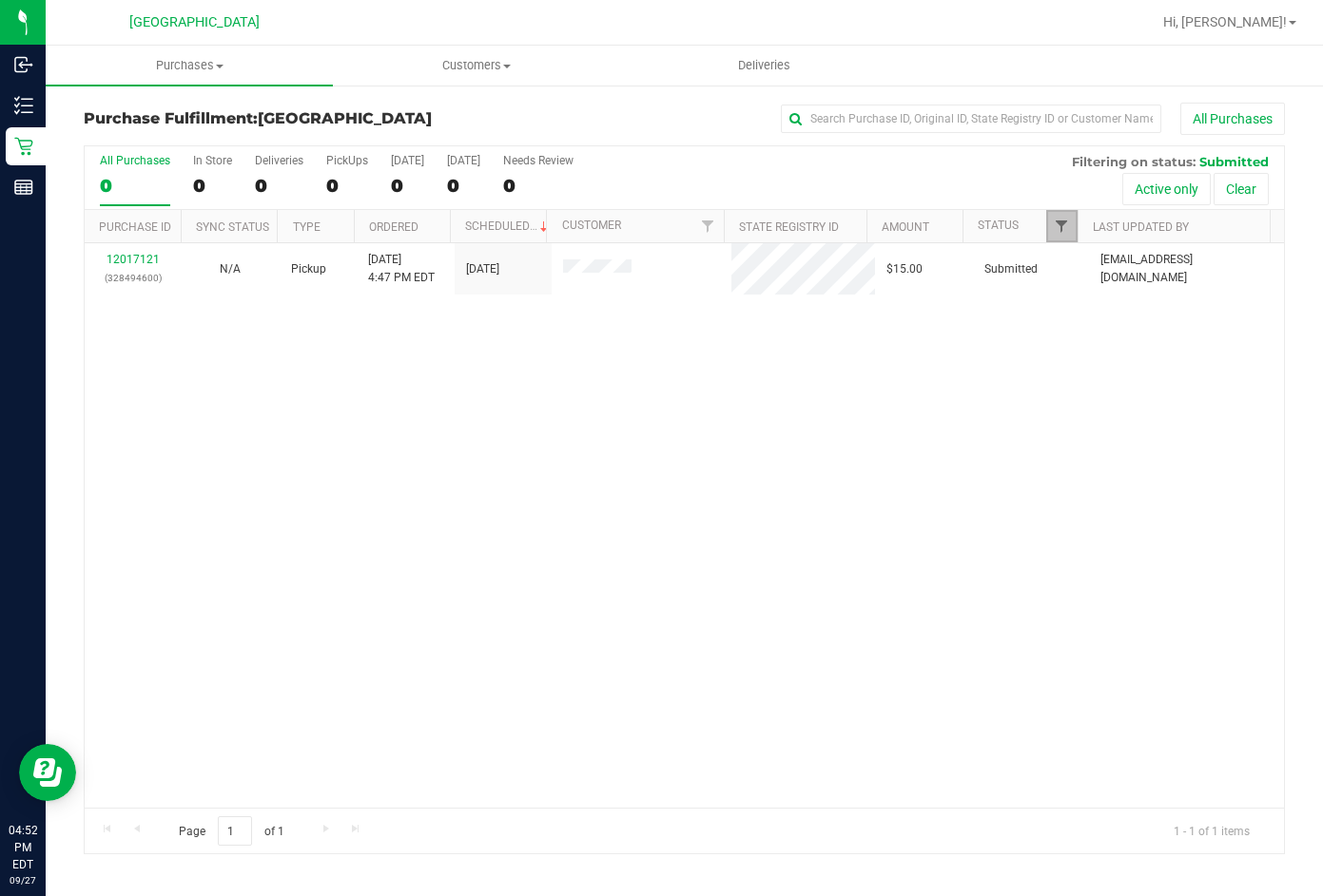
click at [1066, 228] on span "Filter" at bounding box center [1062, 227] width 15 height 15
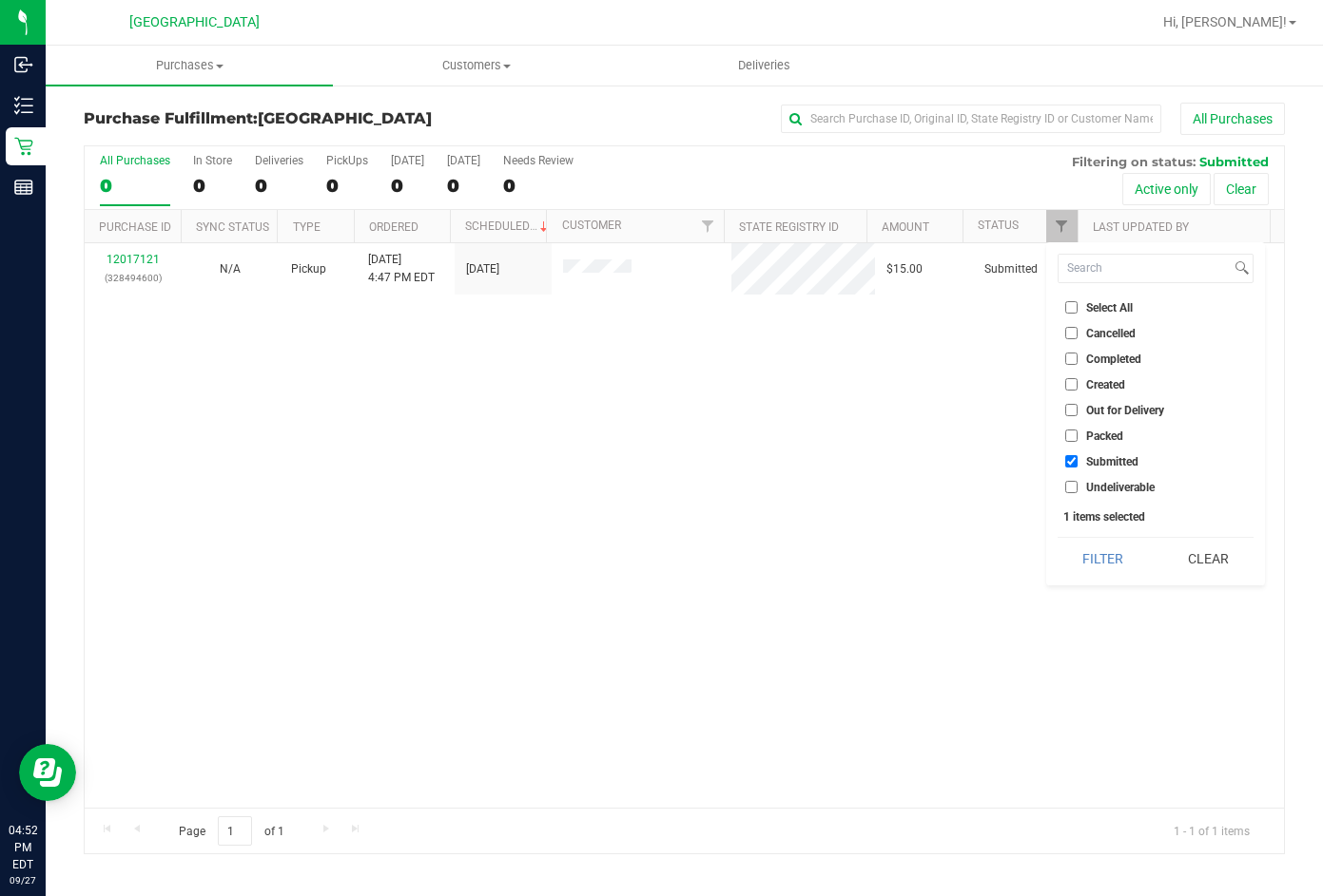
click at [1072, 432] on input "Packed" at bounding box center [1070, 435] width 12 height 12
checkbox input "true"
click at [1066, 464] on input "Submitted" at bounding box center [1070, 461] width 12 height 12
checkbox input "false"
click at [1110, 559] on button "Filter" at bounding box center [1102, 559] width 91 height 42
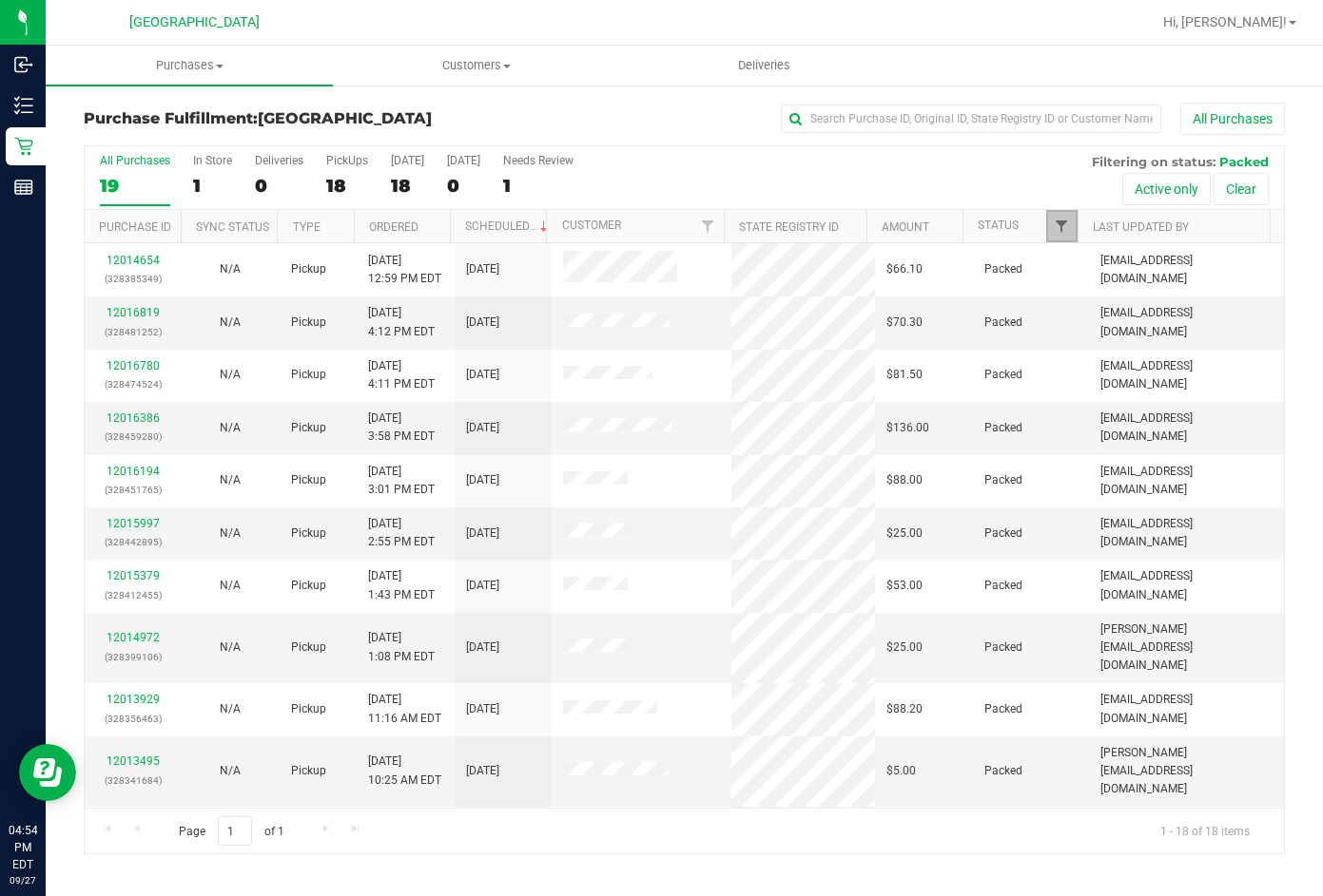
click at [1054, 221] on span "Filter" at bounding box center [1062, 227] width 15 height 15
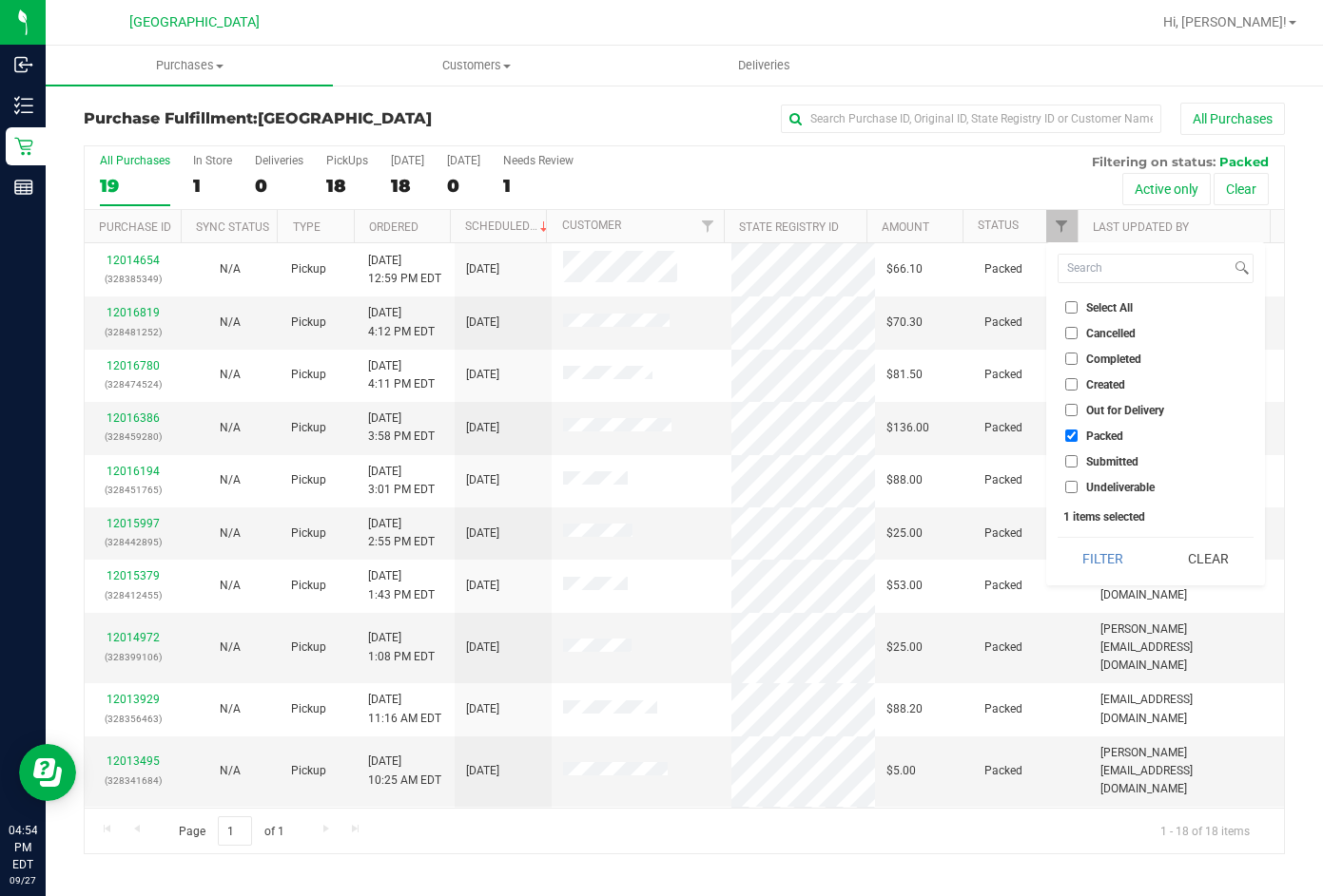
click at [1069, 300] on li "Select All" at bounding box center [1155, 307] width 196 height 20
click at [1070, 309] on input "Select All" at bounding box center [1070, 307] width 12 height 12
checkbox input "true"
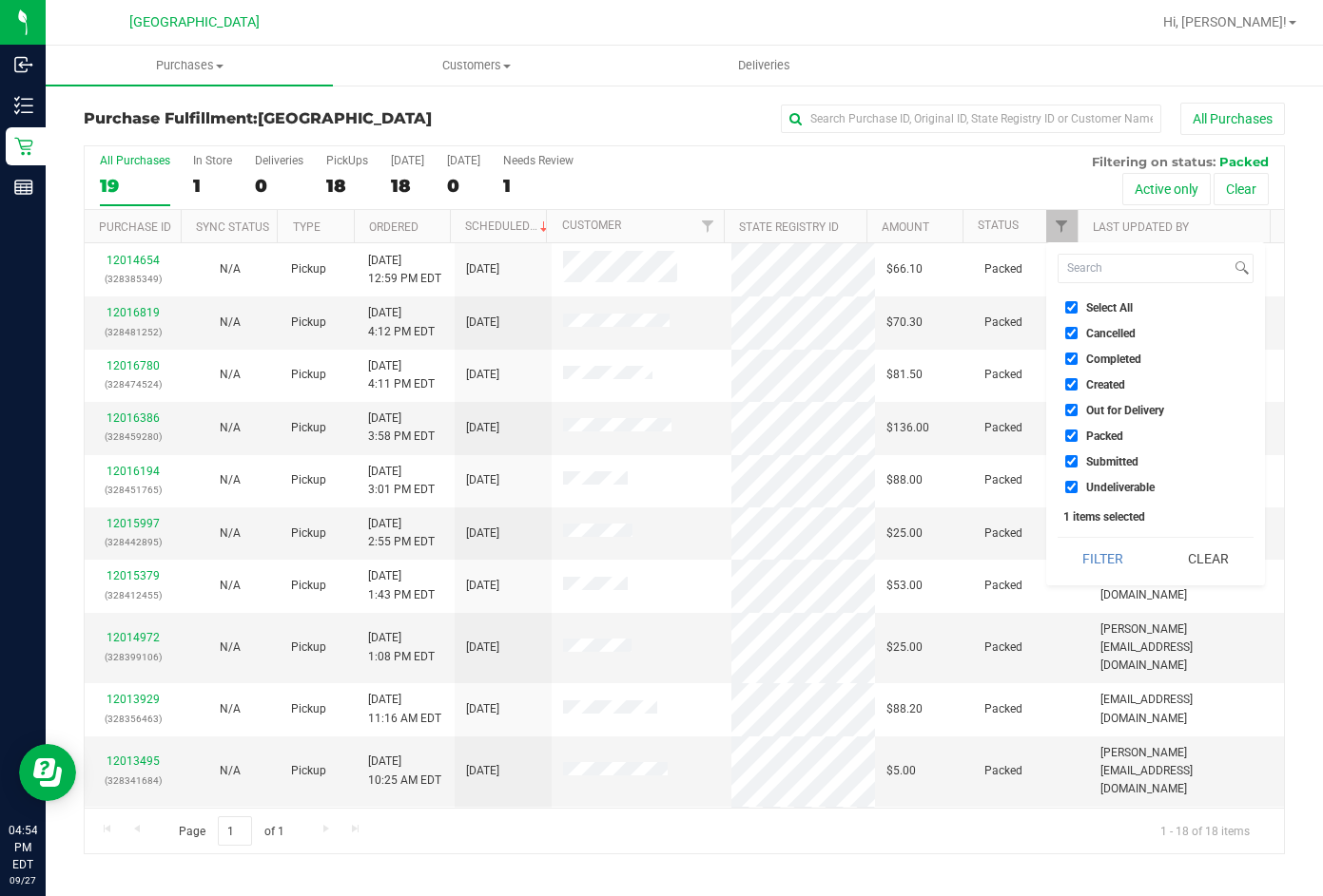
checkbox input "true"
click at [1070, 309] on input "Select All" at bounding box center [1070, 307] width 12 height 12
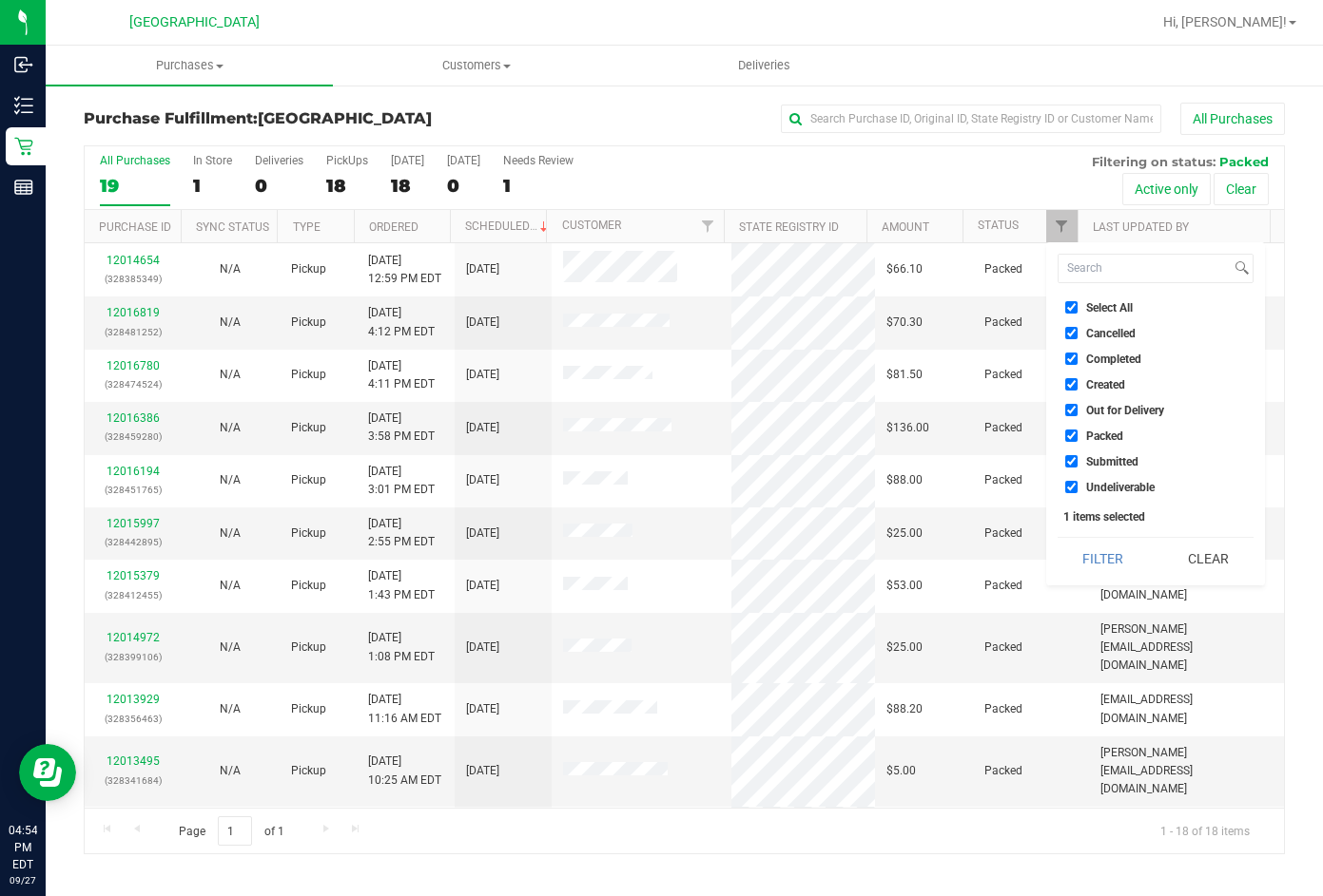
checkbox input "false"
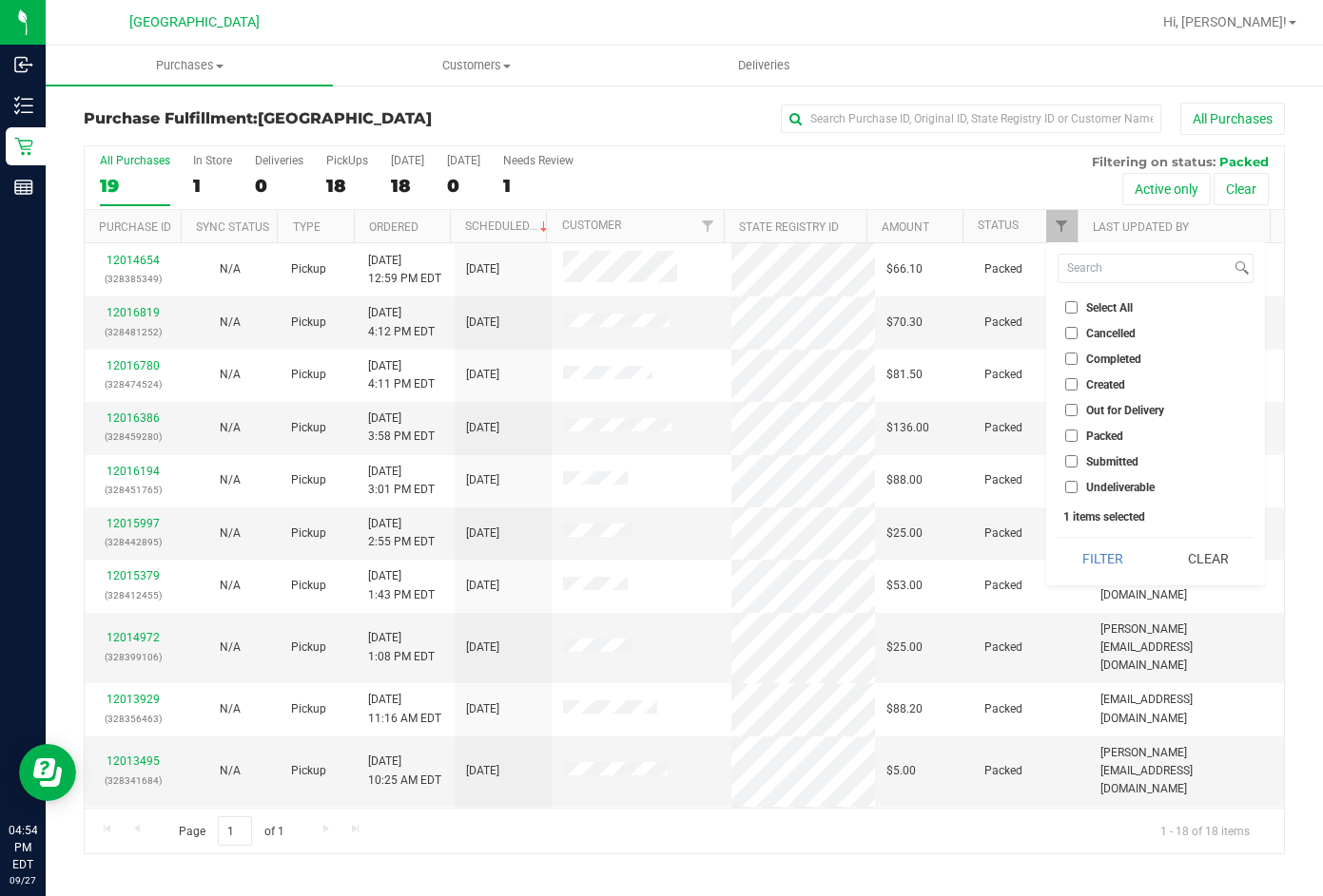
checkbox input "false"
click at [1076, 467] on input "Submitted" at bounding box center [1070, 461] width 12 height 12
checkbox input "true"
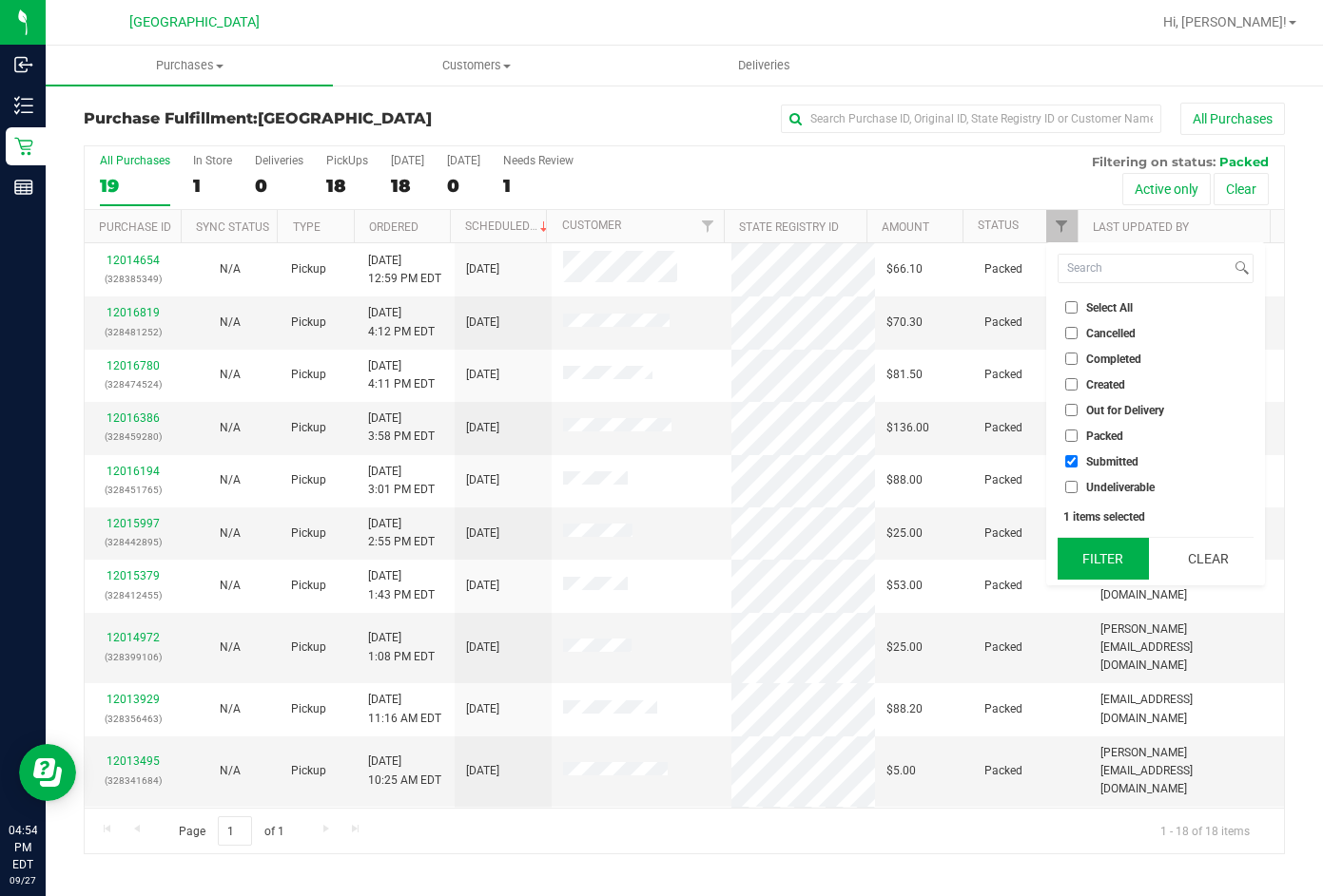
drag, startPoint x: 1089, startPoint y: 530, endPoint x: 1090, endPoint y: 548, distance: 18.0
click at [1089, 531] on div "Select All Cancelled Completed Created Out for Delivery Packed Submitted Undeli…" at bounding box center [1156, 413] width 219 height 343
drag, startPoint x: 1090, startPoint y: 554, endPoint x: 1060, endPoint y: 561, distance: 30.8
click at [1090, 555] on button "Filter" at bounding box center [1102, 559] width 91 height 42
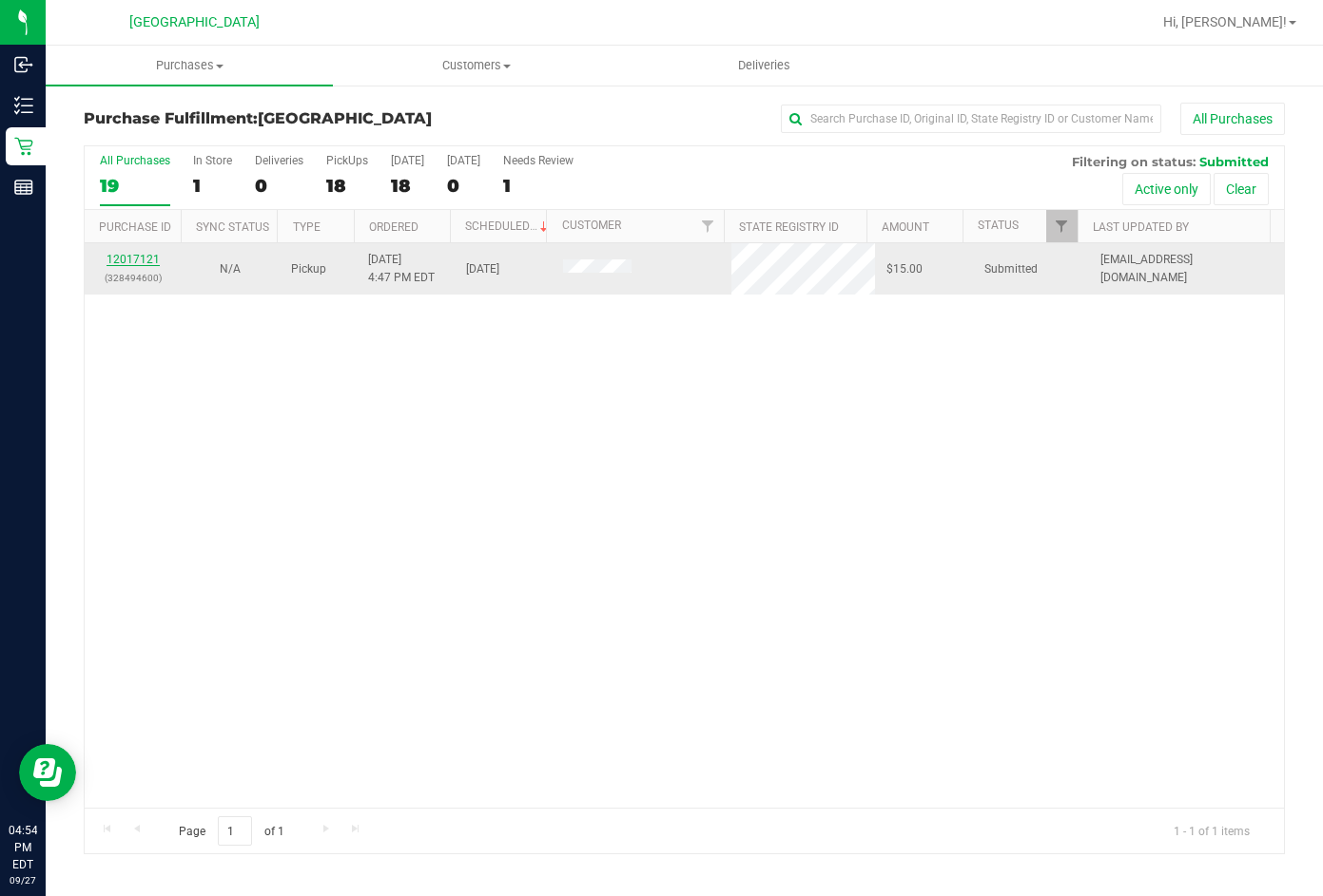
click at [137, 260] on link "12017121" at bounding box center [133, 259] width 53 height 13
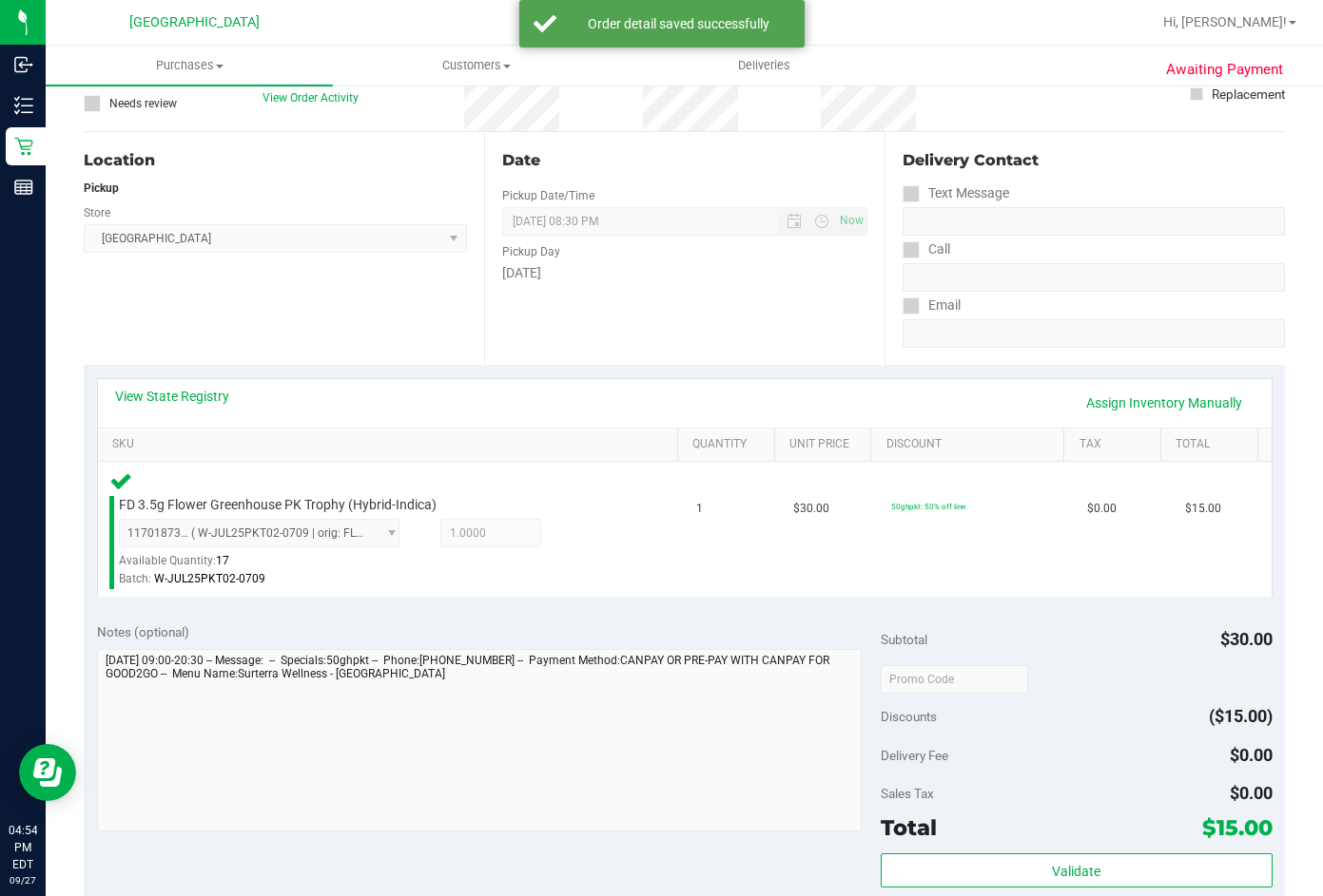
scroll to position [380, 0]
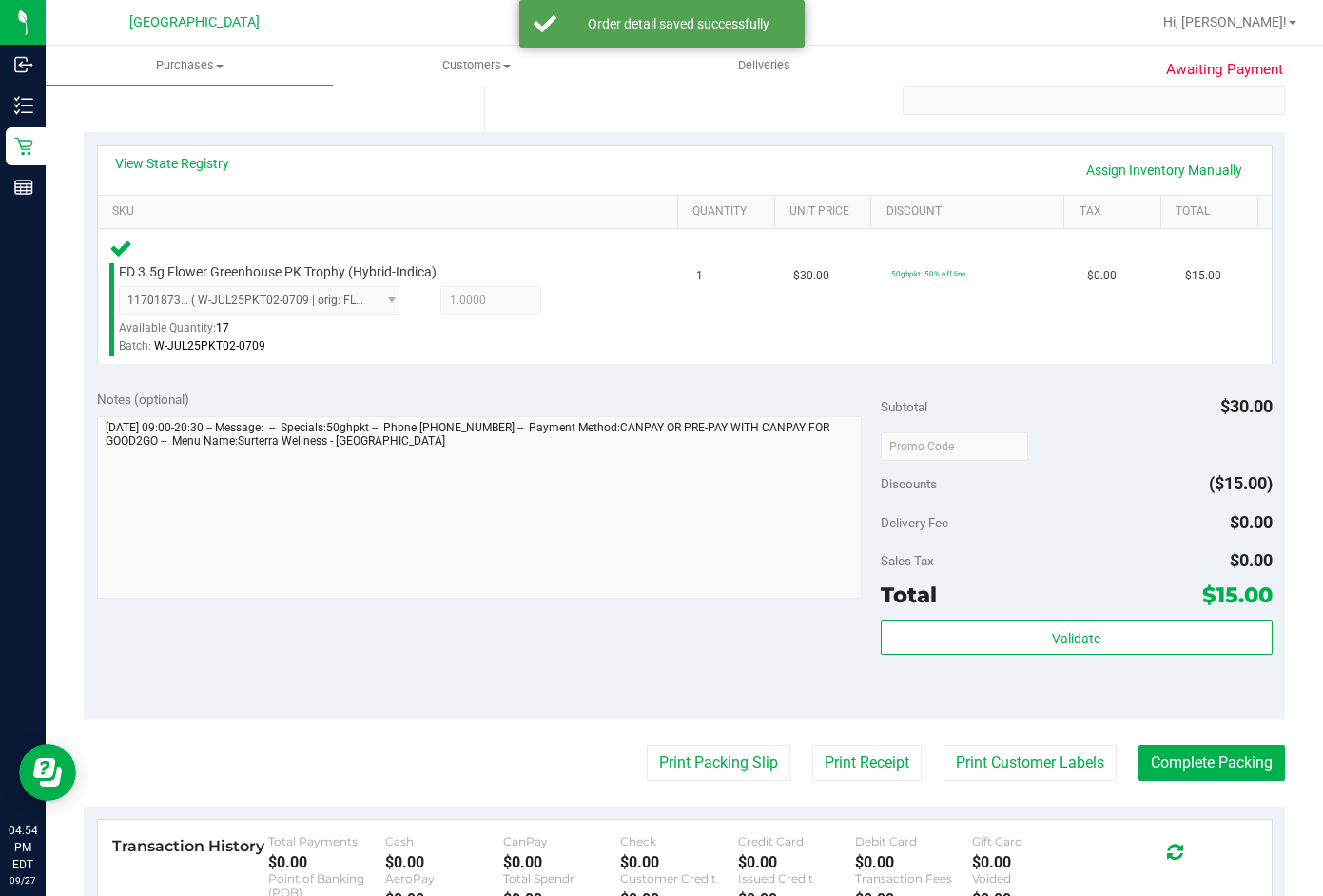
click at [1064, 616] on div "Subtotal $30.00 Discounts ($15.00) Delivery Fee $0.00 Sales Tax $0.00 Total $15…" at bounding box center [1076, 548] width 392 height 317
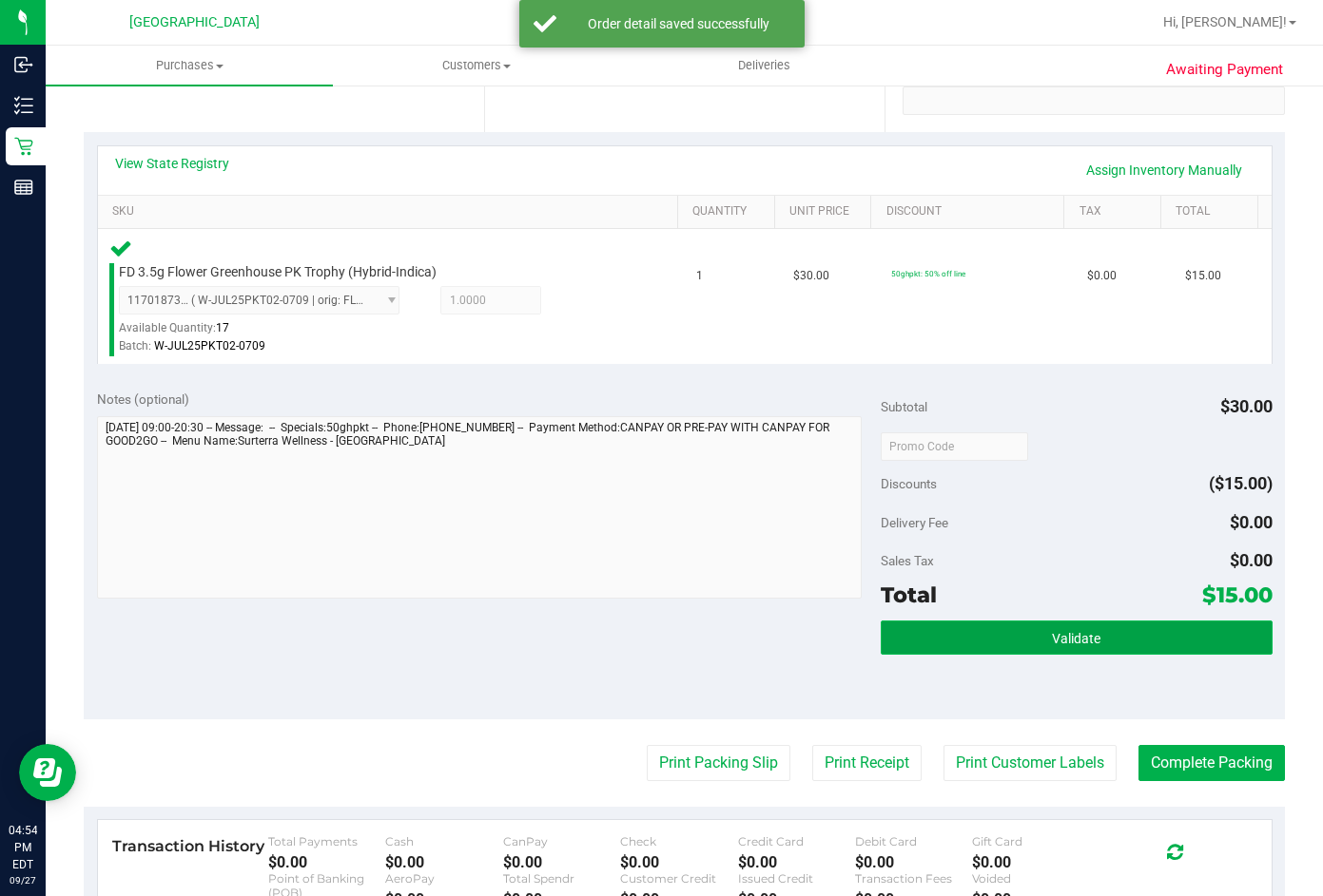
click at [1060, 638] on span "Validate" at bounding box center [1076, 639] width 48 height 15
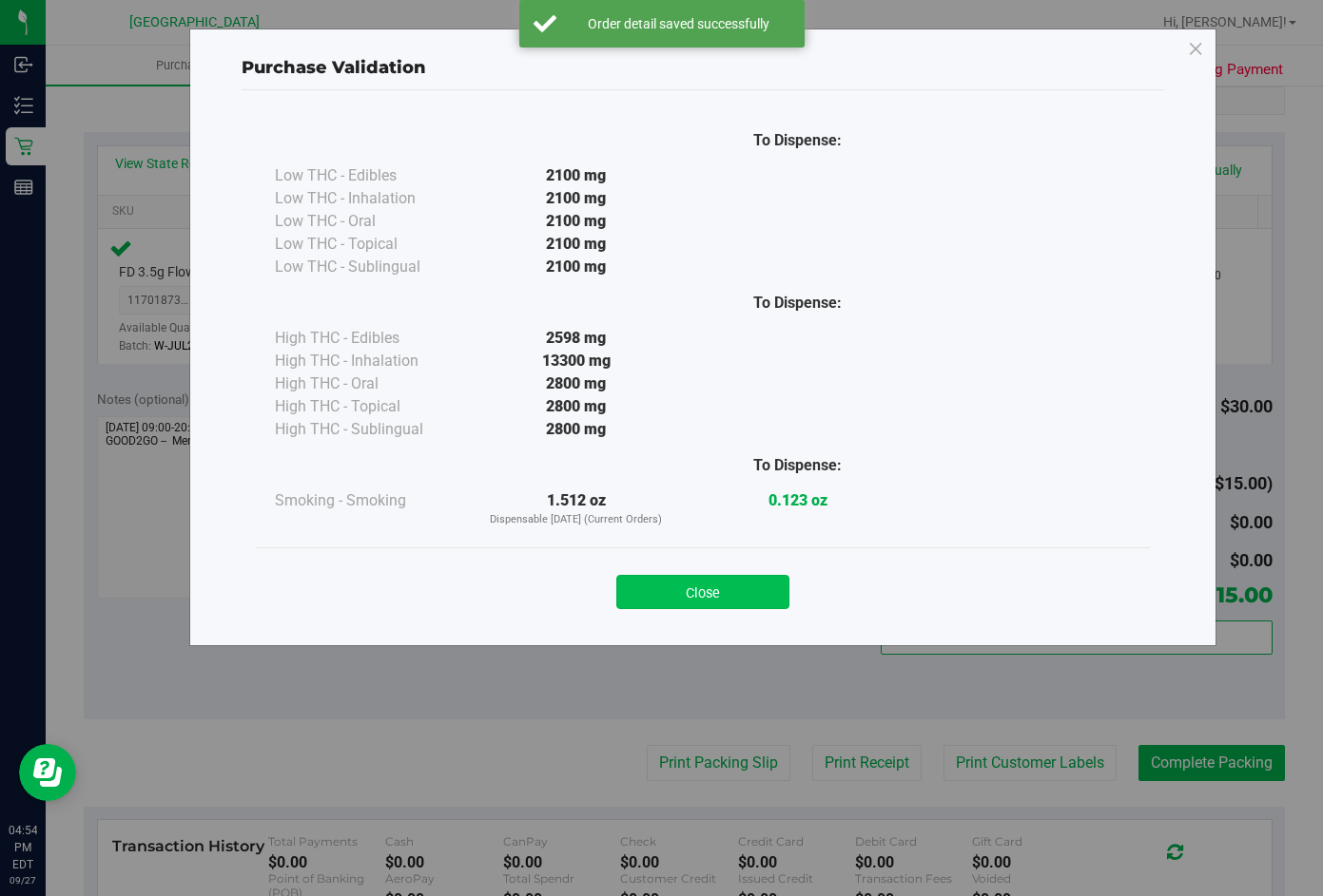
click at [676, 580] on button "Close" at bounding box center [702, 593] width 173 height 35
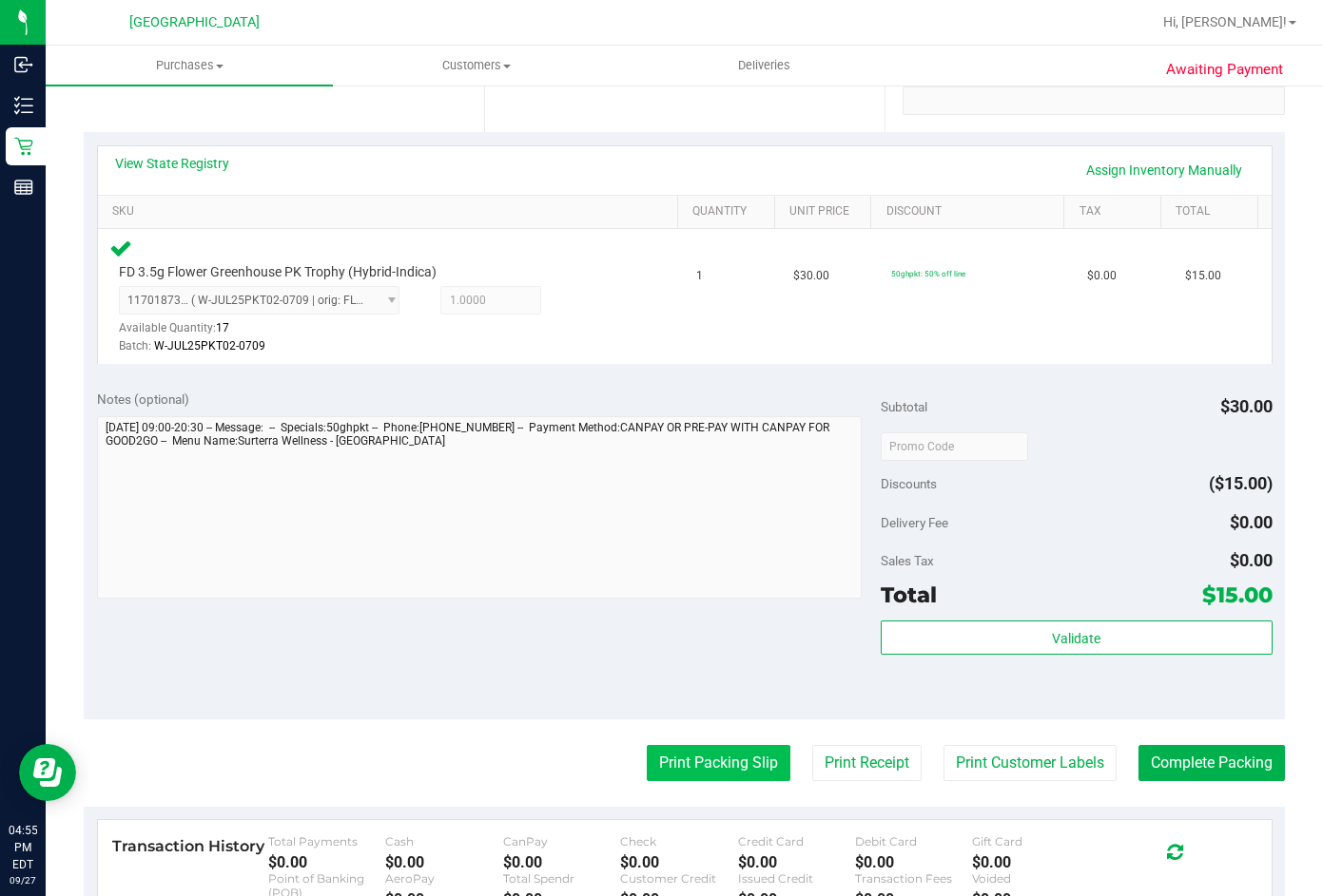
click at [738, 768] on button "Print Packing Slip" at bounding box center [718, 763] width 143 height 36
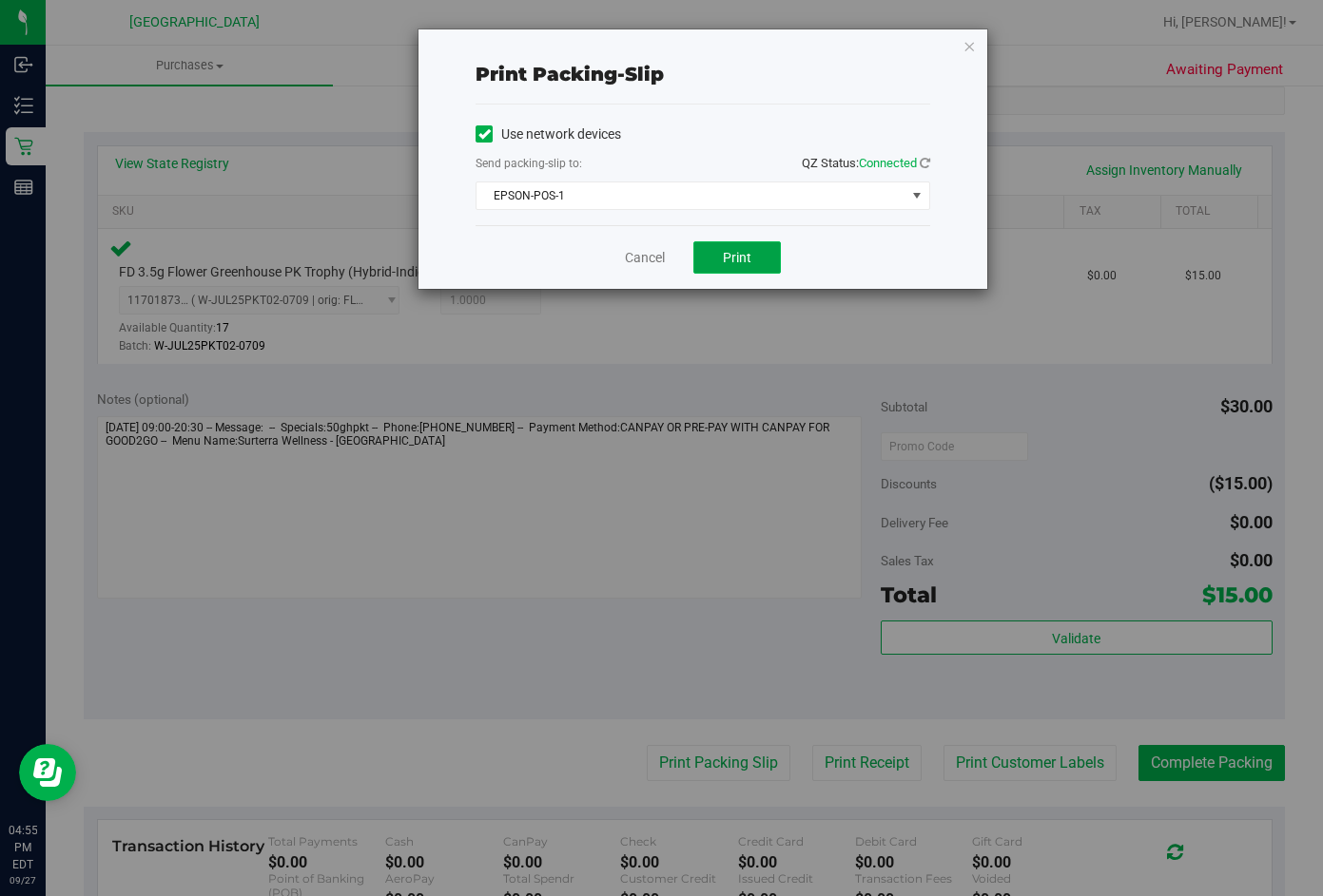
click at [760, 262] on button "Print" at bounding box center [736, 257] width 87 height 33
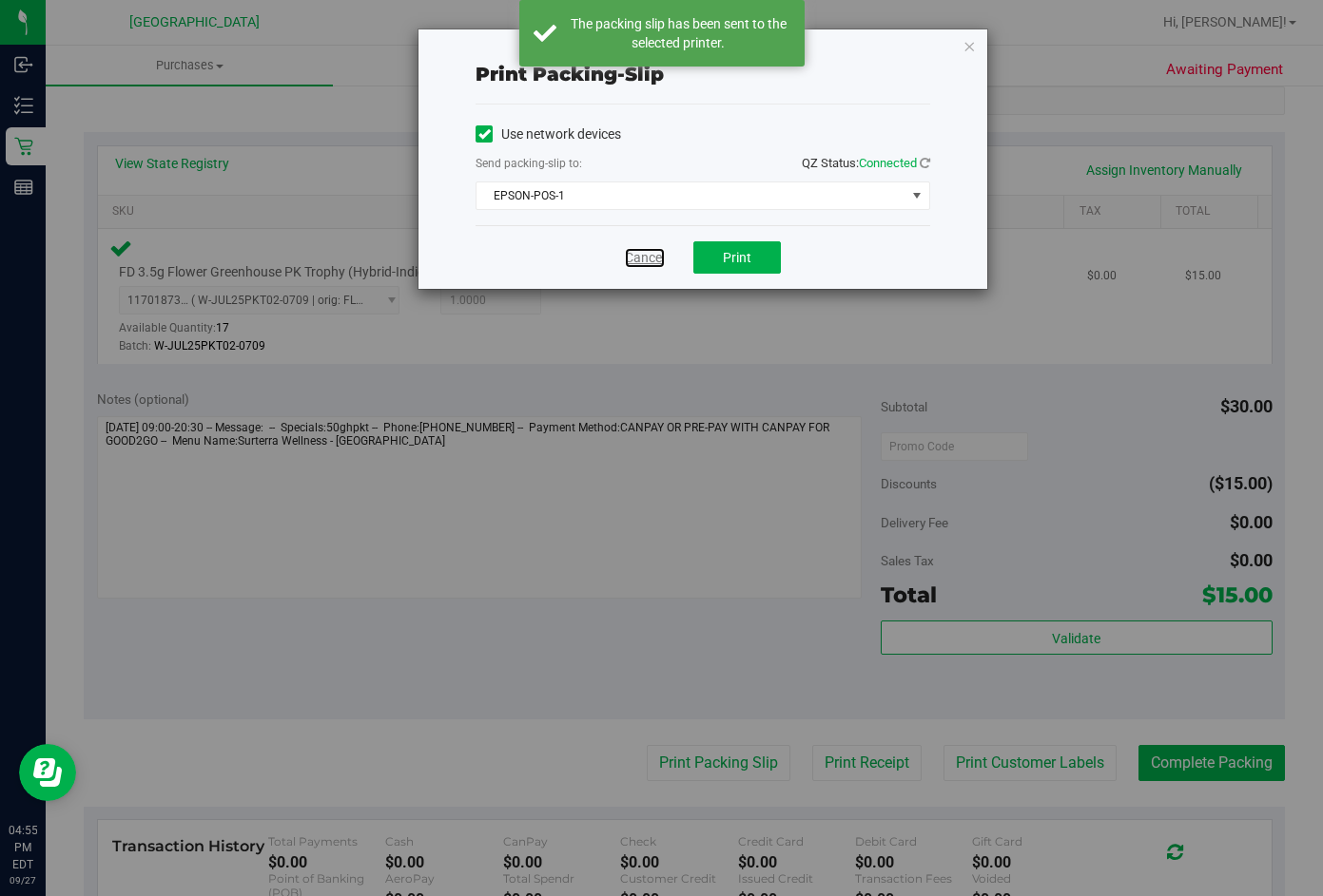
click at [627, 254] on link "Cancel" at bounding box center [645, 257] width 40 height 20
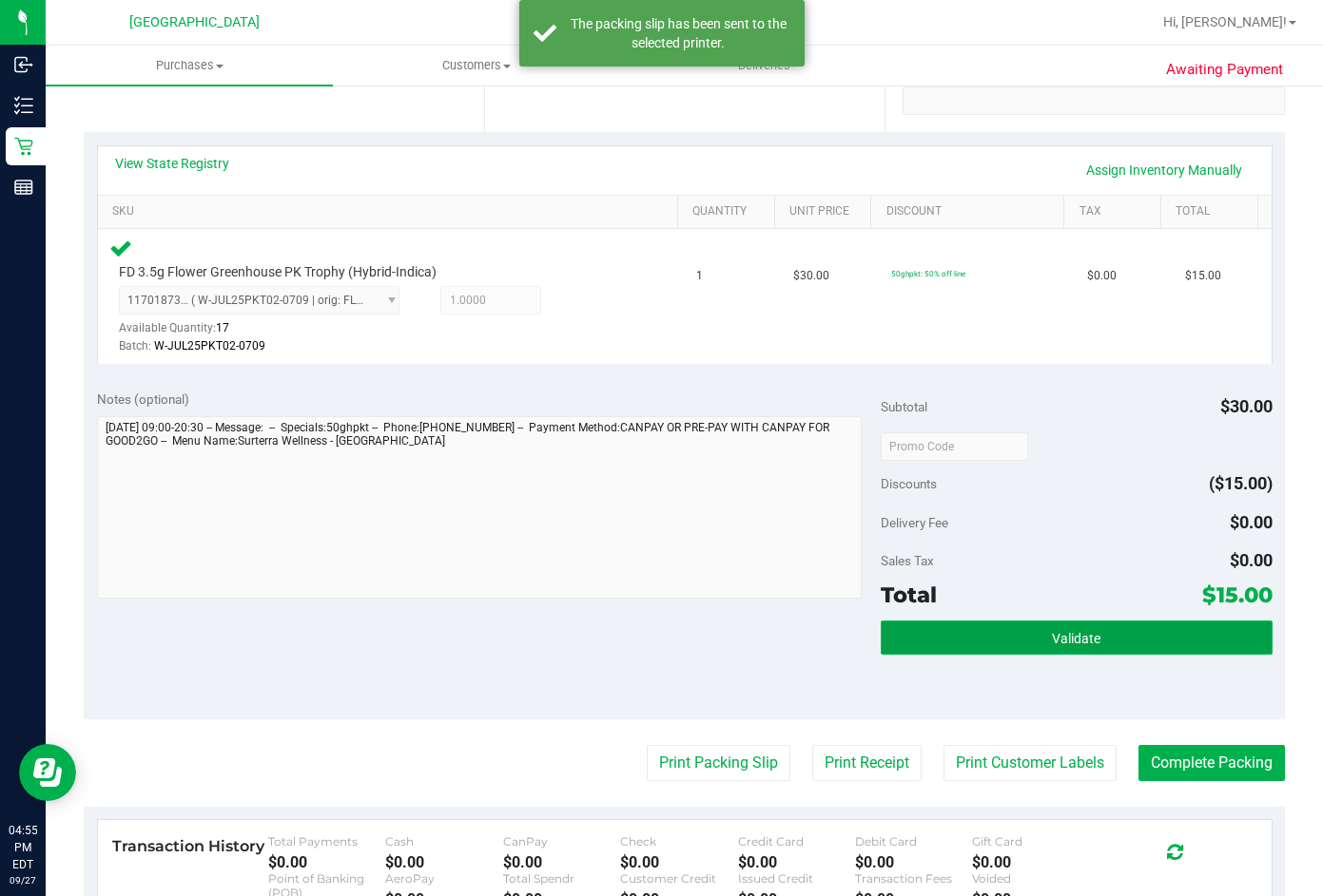
click at [1017, 637] on button "Validate" at bounding box center [1076, 638] width 392 height 35
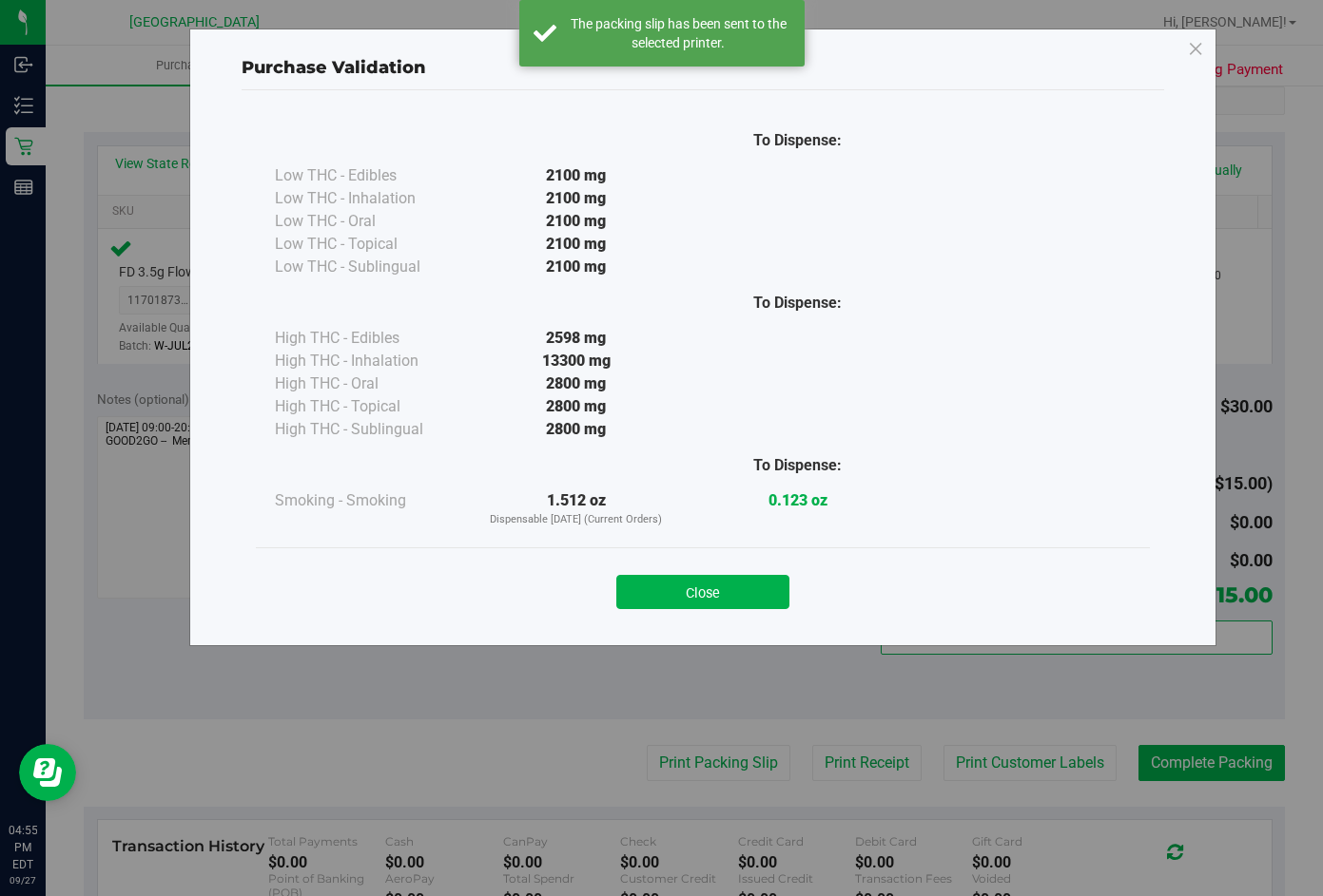
click at [749, 593] on button "Close" at bounding box center [702, 593] width 173 height 35
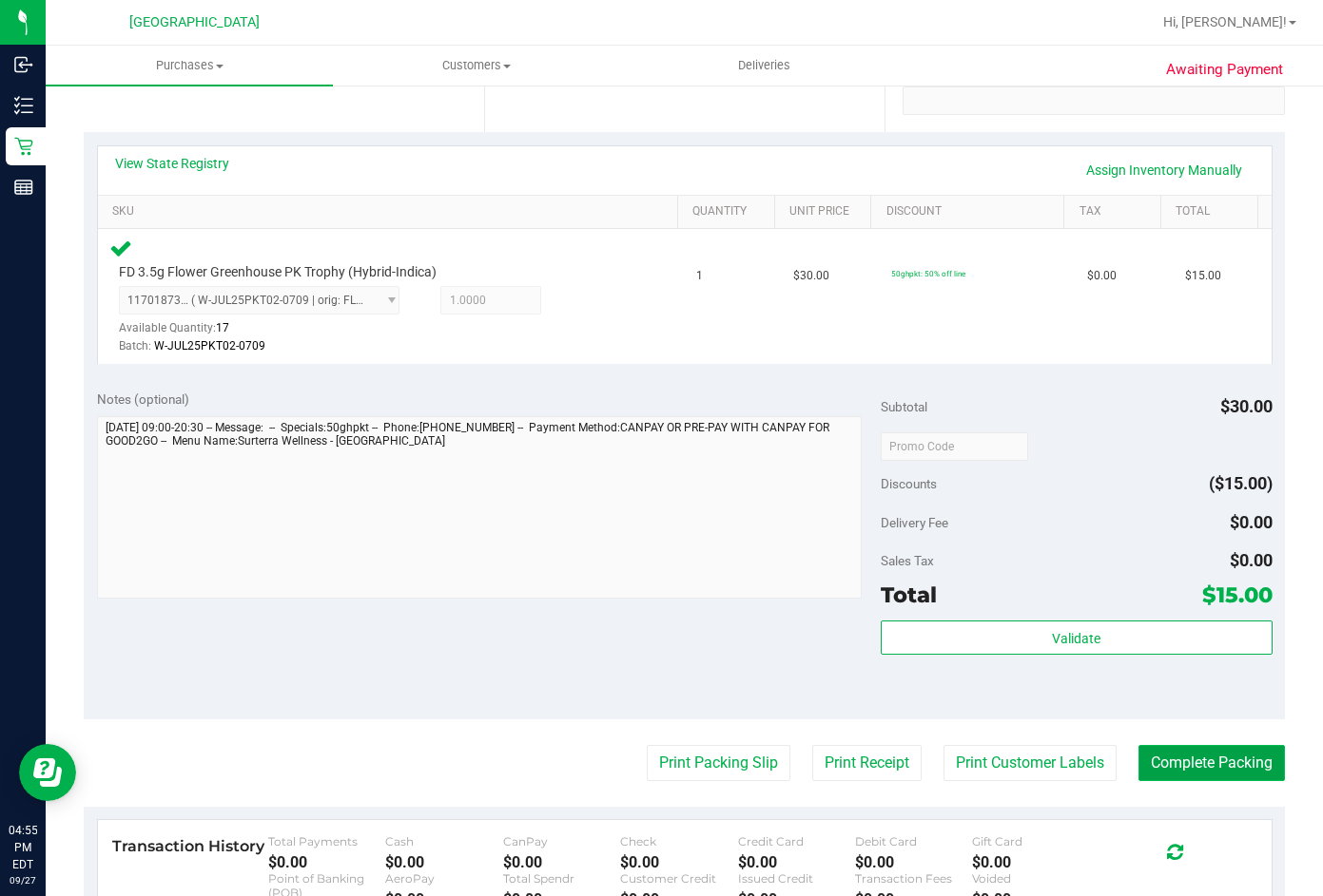
click at [1192, 765] on button "Complete Packing" at bounding box center [1212, 763] width 146 height 36
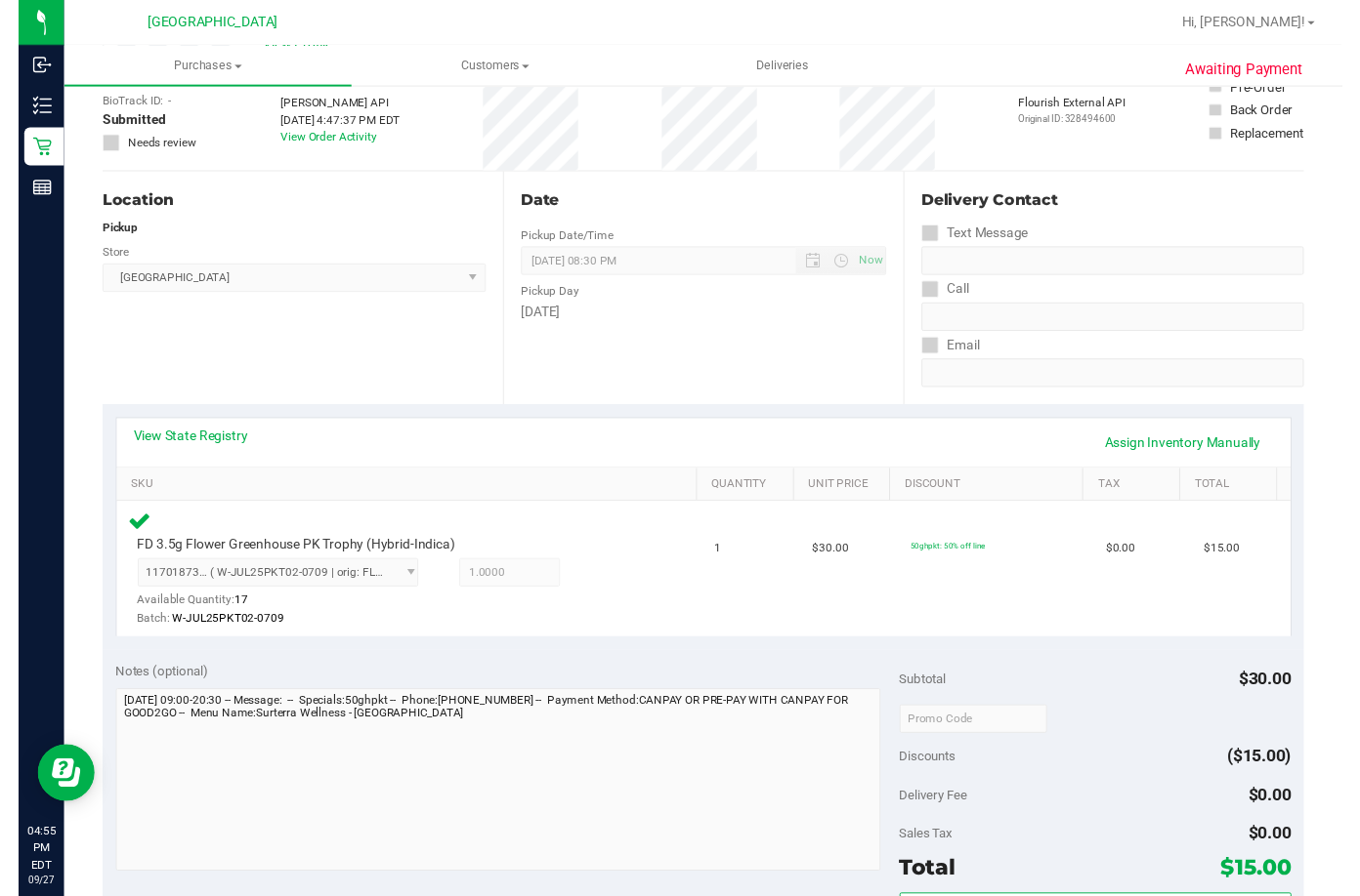
scroll to position [0, 0]
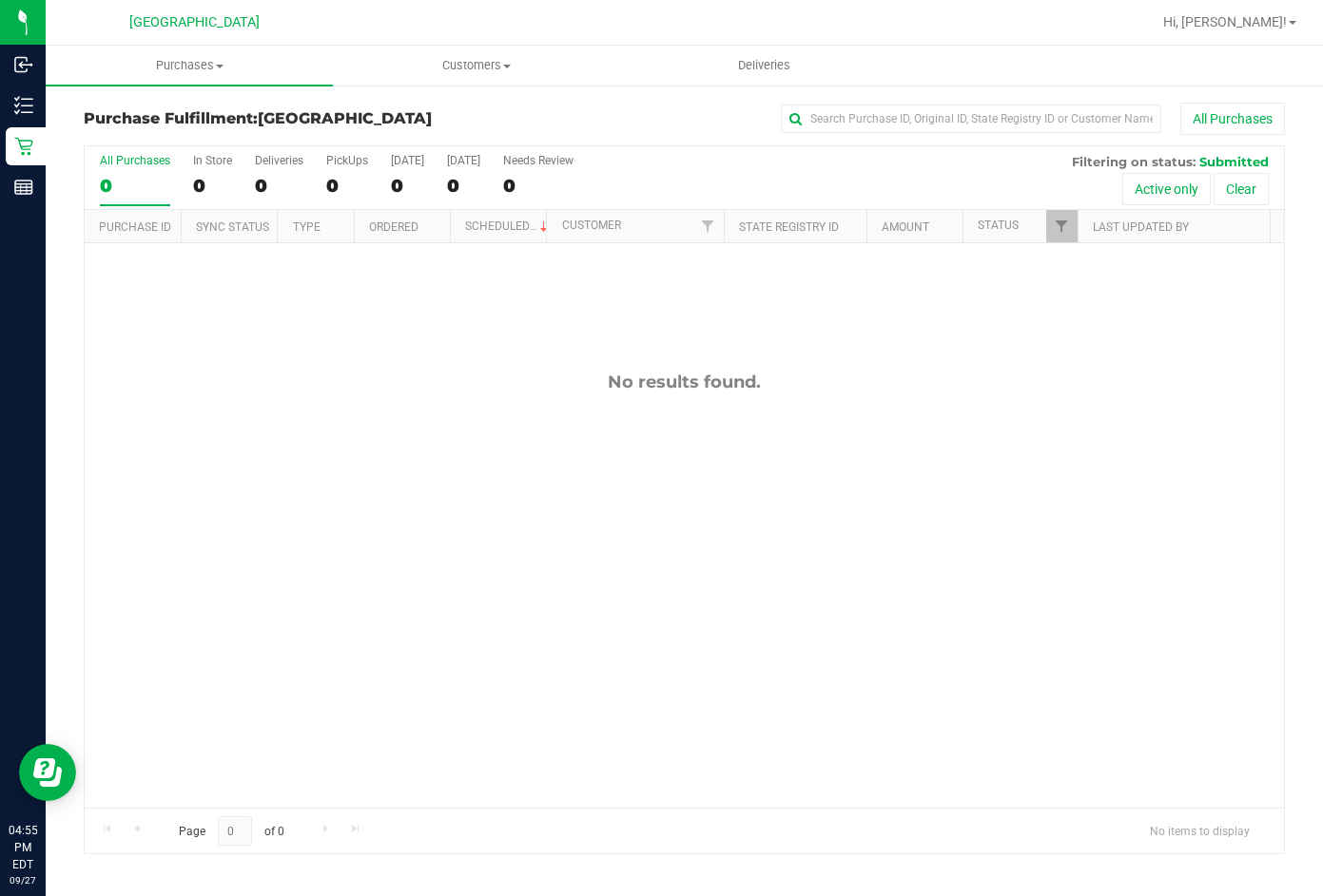
click at [660, 381] on div "No results found." at bounding box center [684, 382] width 1199 height 21
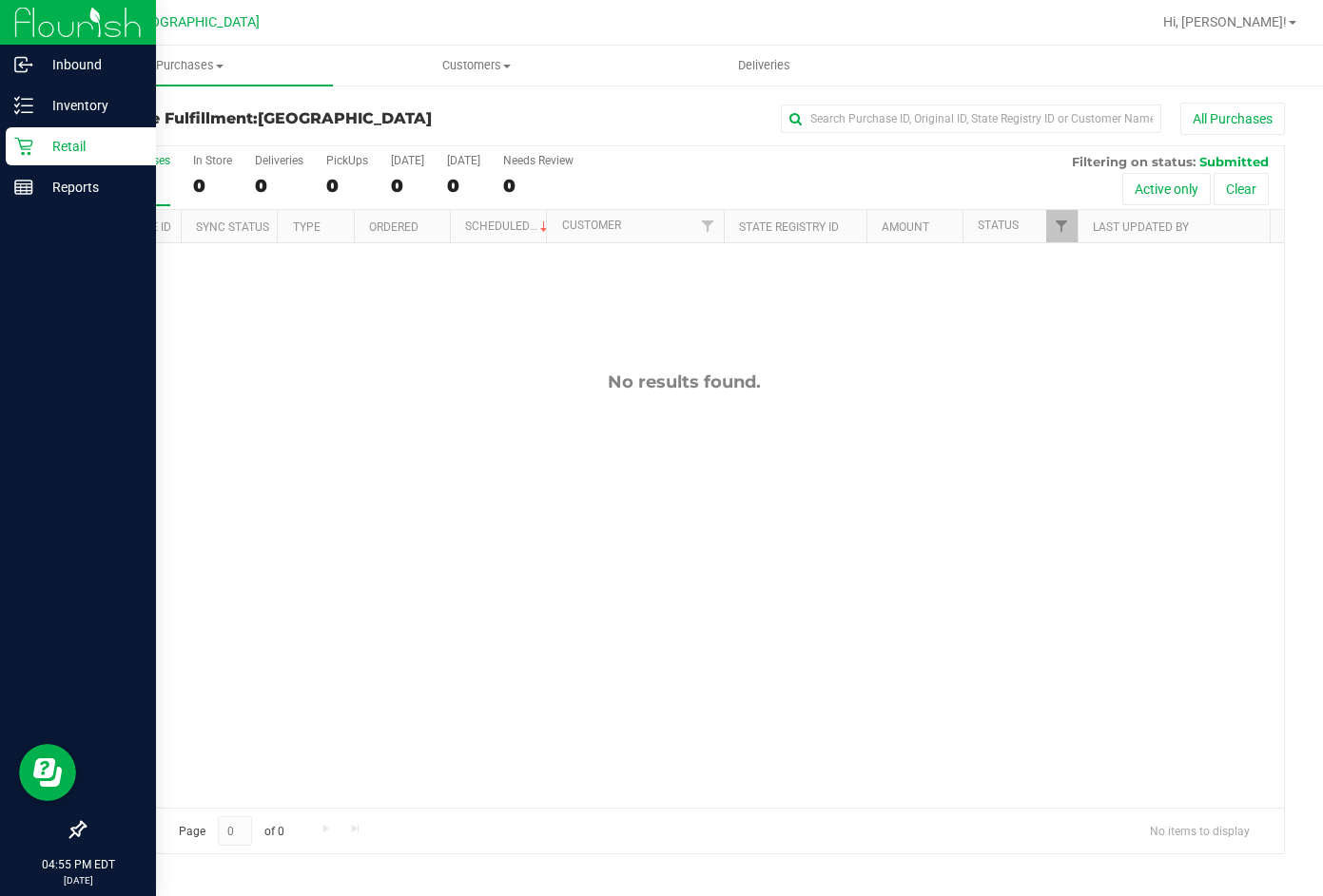
drag, startPoint x: 31, startPoint y: 156, endPoint x: 39, endPoint y: 151, distance: 9.4
click at [32, 156] on div "Retail" at bounding box center [81, 147] width 150 height 38
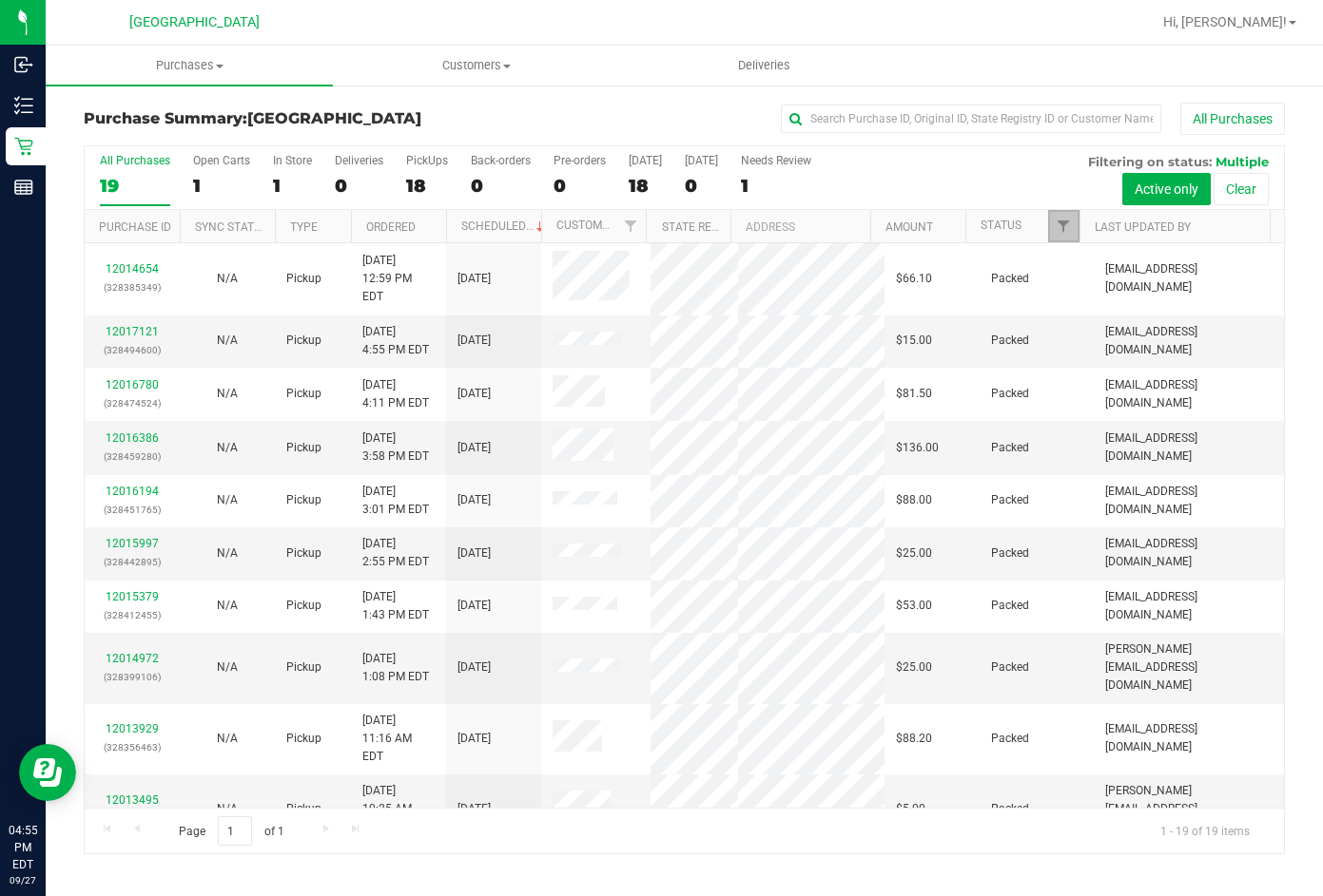
click at [1055, 225] on link "Filter" at bounding box center [1064, 227] width 32 height 33
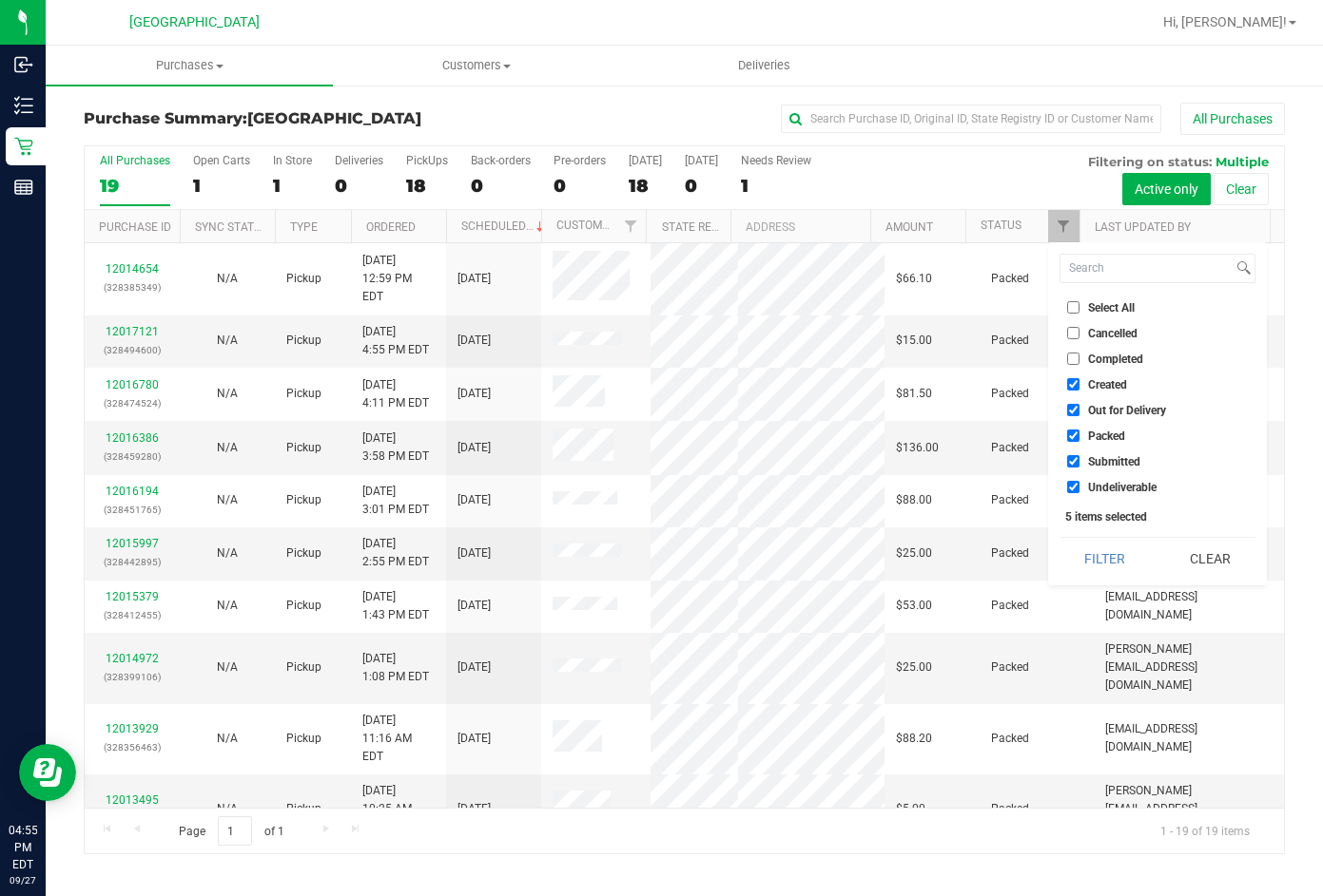
click at [1073, 304] on input "Select All" at bounding box center [1072, 307] width 12 height 12
checkbox input "true"
click at [1073, 304] on input "Select All" at bounding box center [1072, 307] width 12 height 12
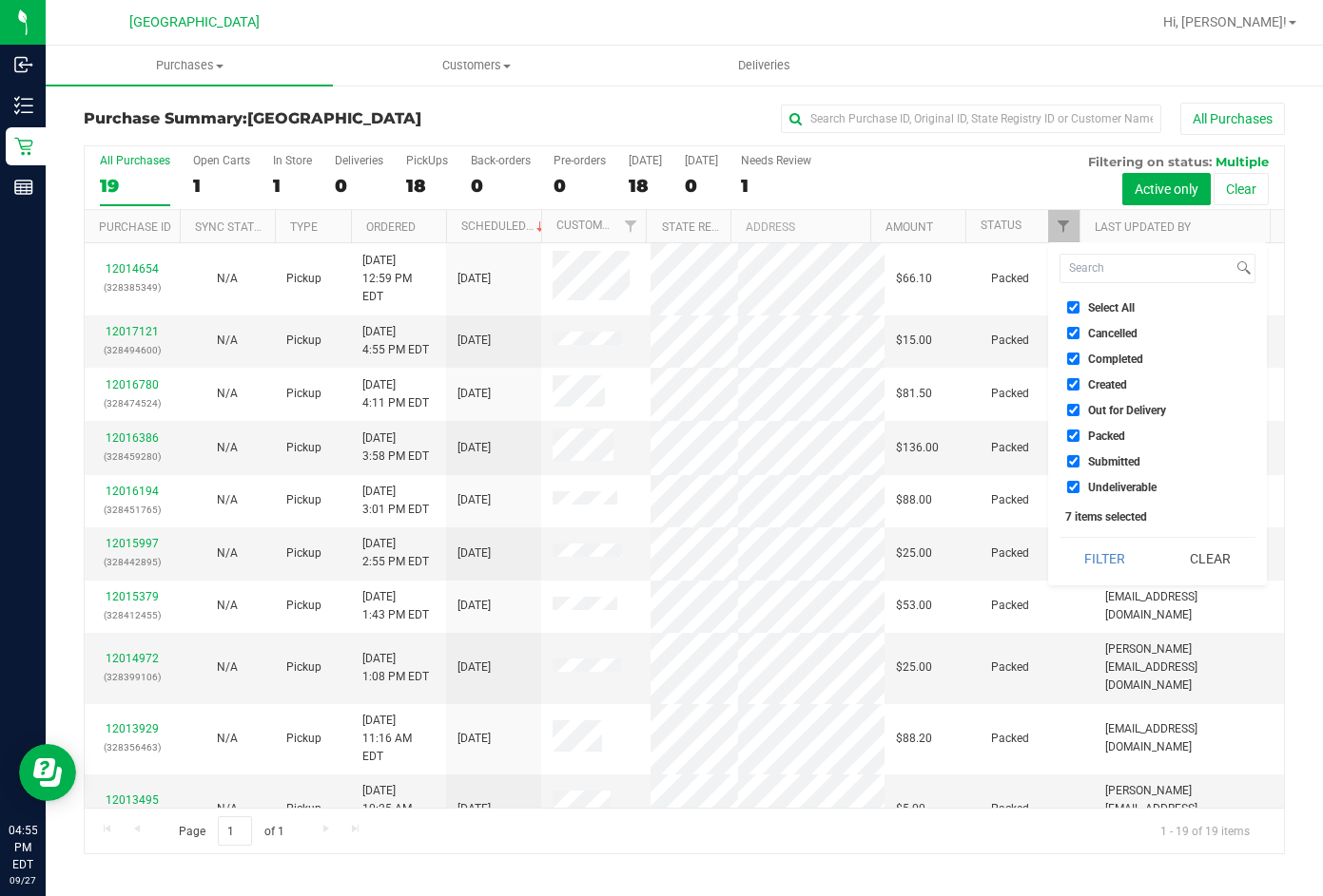
checkbox input "false"
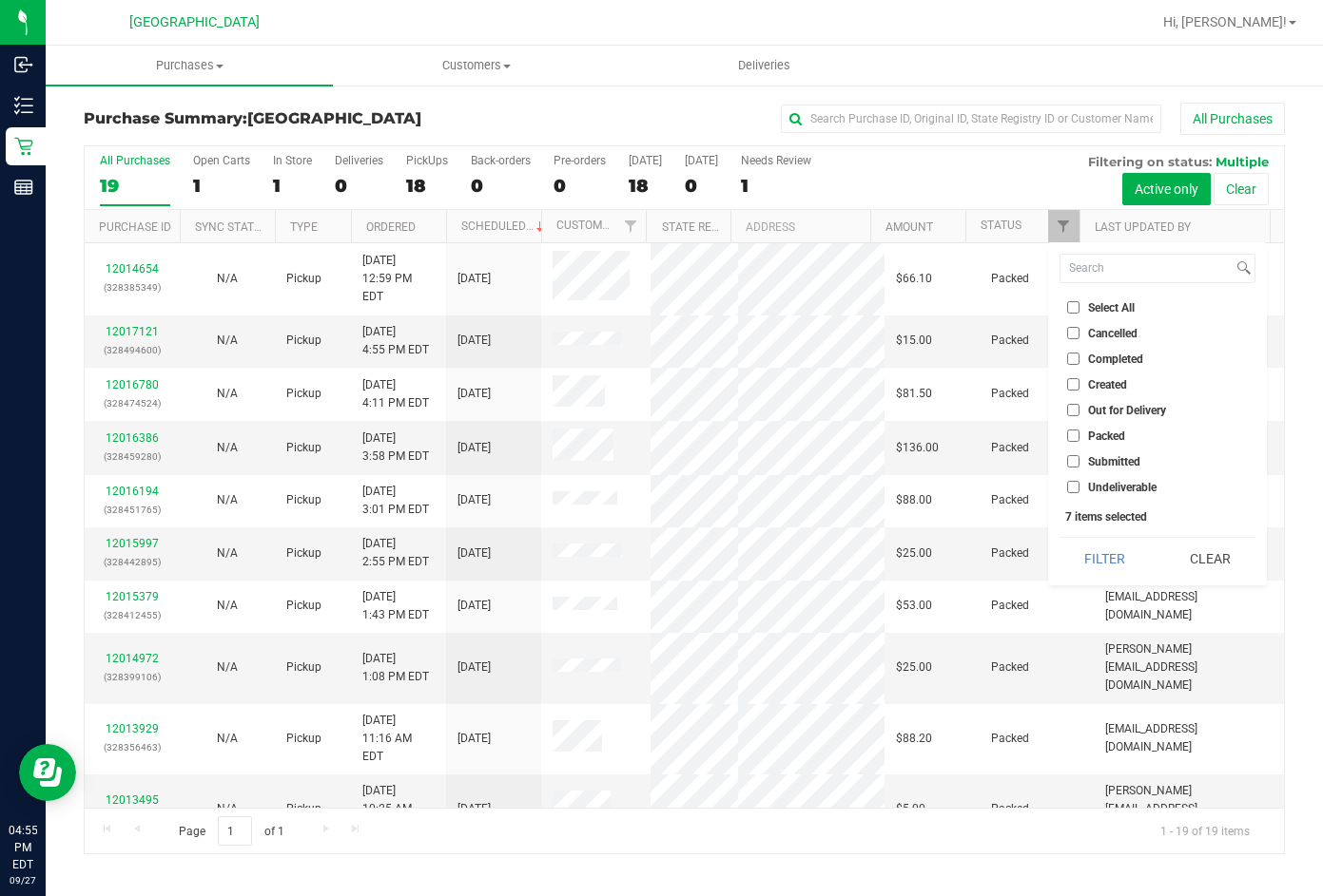
checkbox input "false"
click at [1101, 463] on span "Submitted" at bounding box center [1114, 462] width 52 height 12
click at [1079, 463] on input "Submitted" at bounding box center [1072, 461] width 12 height 12
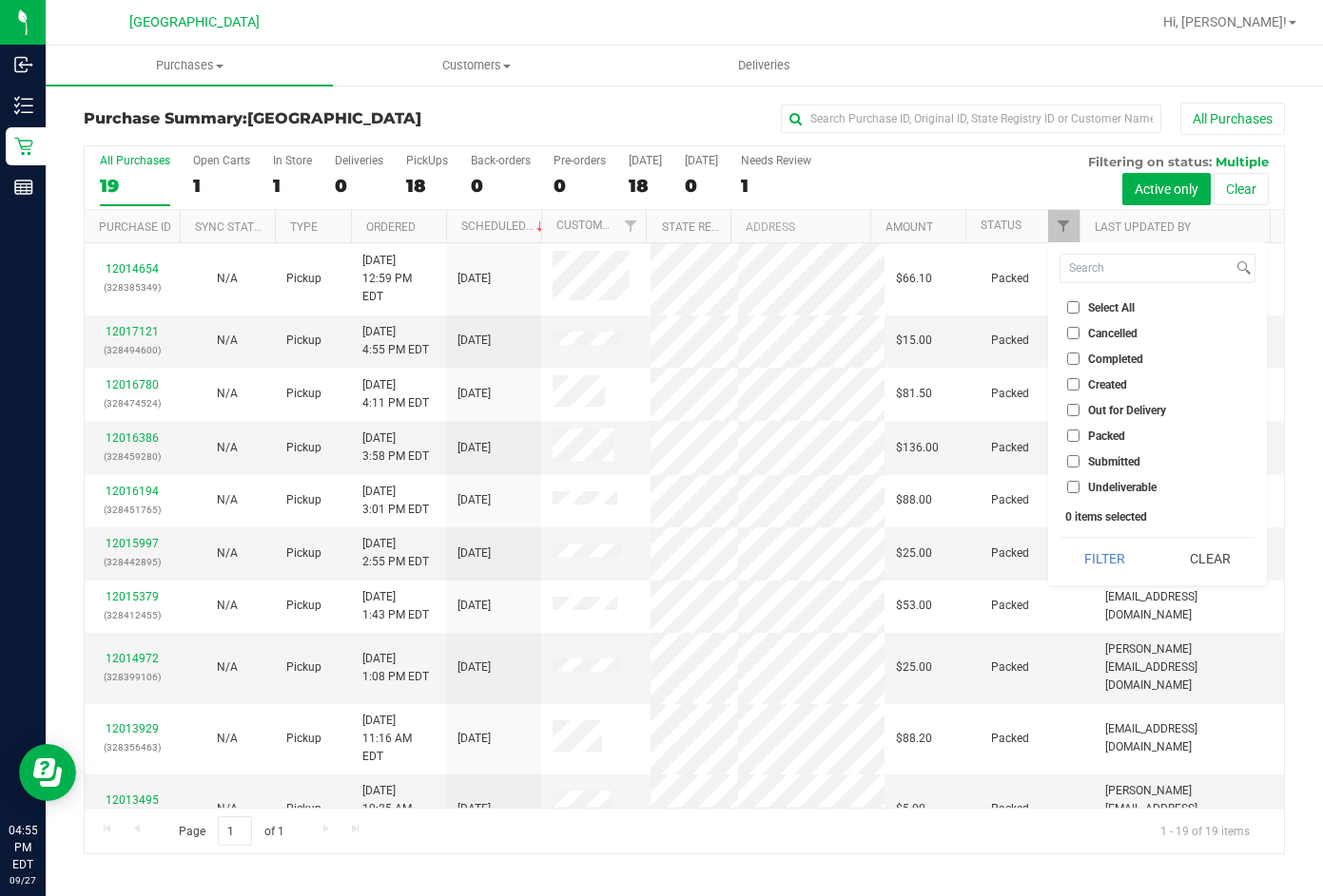
checkbox input "true"
click at [1106, 548] on button "Filter" at bounding box center [1104, 559] width 91 height 42
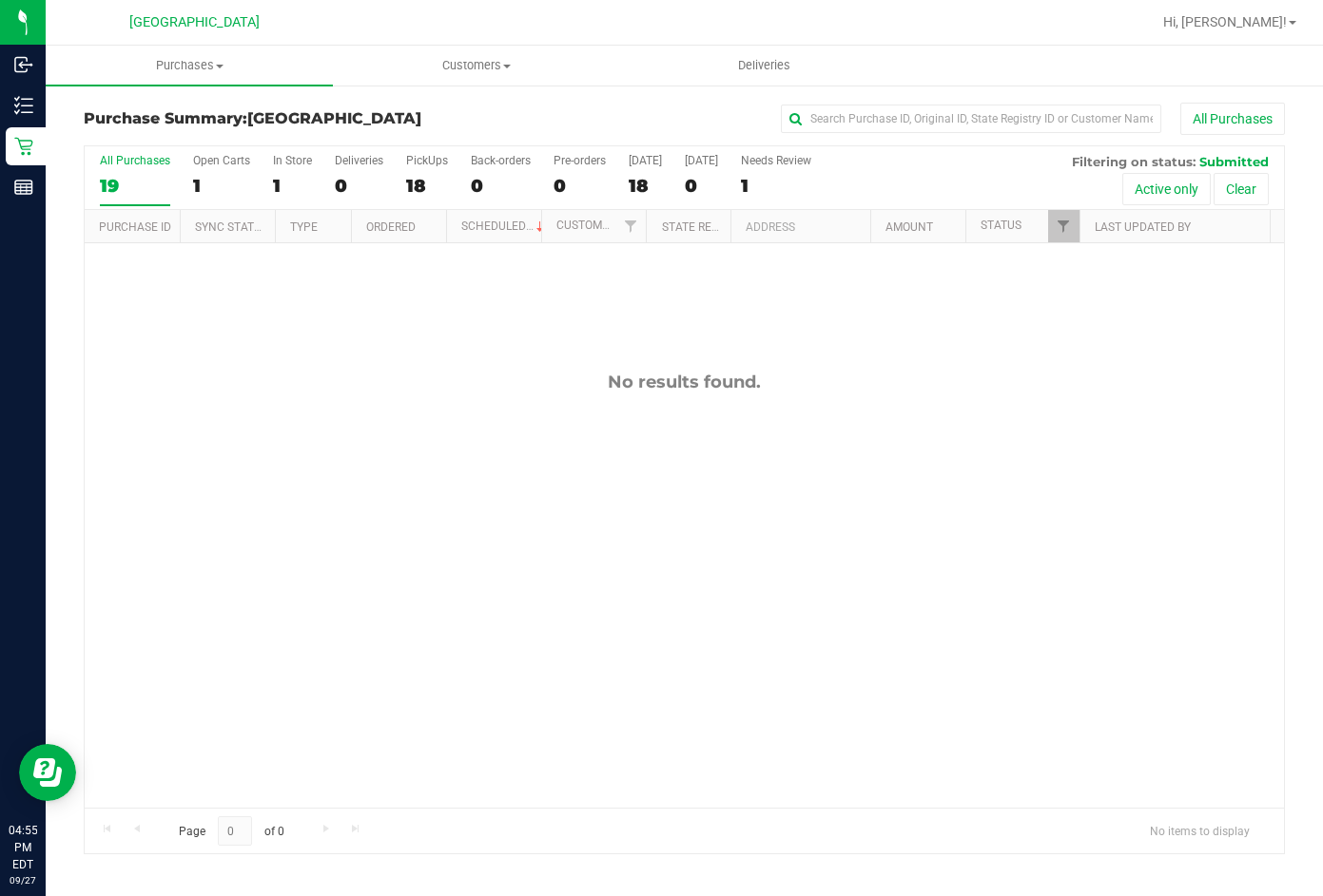
click at [683, 377] on div "No results found." at bounding box center [684, 382] width 1199 height 21
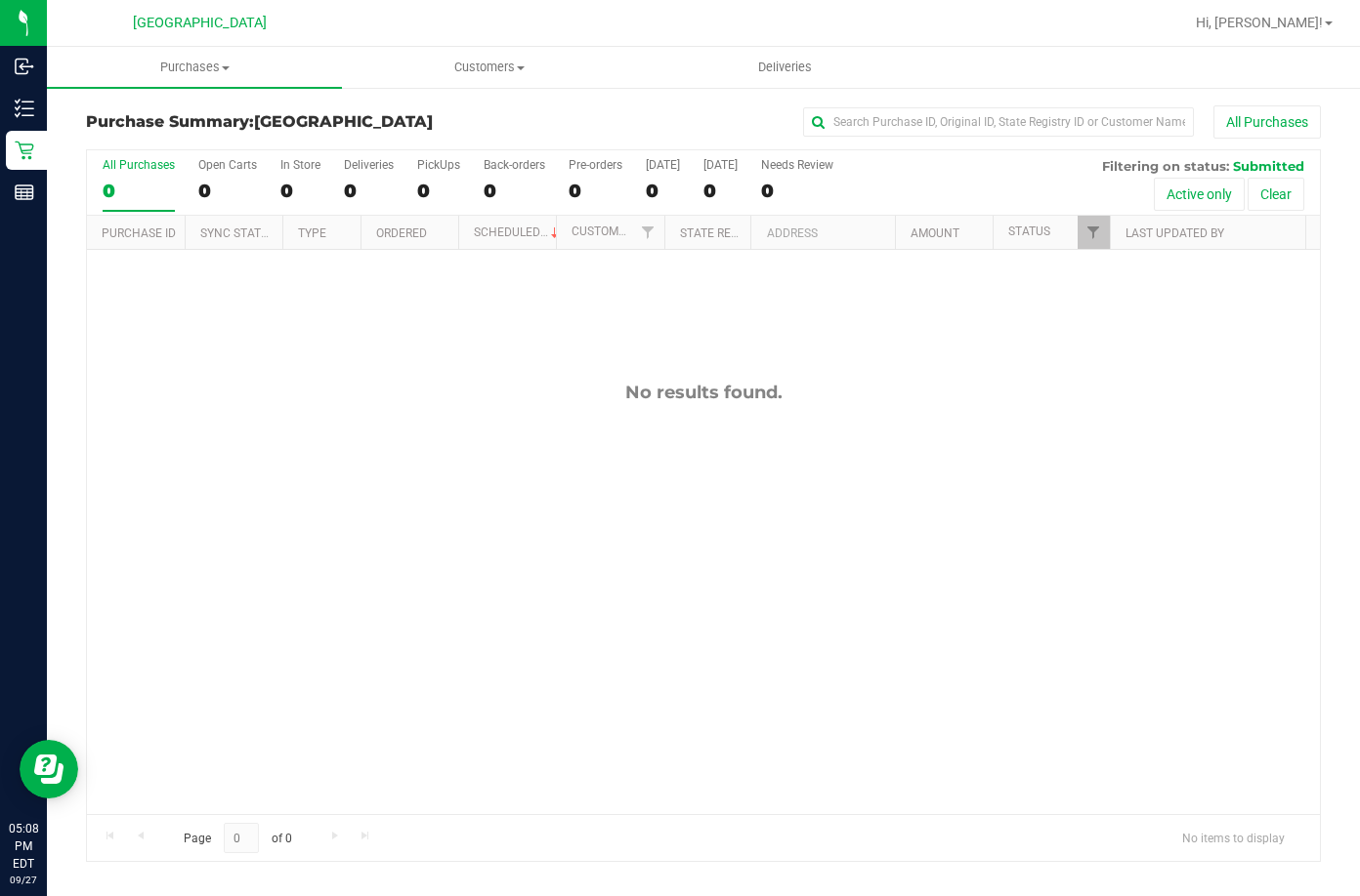
click at [537, 414] on div "No results found." at bounding box center [703, 598] width 1233 height 697
click at [541, 458] on div "No results found." at bounding box center [703, 598] width 1233 height 697
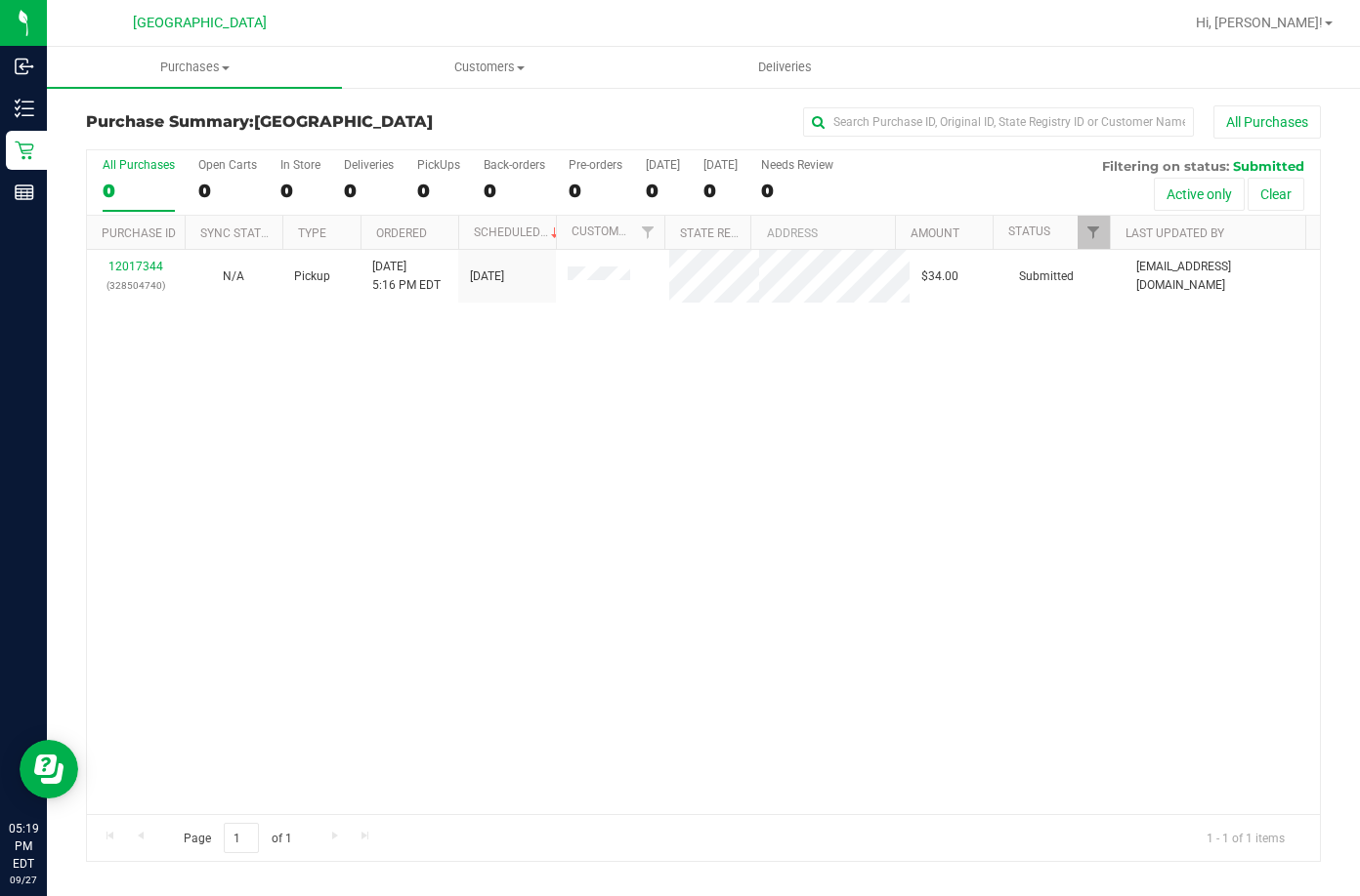
click at [541, 458] on div "12017344 (328504740) N/A Pickup 9/27/2025 5:16 PM EDT 9/27/2025 $34.00 Submitte…" at bounding box center [703, 532] width 1233 height 564
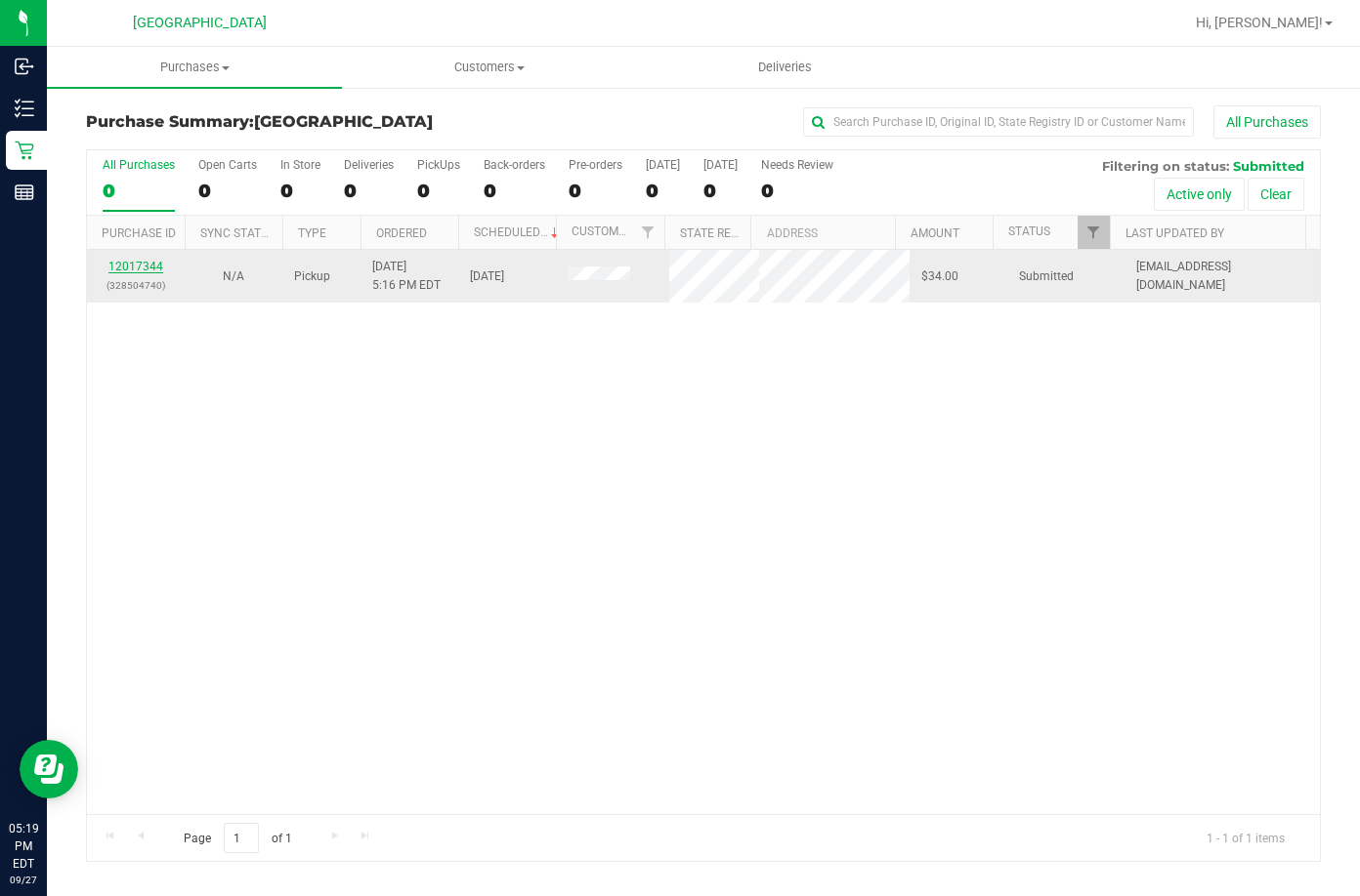
click at [158, 270] on link "12017344" at bounding box center [135, 266] width 54 height 14
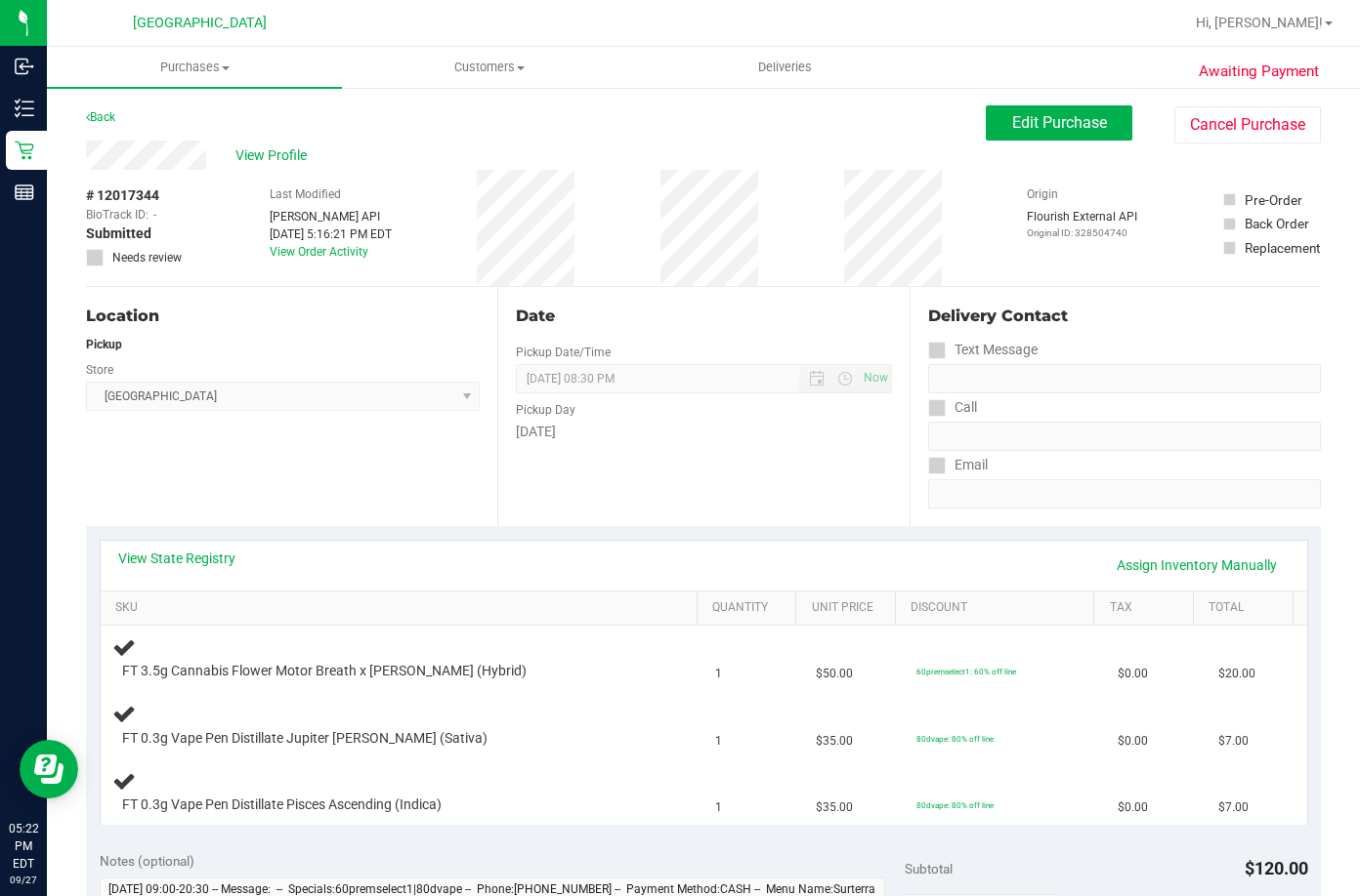
scroll to position [98, 0]
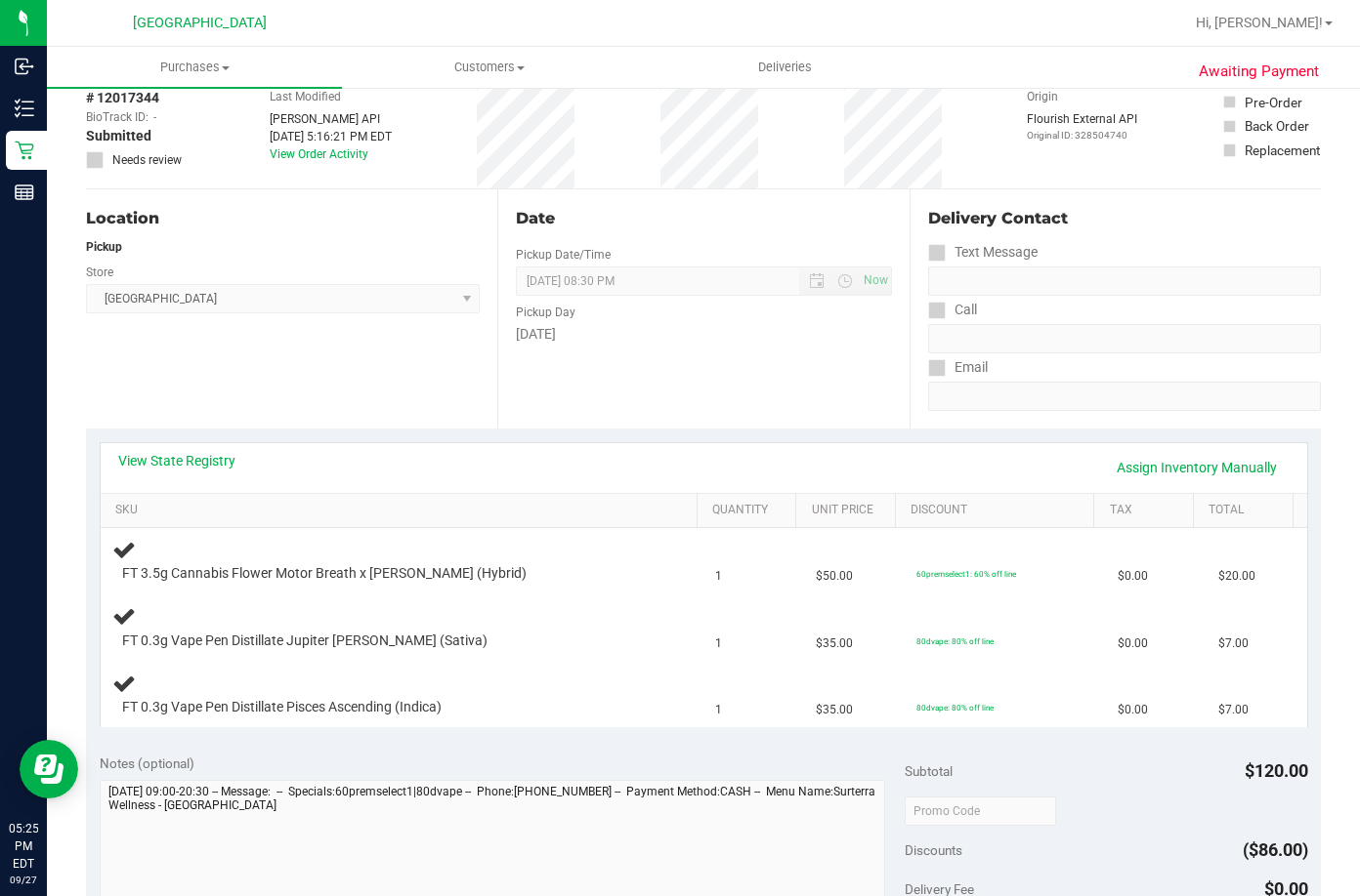
click at [444, 261] on div "Store" at bounding box center [282, 269] width 394 height 29
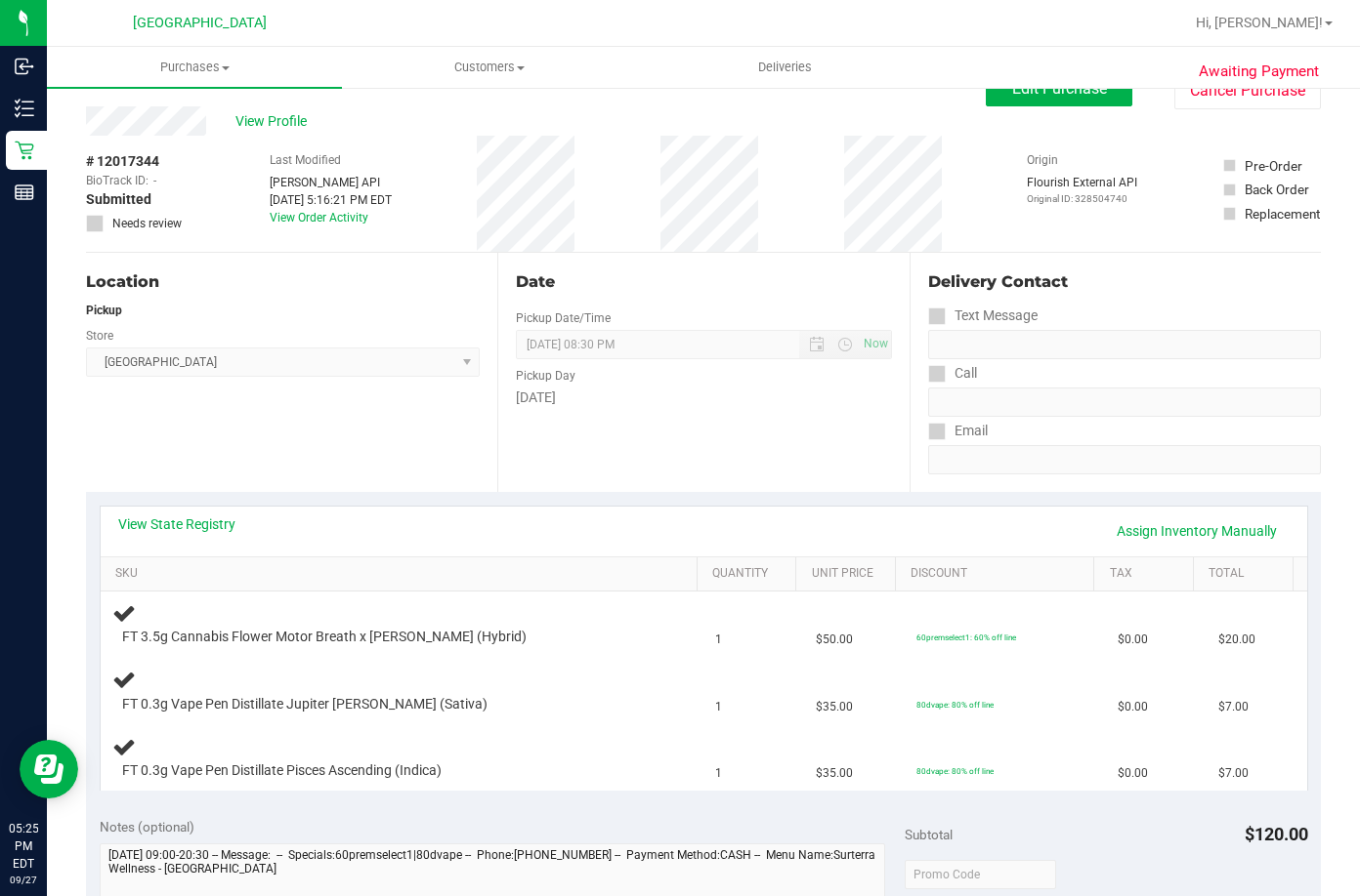
scroll to position [0, 0]
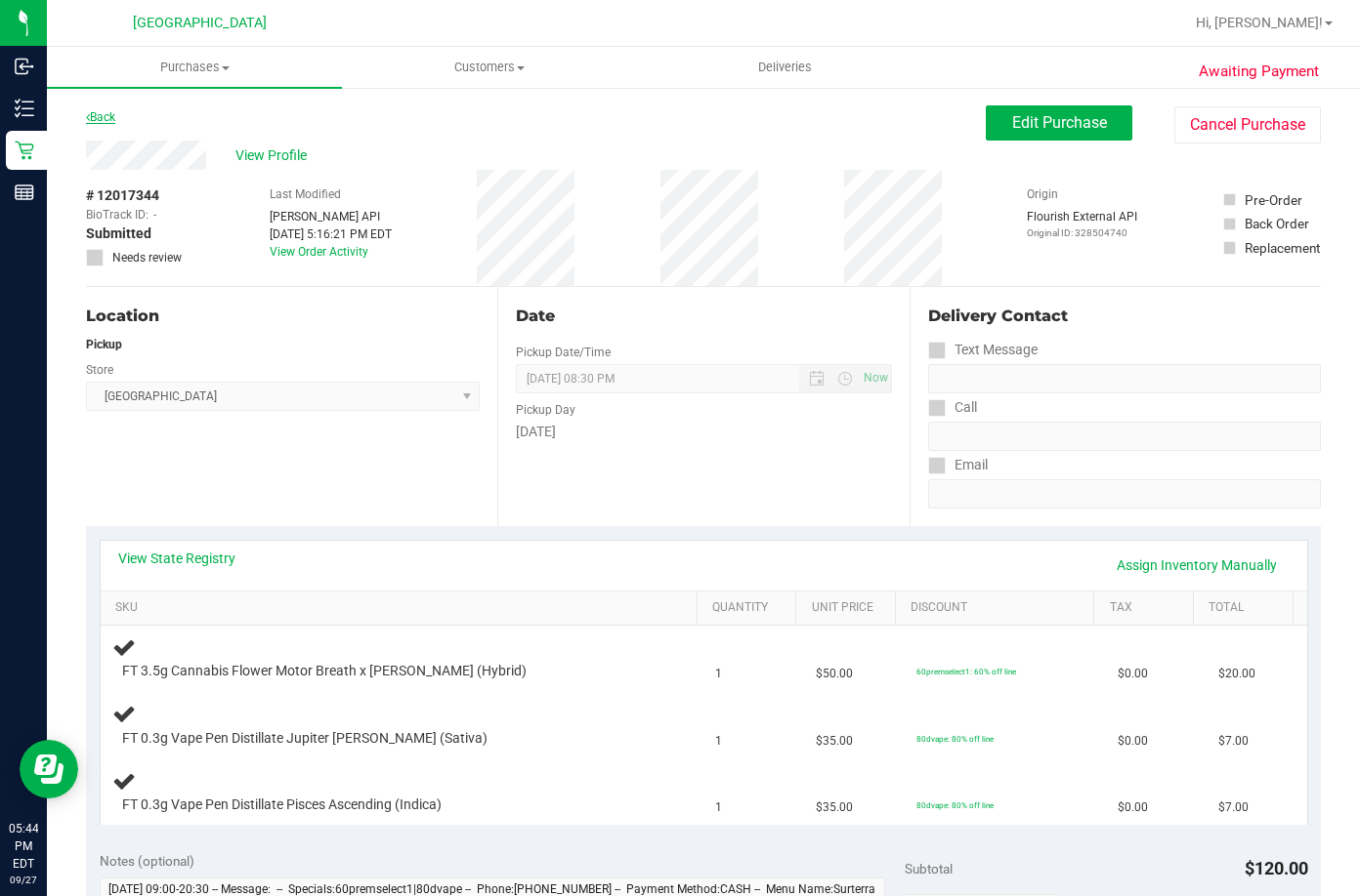
click at [104, 118] on link "Back" at bounding box center [101, 117] width 30 height 14
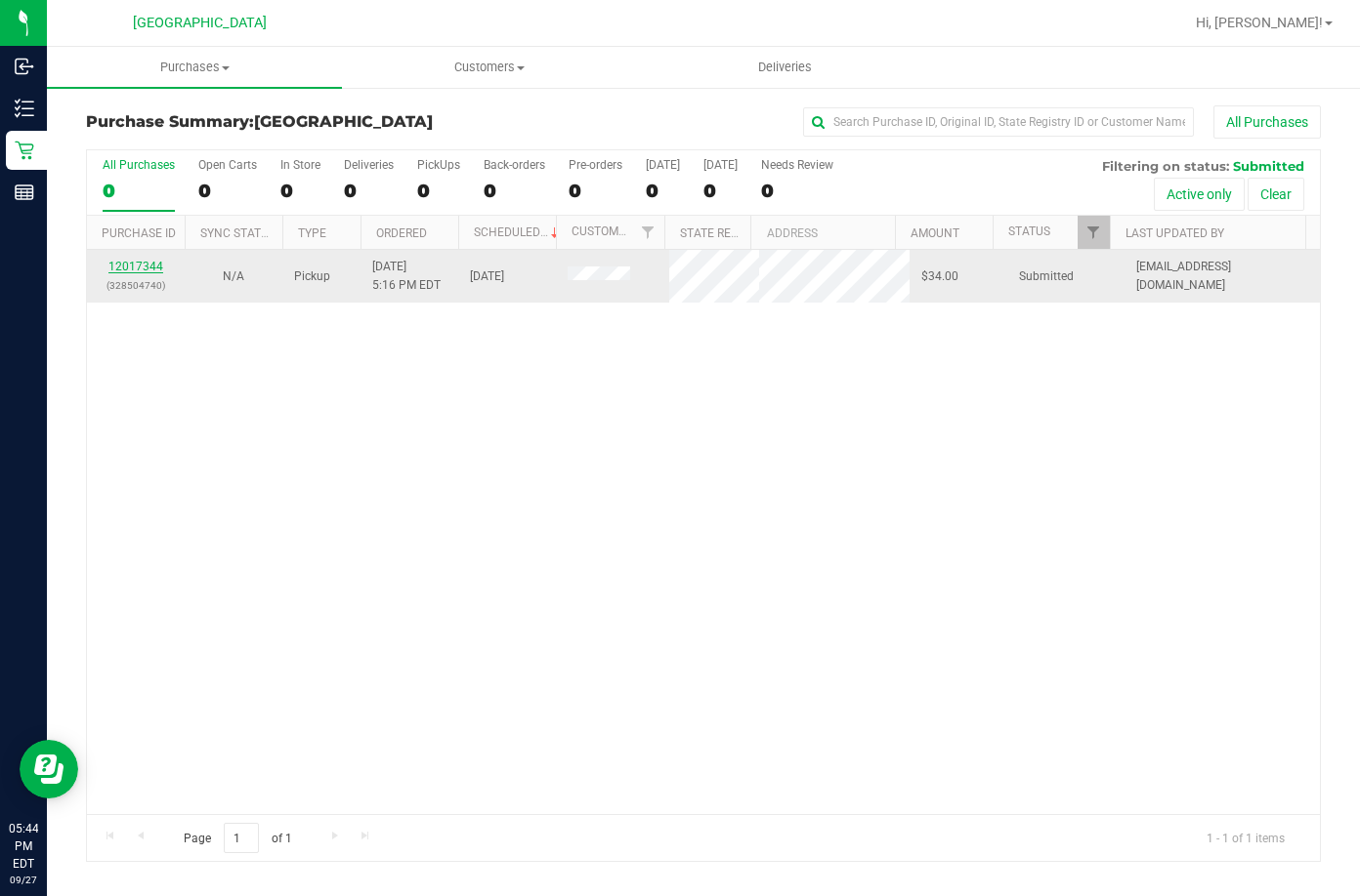
click at [131, 261] on link "12017344" at bounding box center [135, 266] width 54 height 14
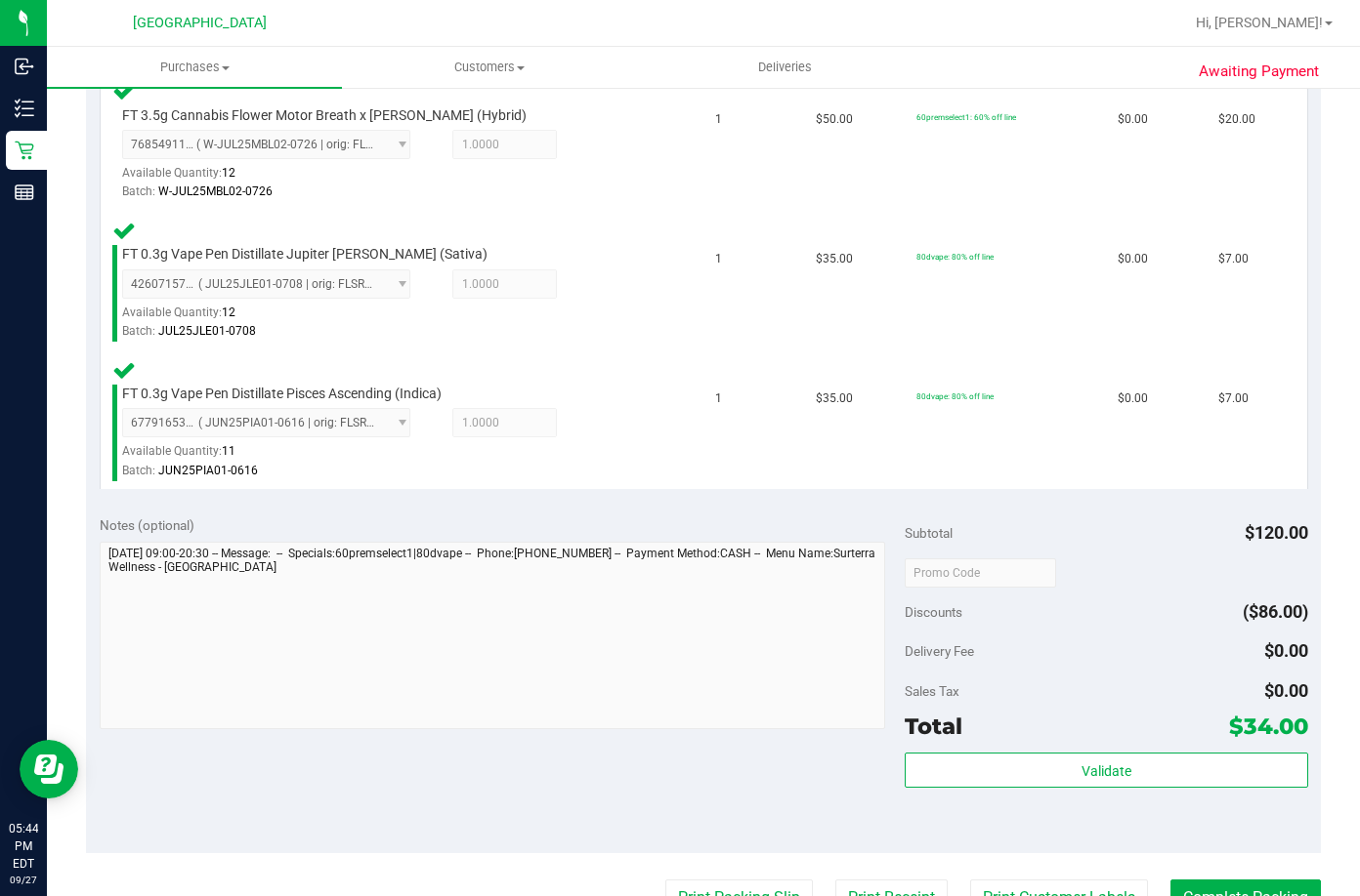
scroll to position [782, 0]
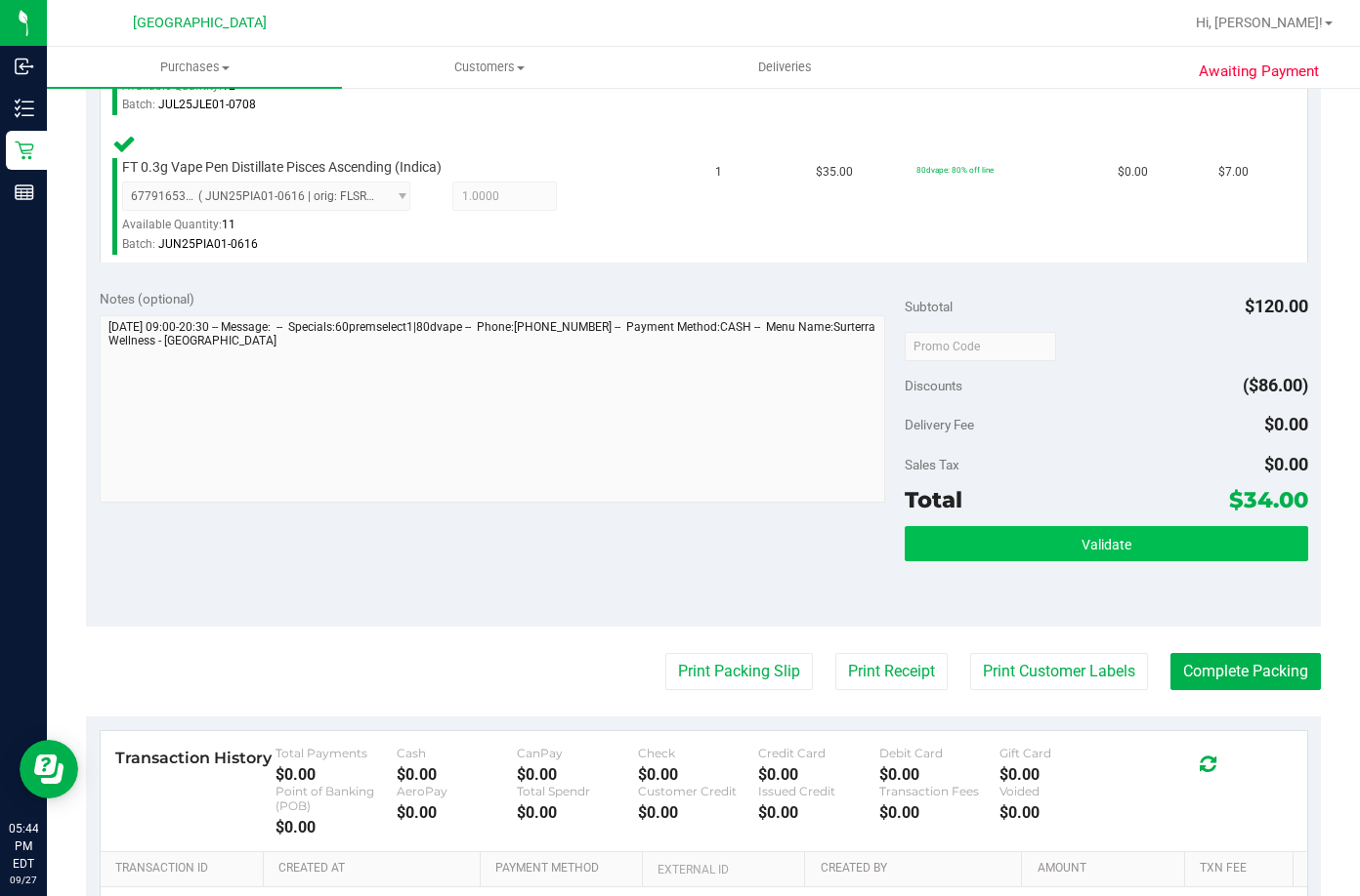
drag, startPoint x: 1032, startPoint y: 519, endPoint x: 1018, endPoint y: 553, distance: 36.8
click at [1032, 518] on div "Subtotal $120.00 Discounts ($86.00) Delivery Fee $0.00 Sales Tax $0.00 Total $3…" at bounding box center [1105, 452] width 403 height 326
drag, startPoint x: 1018, startPoint y: 553, endPoint x: 981, endPoint y: 553, distance: 37.0
click at [1009, 553] on button "Validate" at bounding box center [1105, 544] width 403 height 36
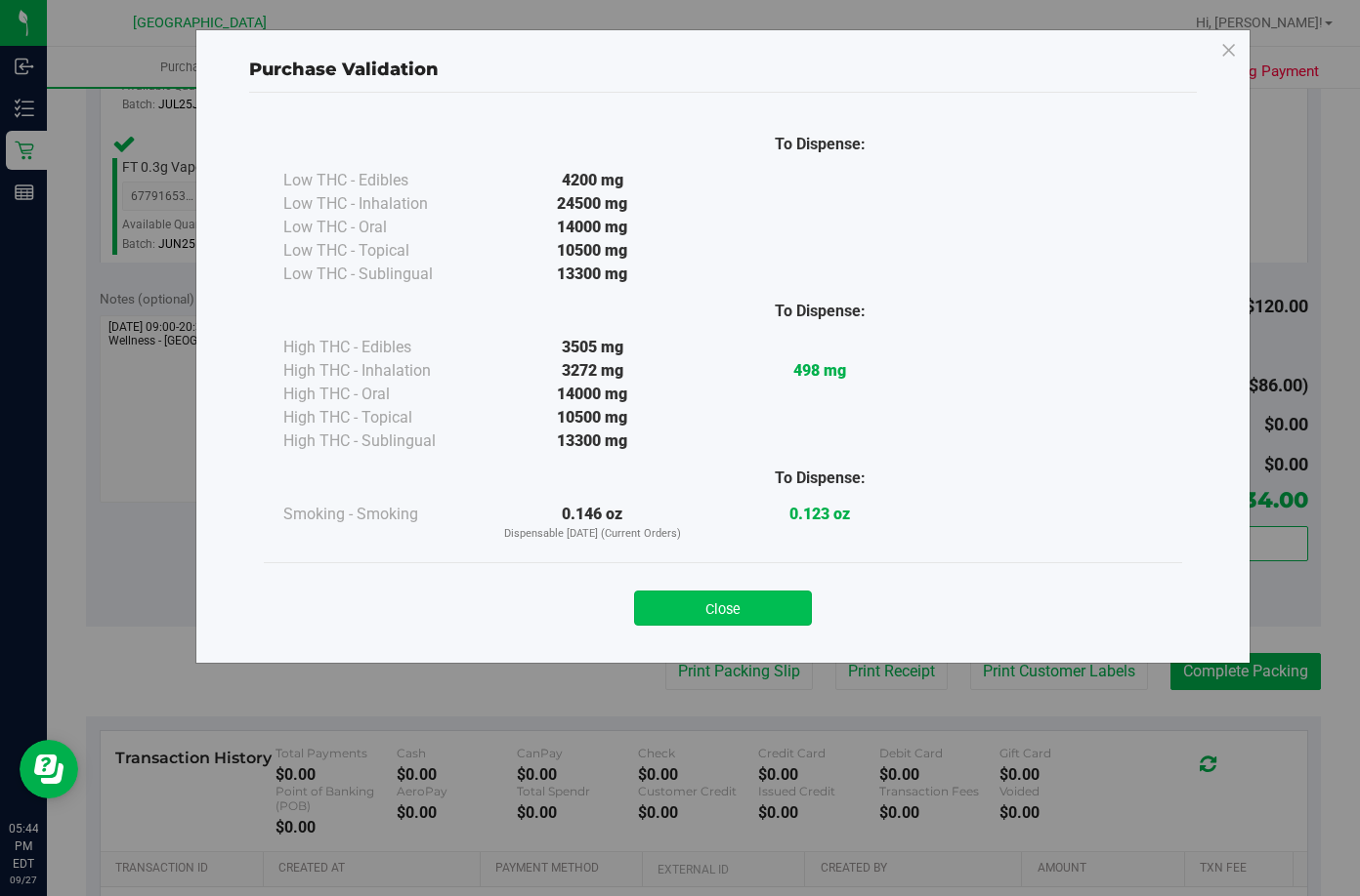
click at [693, 612] on button "Close" at bounding box center [722, 609] width 178 height 36
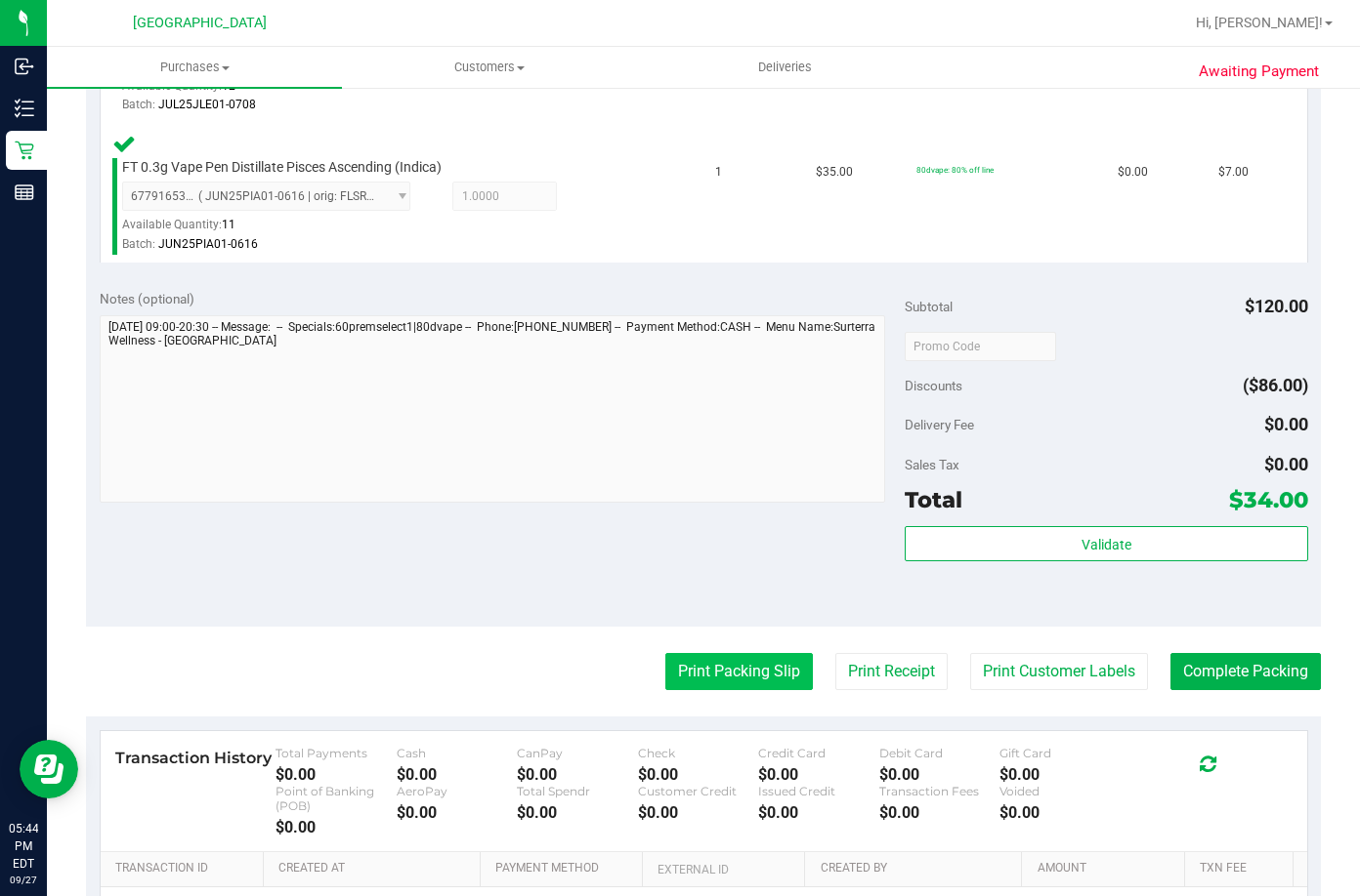
drag, startPoint x: 699, startPoint y: 708, endPoint x: 701, endPoint y: 673, distance: 35.1
click at [701, 708] on purchase-details "Back Edit Purchase Cancel Purchase View Profile # 12017344 BioTrack ID: - Submi…" at bounding box center [703, 210] width 1235 height 1772
click at [701, 673] on button "Print Packing Slip" at bounding box center [738, 672] width 147 height 37
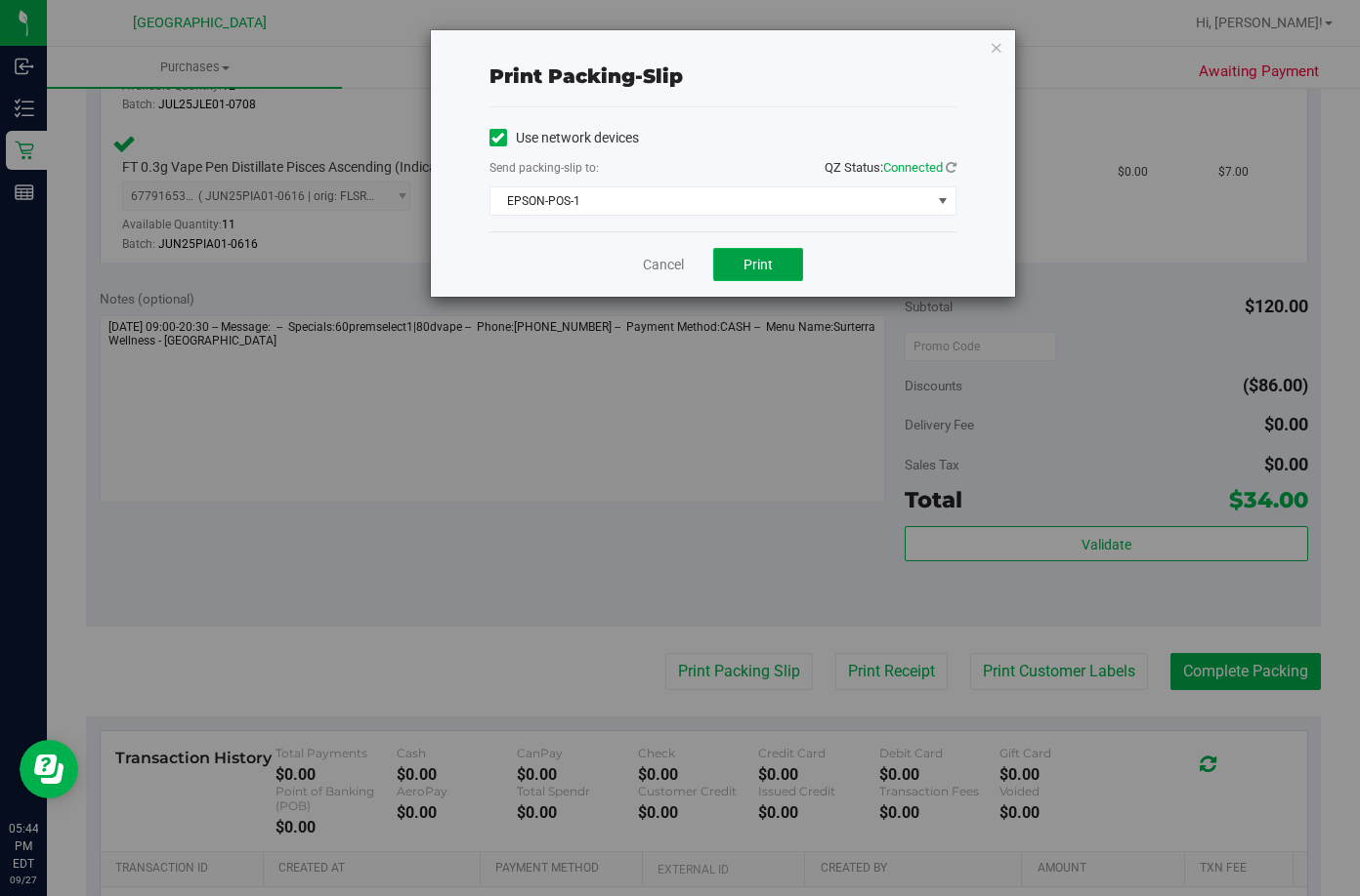
click at [787, 273] on button "Print" at bounding box center [757, 264] width 90 height 34
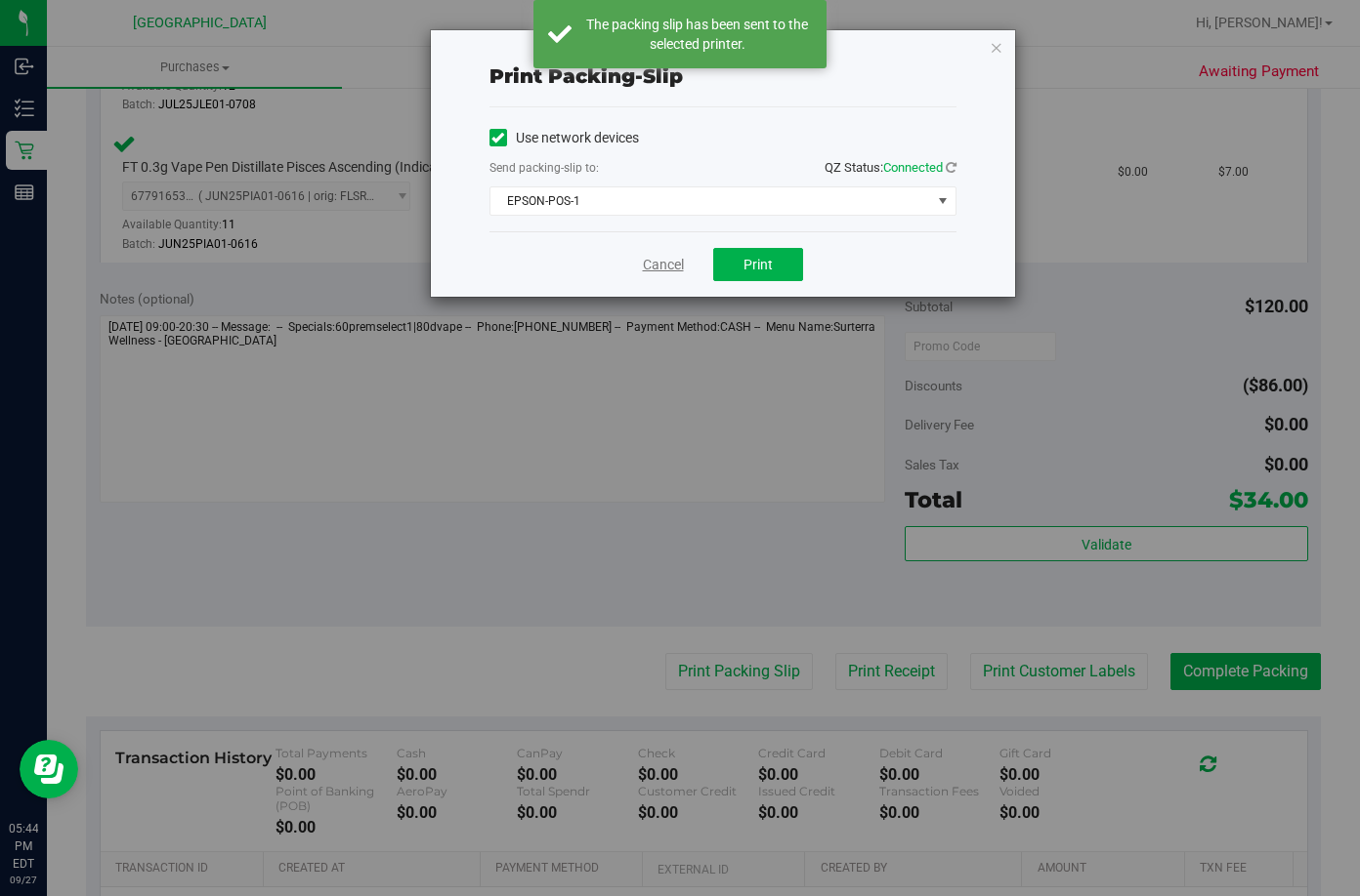
click at [660, 267] on link "Cancel" at bounding box center [663, 264] width 41 height 21
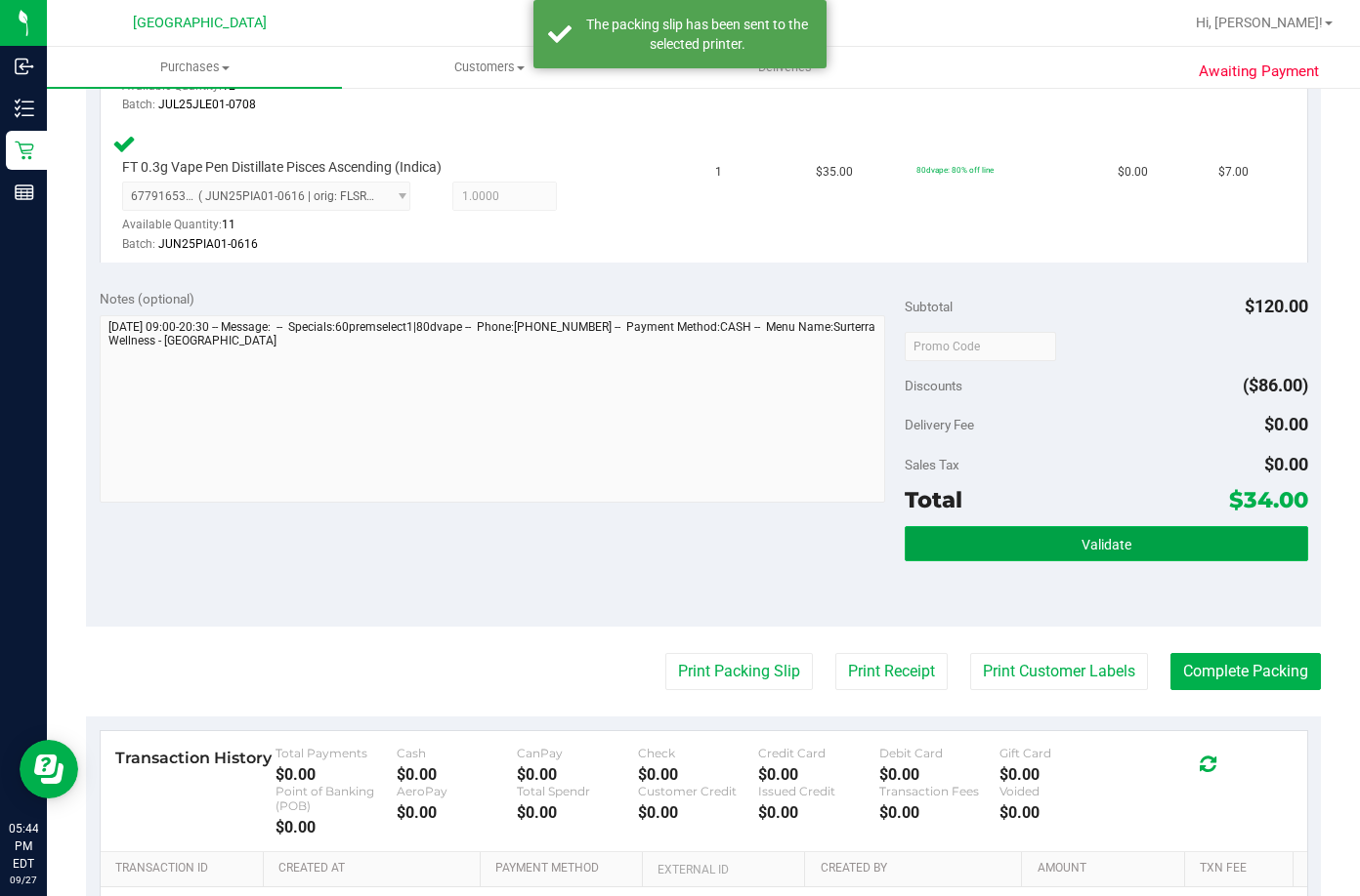
click at [1044, 532] on button "Validate" at bounding box center [1105, 544] width 403 height 36
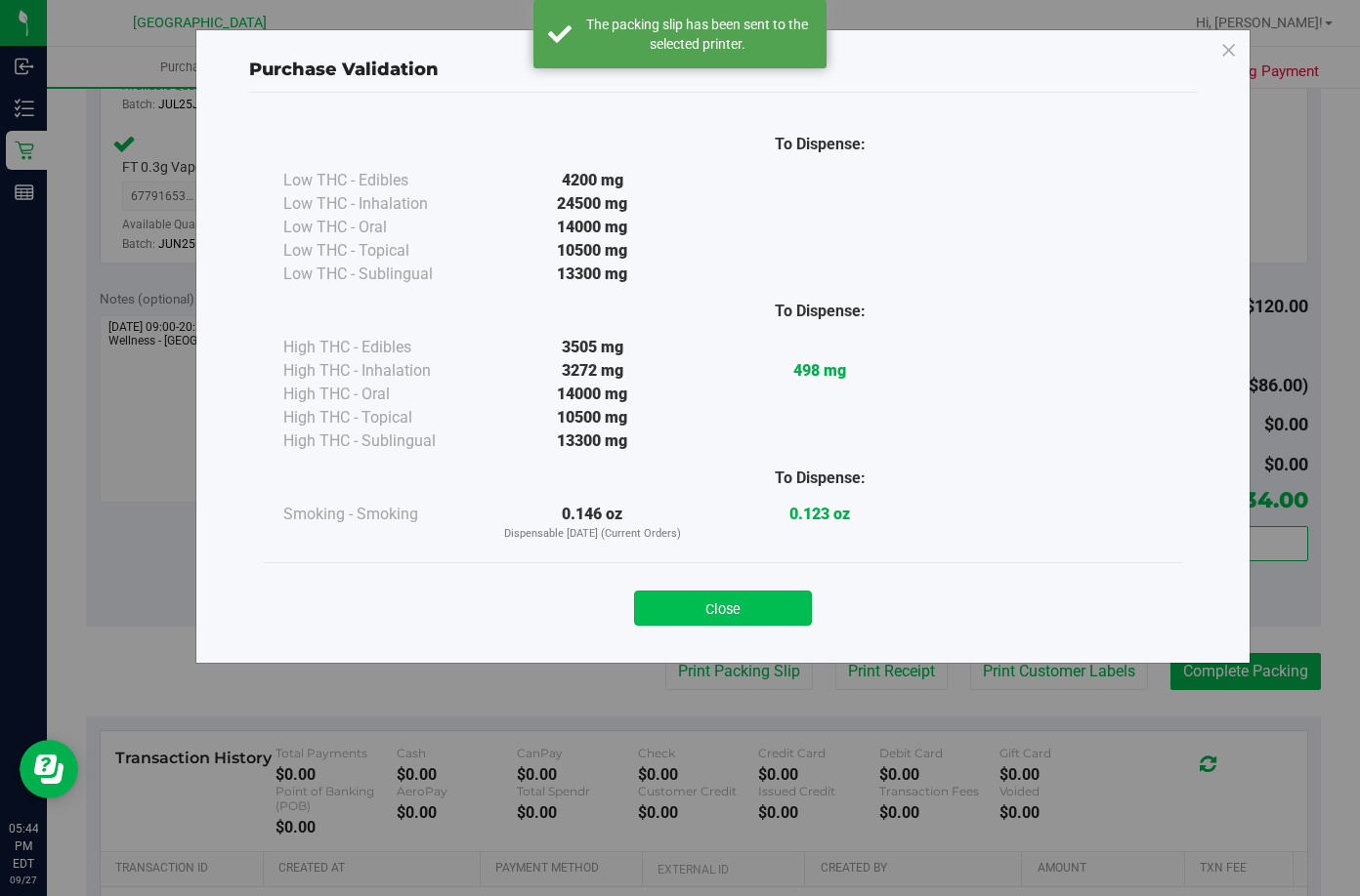
click at [773, 618] on button "Close" at bounding box center [722, 609] width 178 height 36
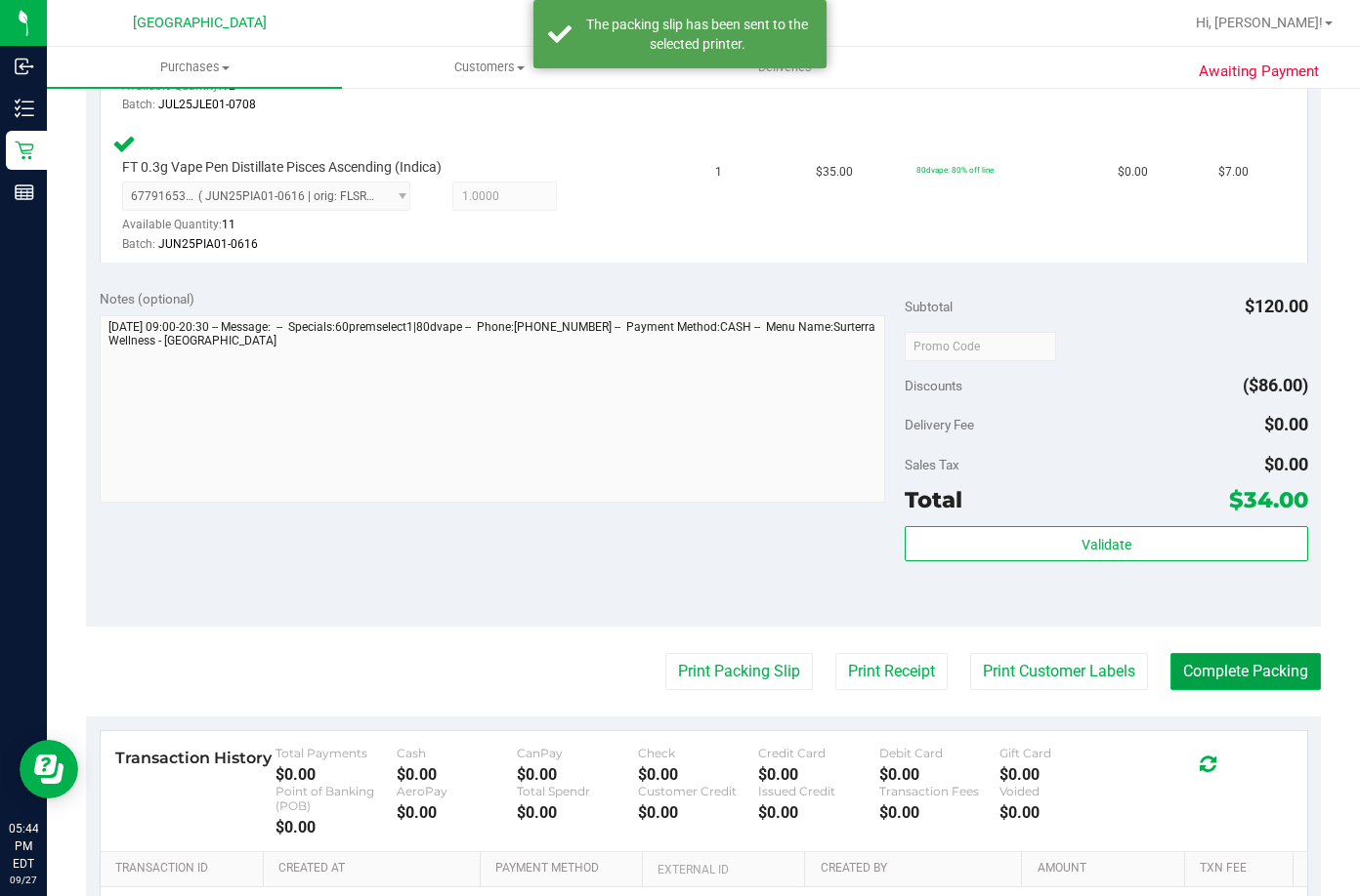
click at [1175, 677] on button "Complete Packing" at bounding box center [1246, 672] width 150 height 37
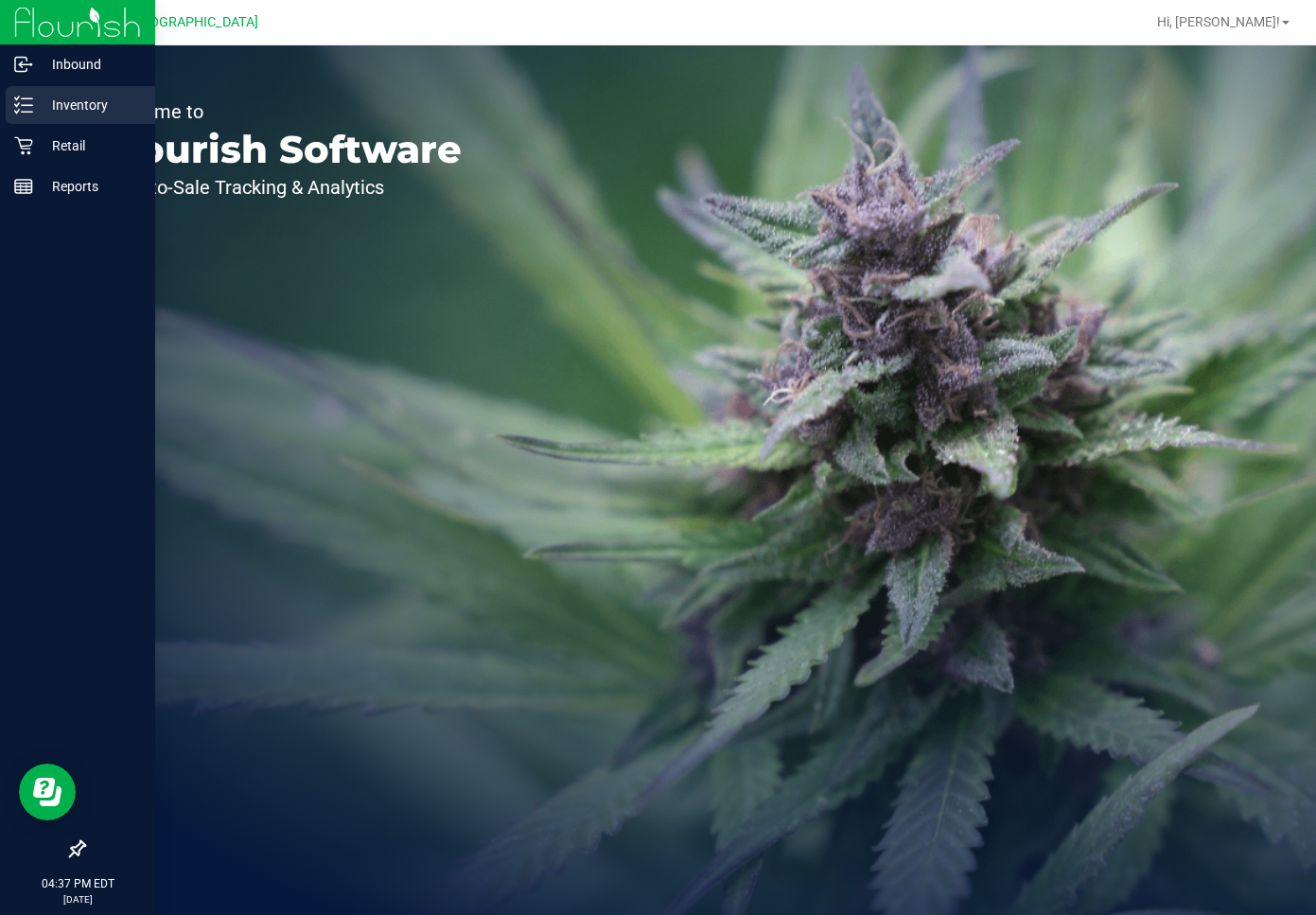
click at [38, 100] on p "Inventory" at bounding box center [90, 105] width 114 height 23
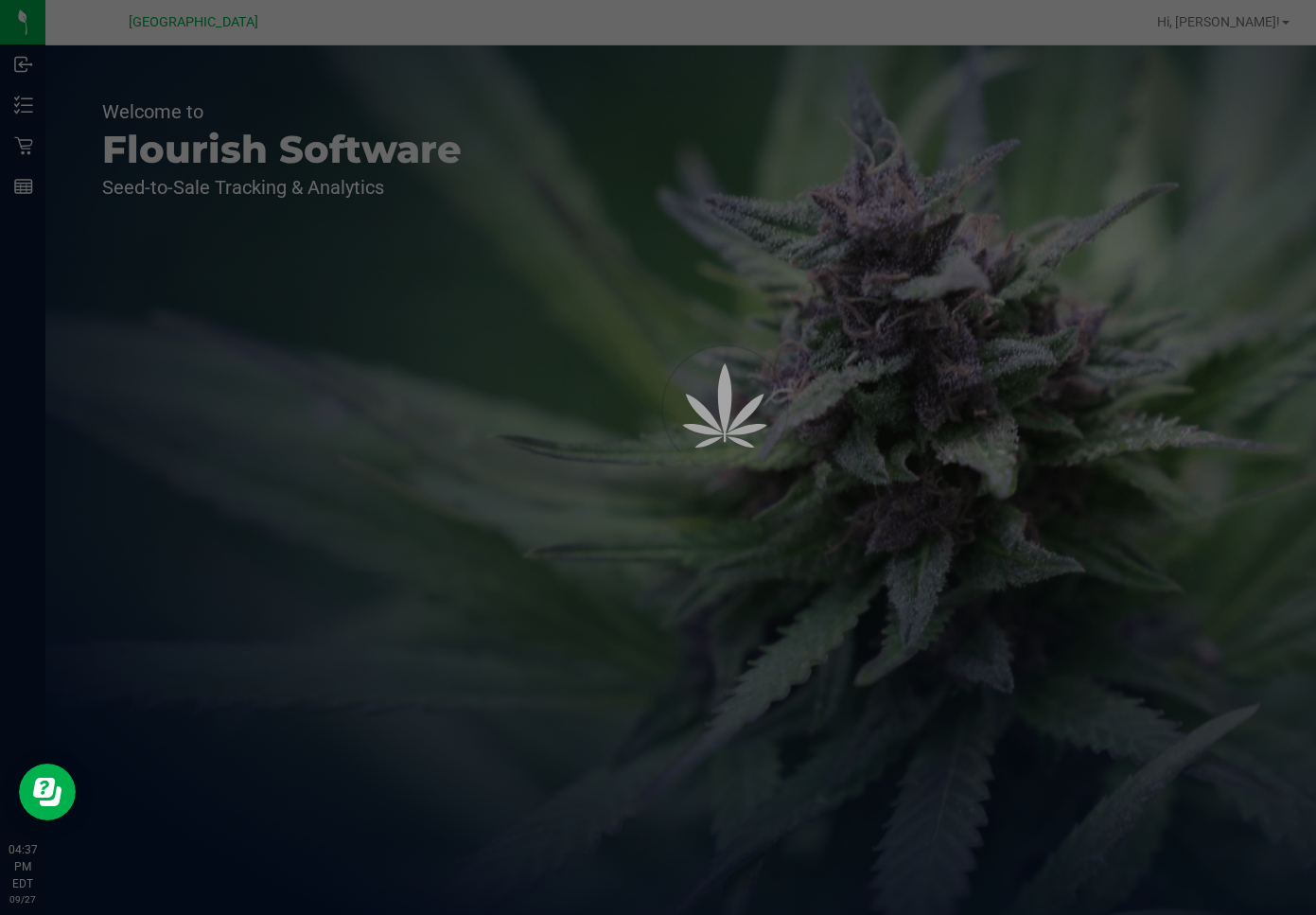
drag, startPoint x: 634, startPoint y: 237, endPoint x: 561, endPoint y: 137, distance: 123.8
click at [630, 237] on div at bounding box center [658, 457] width 1316 height 915
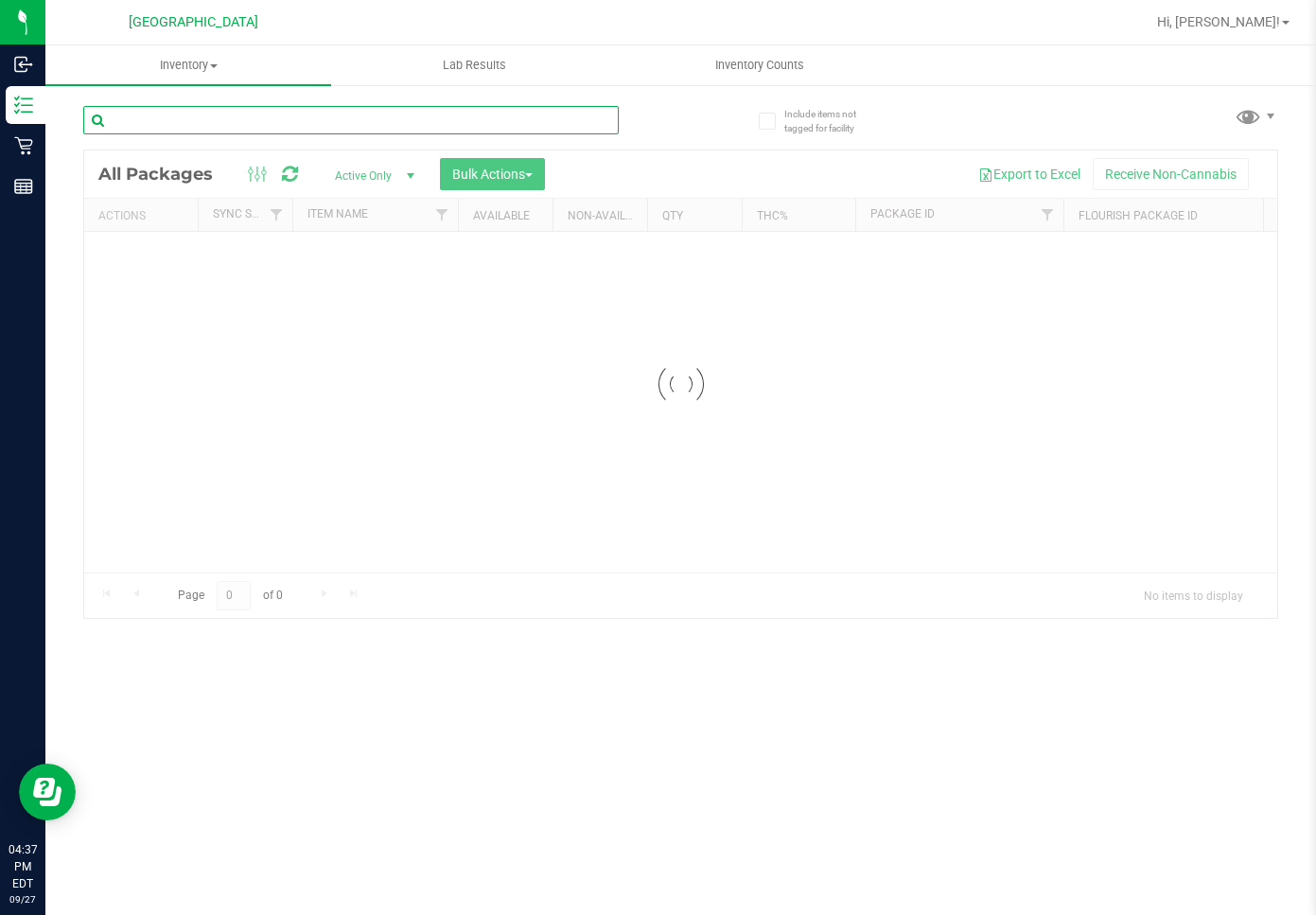
click at [344, 108] on input "text" at bounding box center [351, 120] width 535 height 29
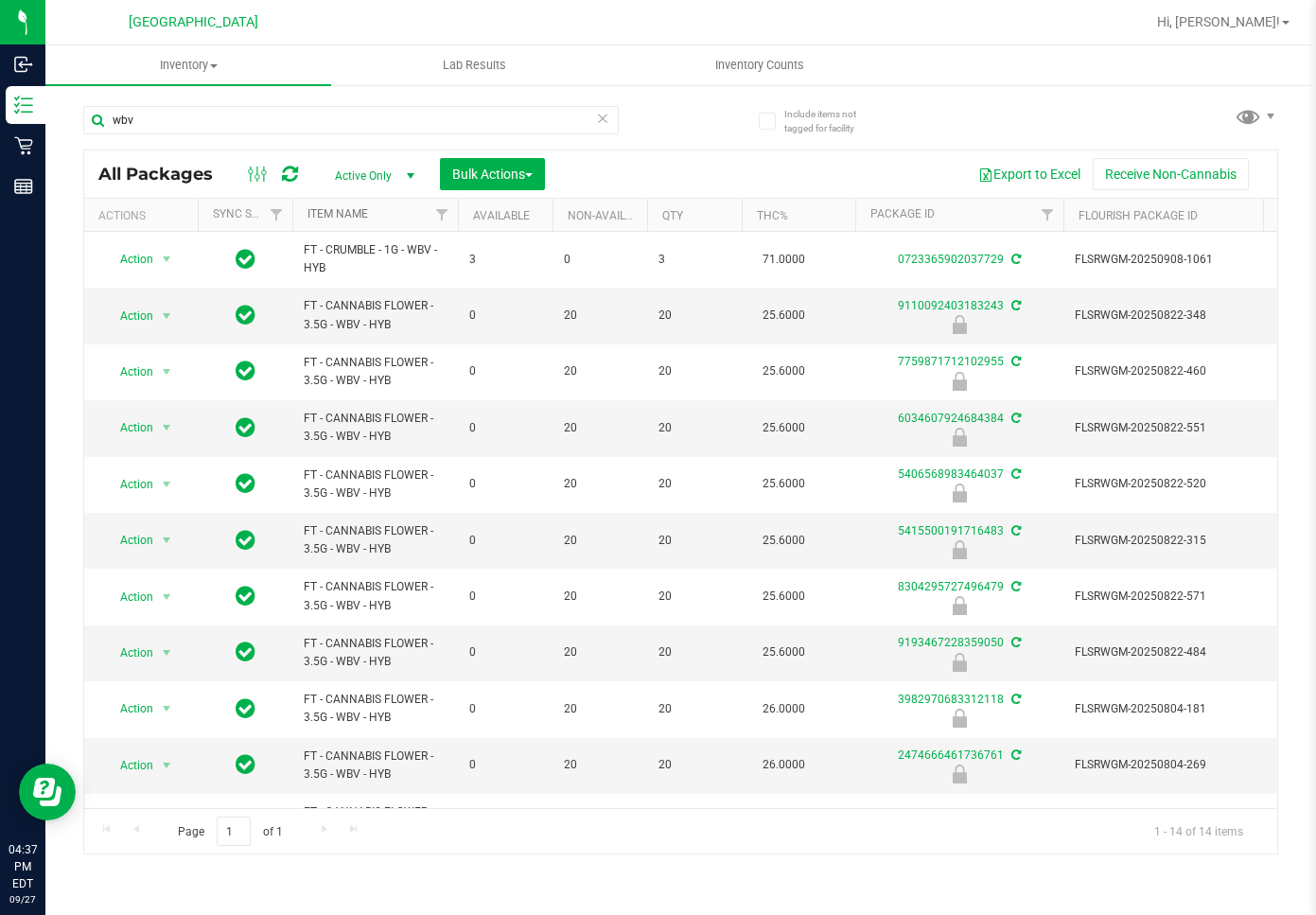
click at [347, 218] on link "Item Name" at bounding box center [337, 214] width 60 height 13
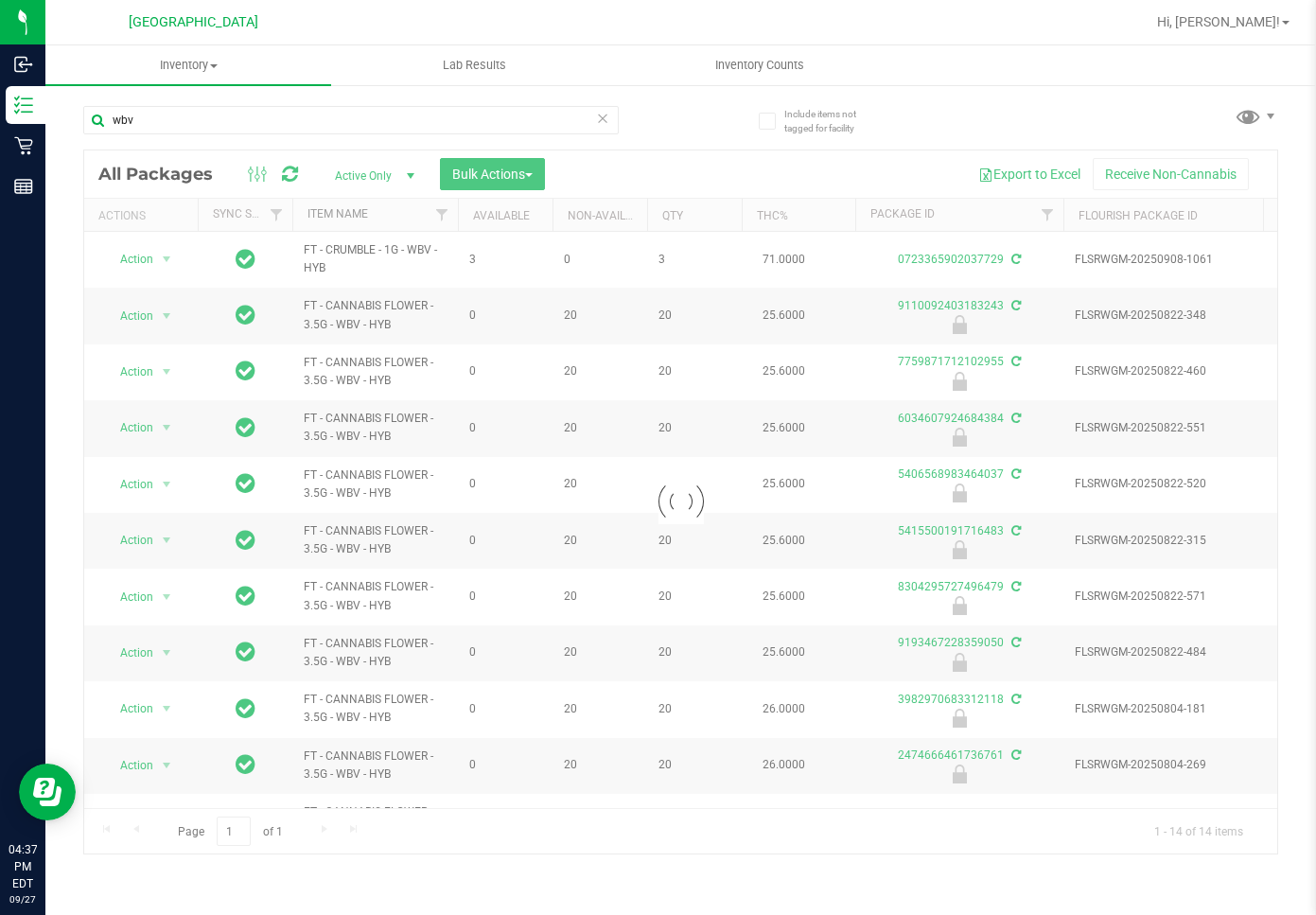
click at [308, 207] on link "Item Name" at bounding box center [337, 214] width 60 height 13
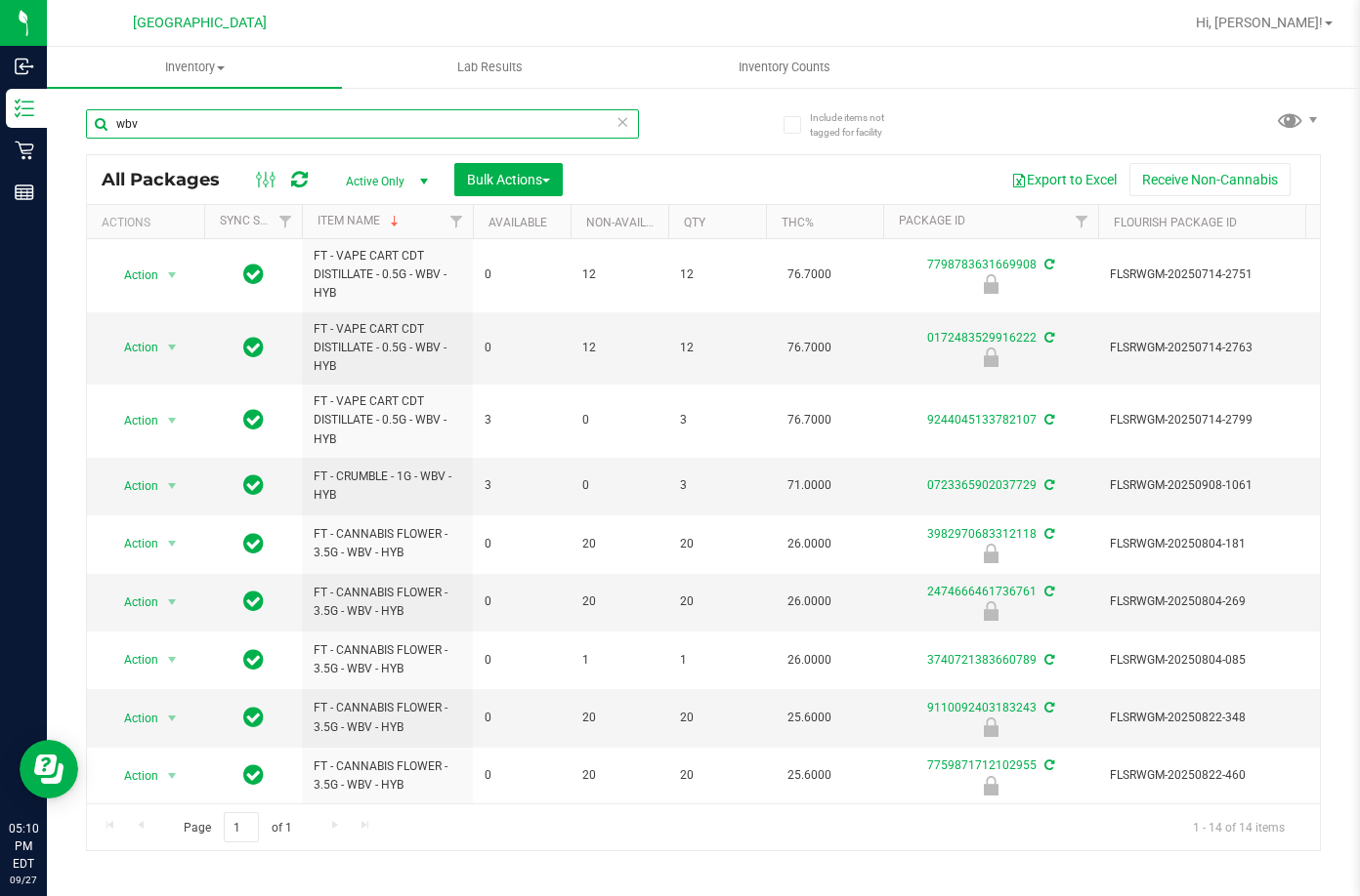
click at [0, 87] on html "Inbound Inventory Retail Reports 05:10 PM EDT 09/27/2025 09/27 Lakeland WC Hi, …" at bounding box center [680, 448] width 1360 height 896
type input "gbo"
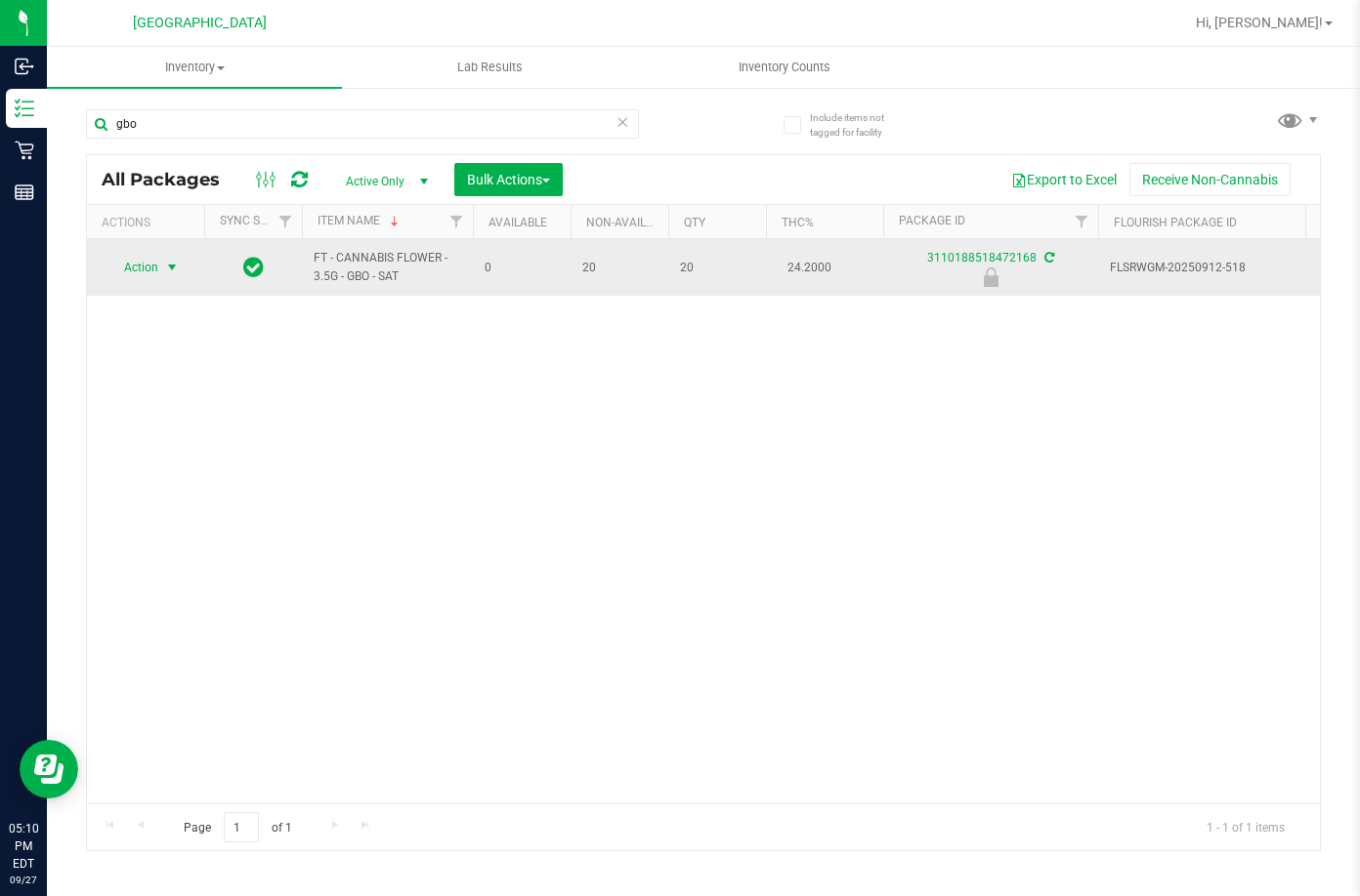
click at [141, 257] on span "Action" at bounding box center [132, 267] width 52 height 28
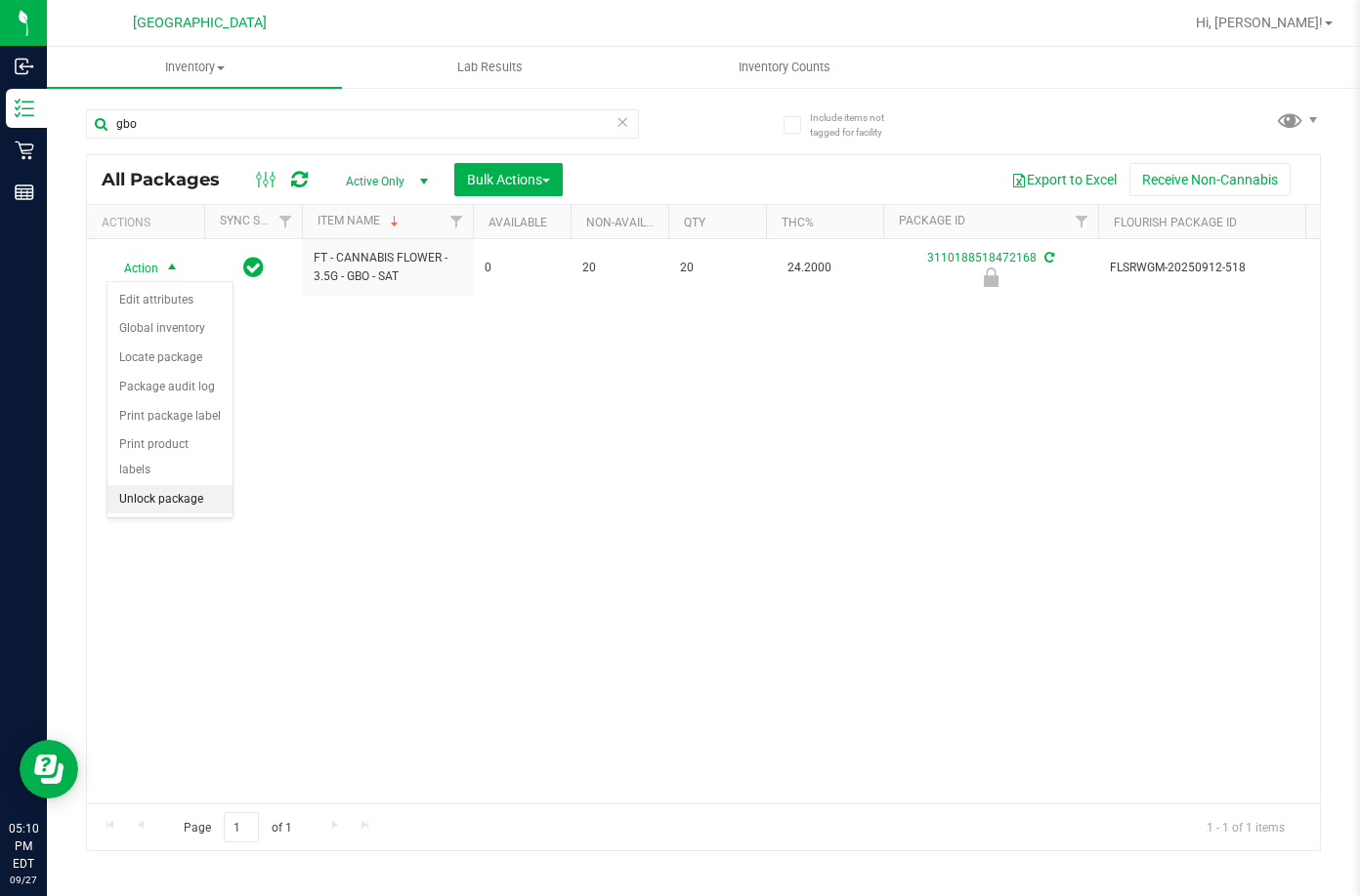
click at [188, 485] on li "Unlock package" at bounding box center [170, 500] width 125 height 30
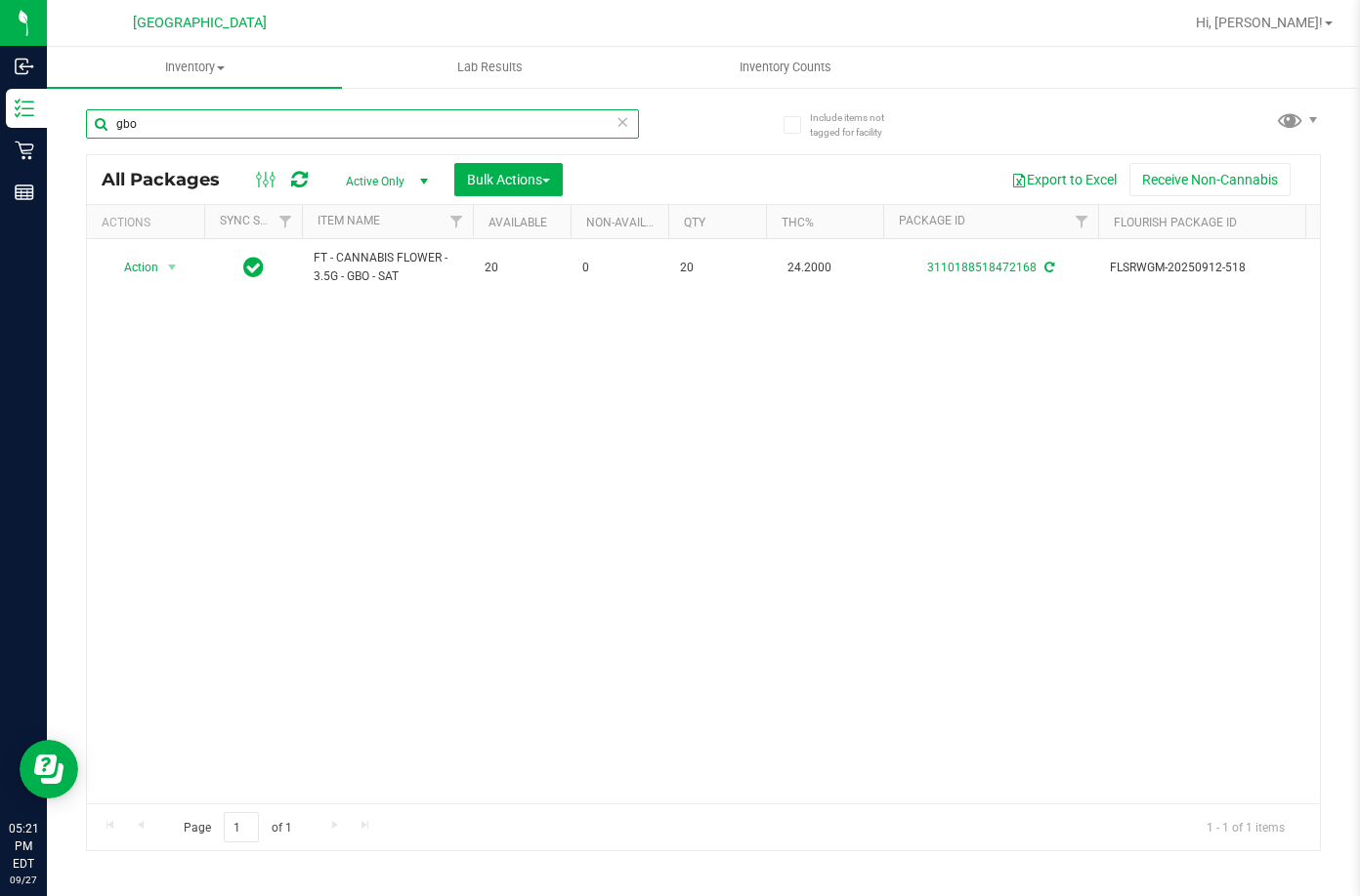
drag, startPoint x: 110, startPoint y: 106, endPoint x: 1, endPoint y: 94, distance: 109.7
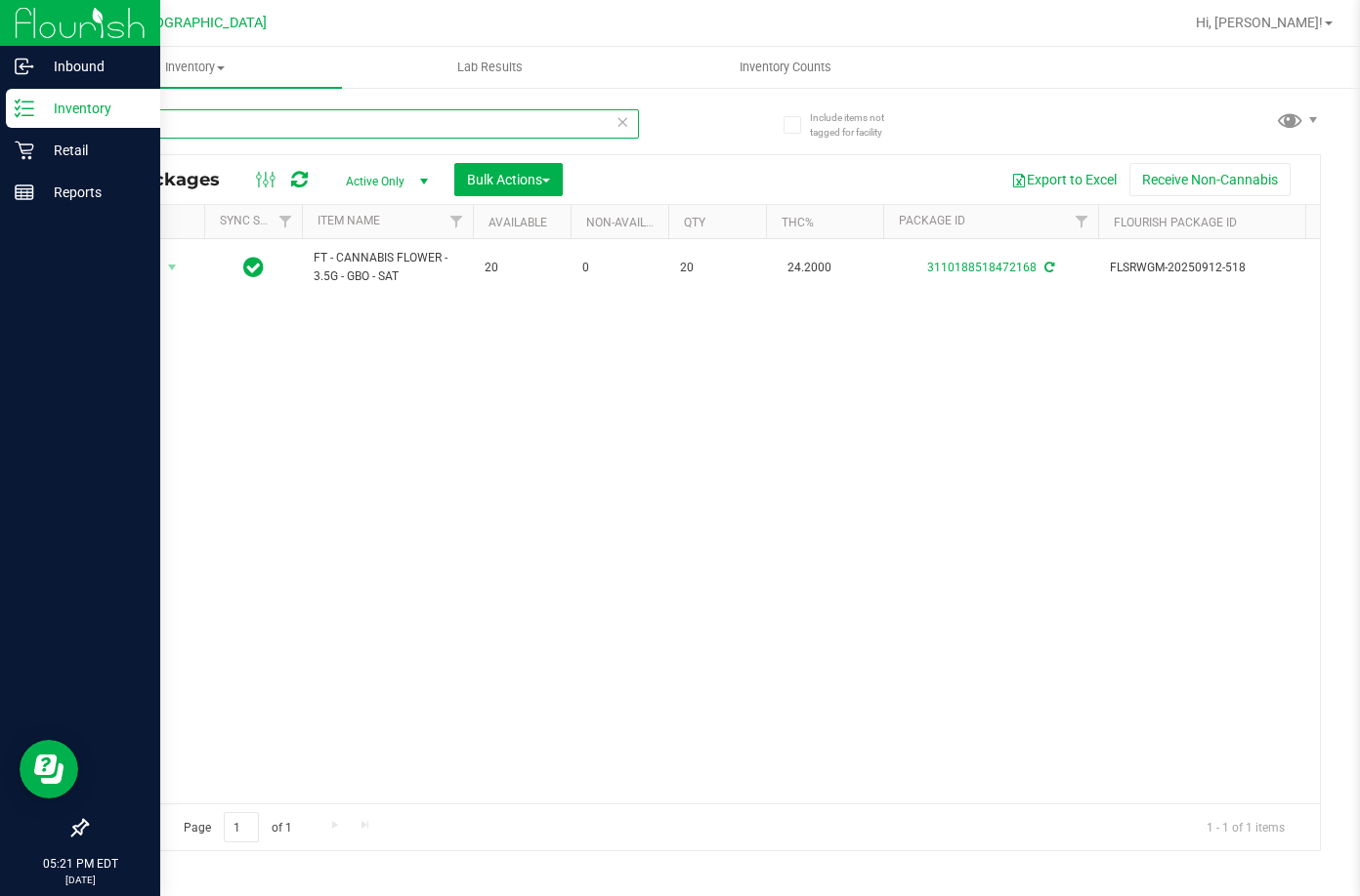
click at [0, 105] on html "Inbound Inventory Retail Reports 05:21 PM EDT 09/27/2025 09/27 Lakeland WC Hi, …" at bounding box center [680, 448] width 1360 height 896
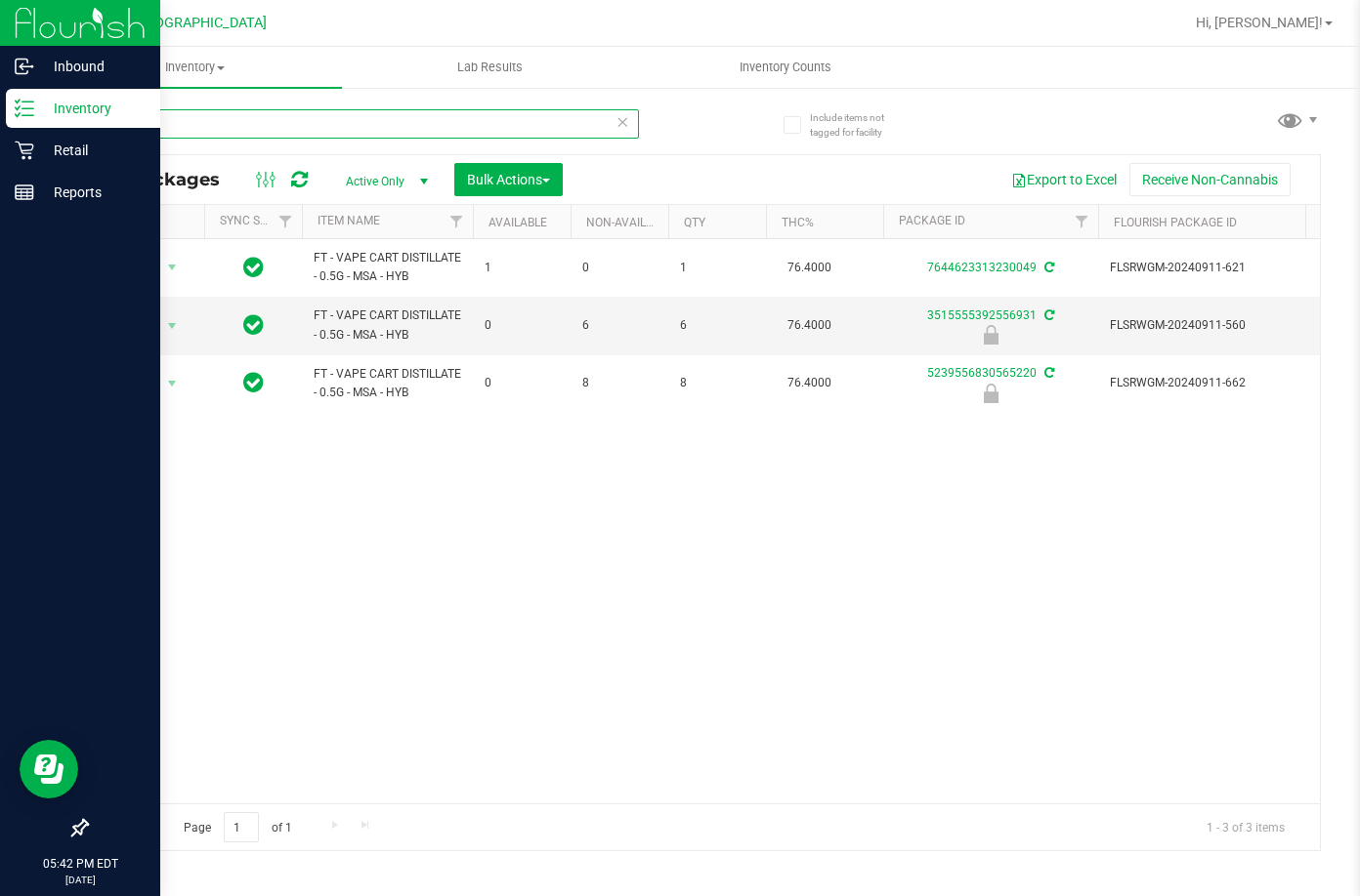
drag, startPoint x: 156, startPoint y: 117, endPoint x: 41, endPoint y: 93, distance: 117.5
click at [41, 93] on div "Inbound Inventory Retail Reports 05:42 PM EDT 09/27/2025 09/27 Lakeland WC Hi, …" at bounding box center [680, 448] width 1360 height 896
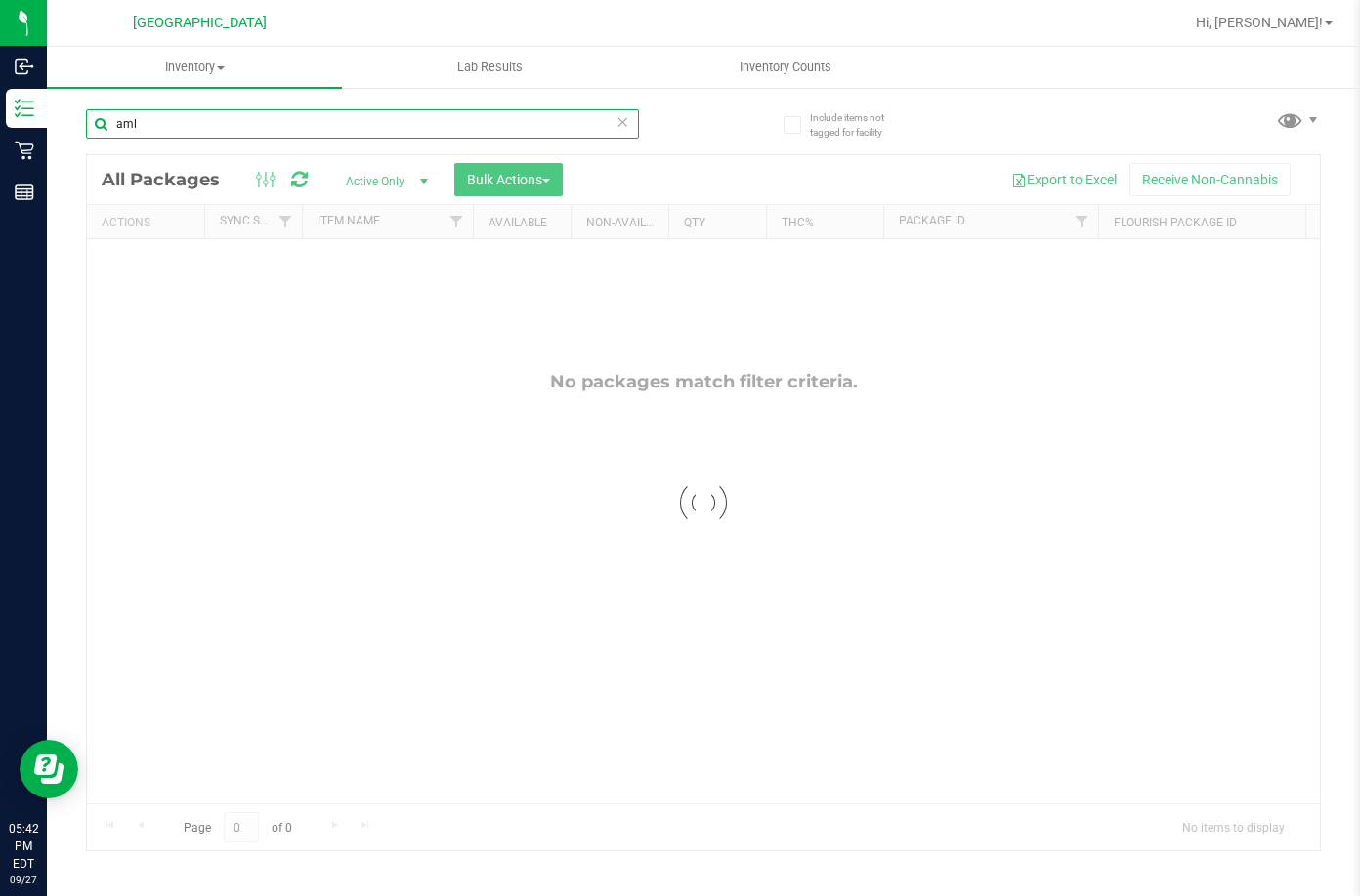
type input "aml"
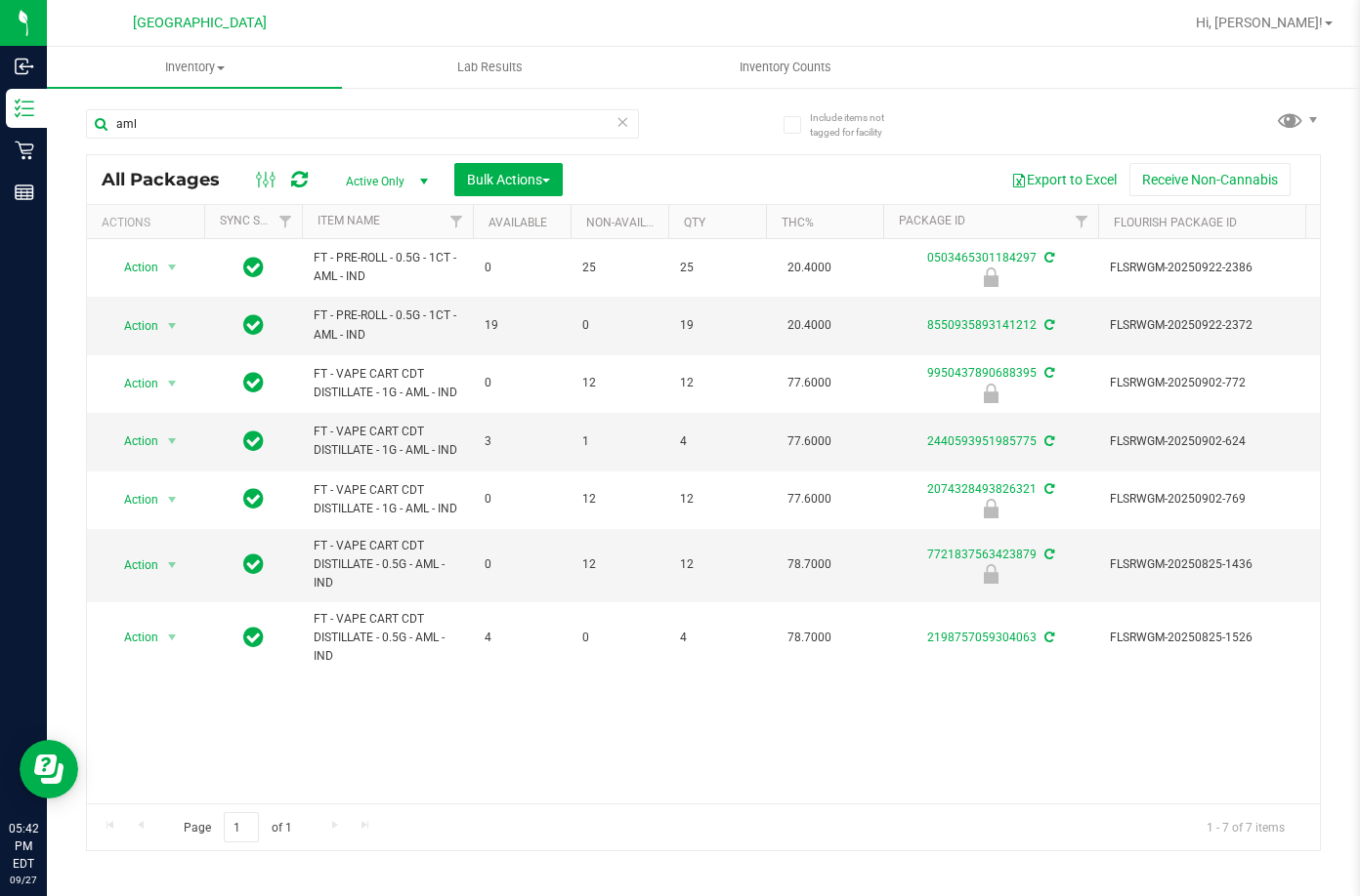
click at [449, 713] on div "Action Action Edit attributes Global inventory Locate package Package audit log…" at bounding box center [703, 521] width 1233 height 564
drag, startPoint x: 180, startPoint y: 135, endPoint x: 64, endPoint y: 101, distance: 120.9
click at [65, 103] on div "Include items not tagged for facility aml All Packages Active Only Active Only …" at bounding box center [704, 384] width 1313 height 596
